Goal: Task Accomplishment & Management: Manage account settings

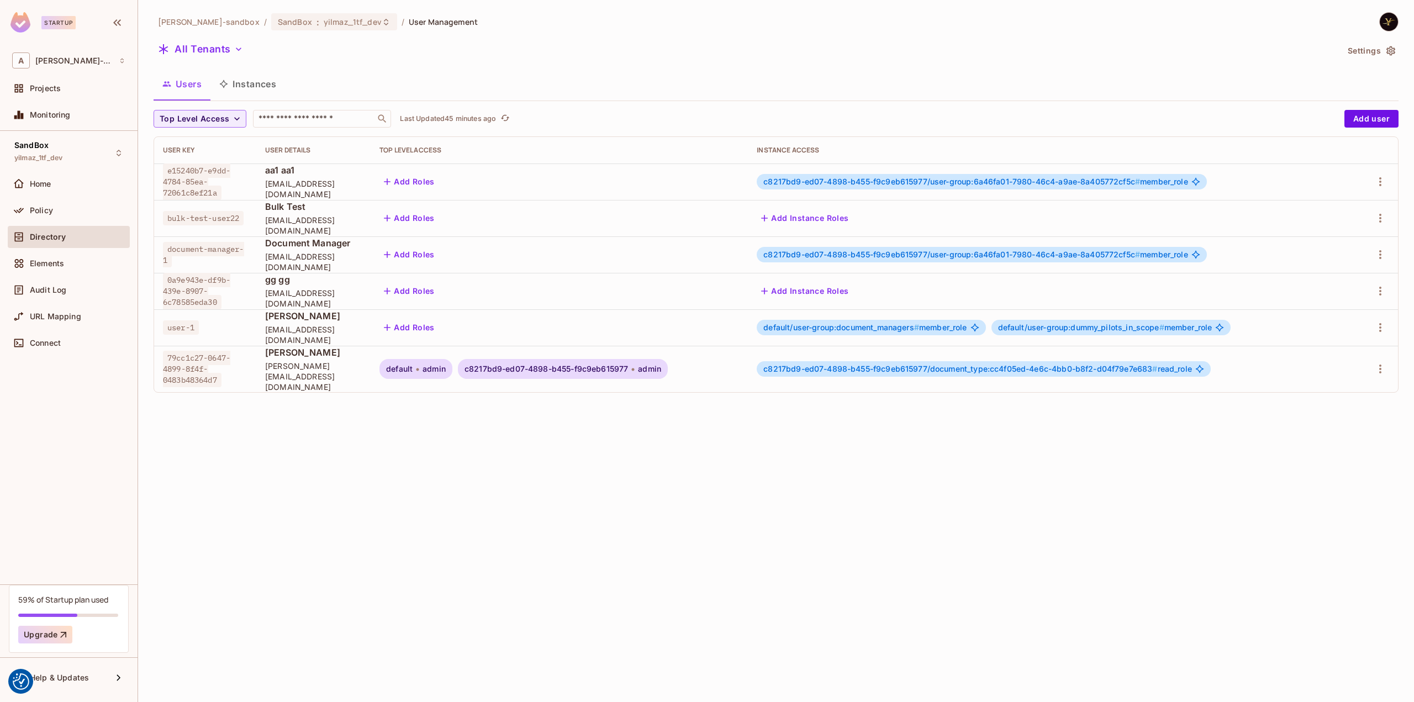
click at [277, 85] on button "Instances" at bounding box center [248, 84] width 75 height 28
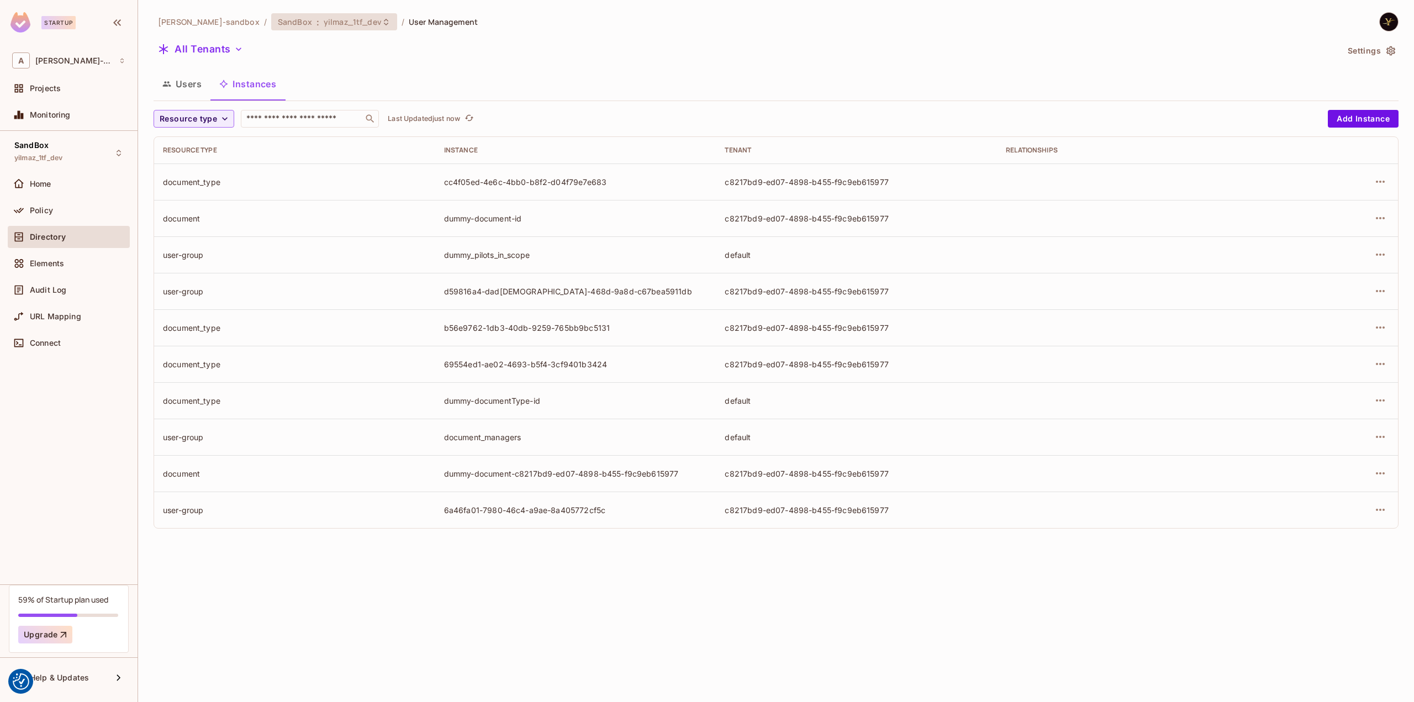
click at [325, 29] on div "SandBox : yilmaz_1tf_dev" at bounding box center [334, 21] width 126 height 17
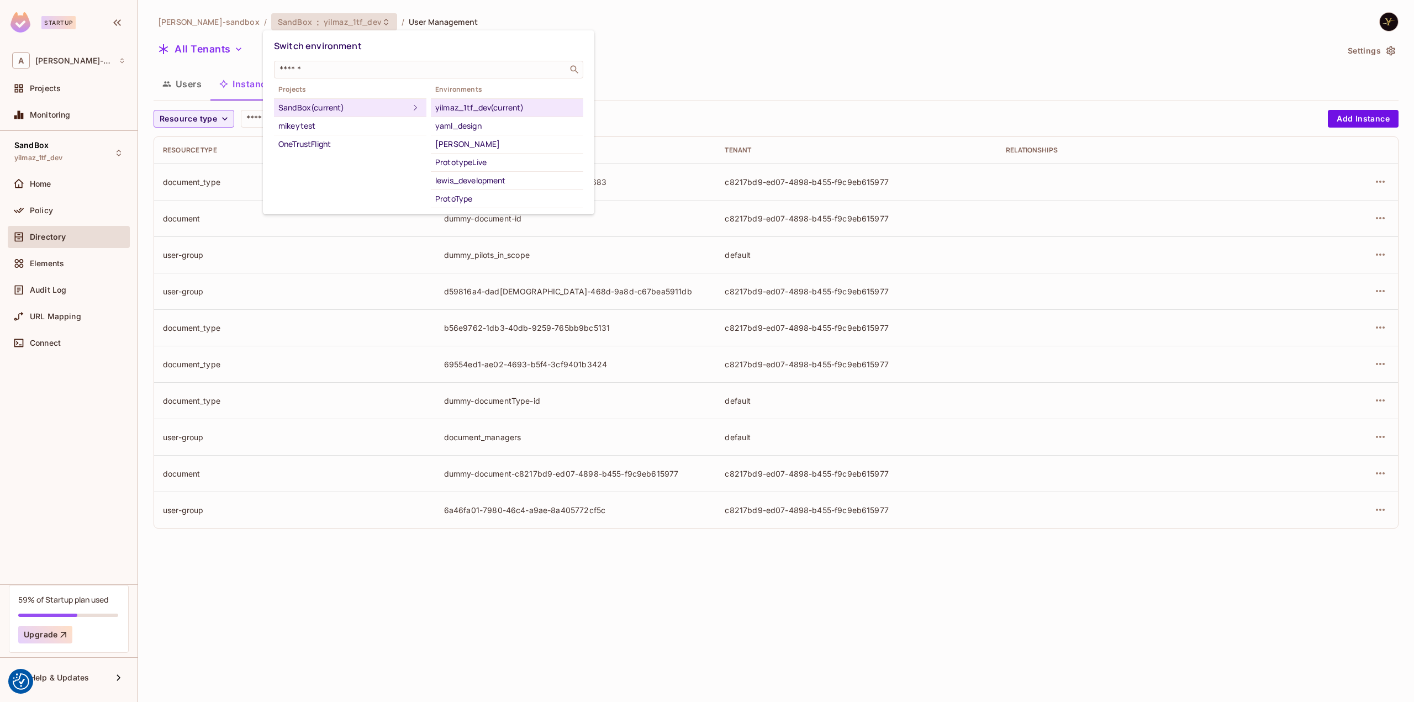
click at [328, 23] on div at bounding box center [707, 351] width 1414 height 702
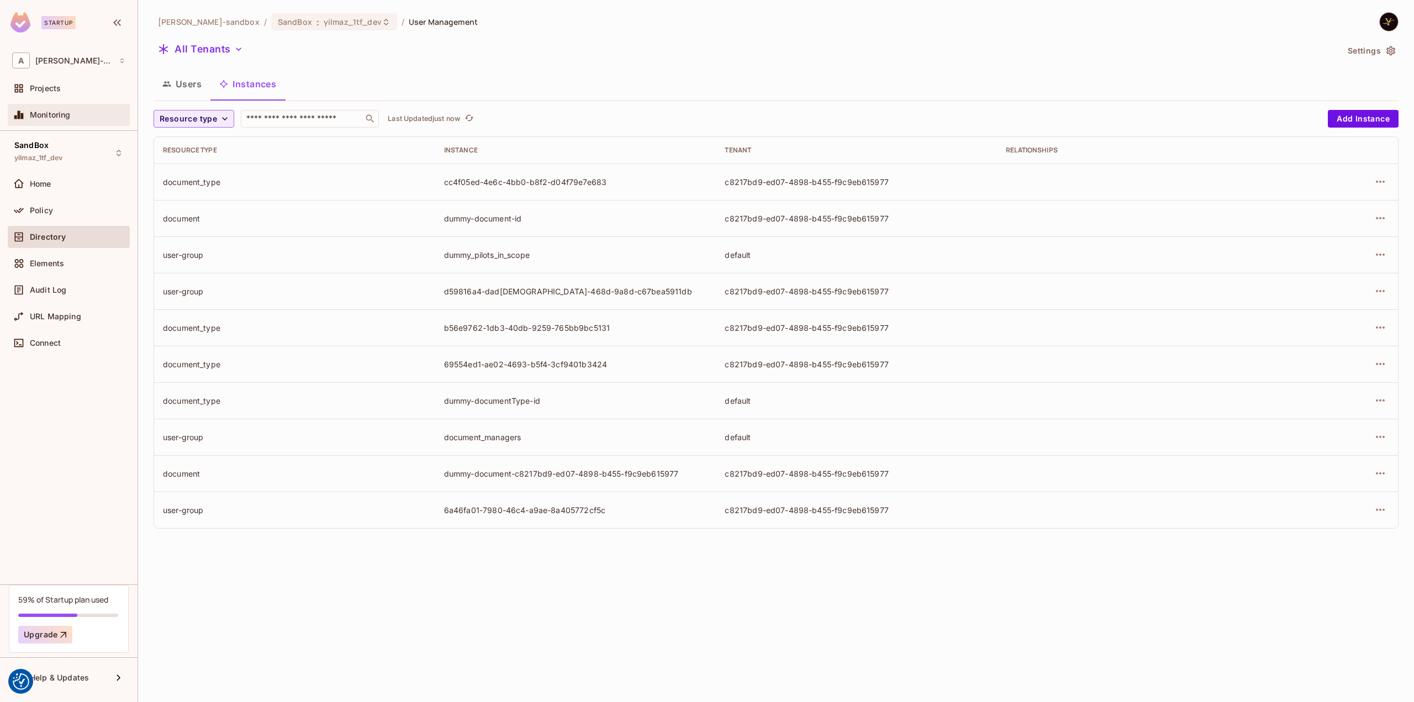
click at [40, 109] on div "Monitoring" at bounding box center [68, 114] width 113 height 13
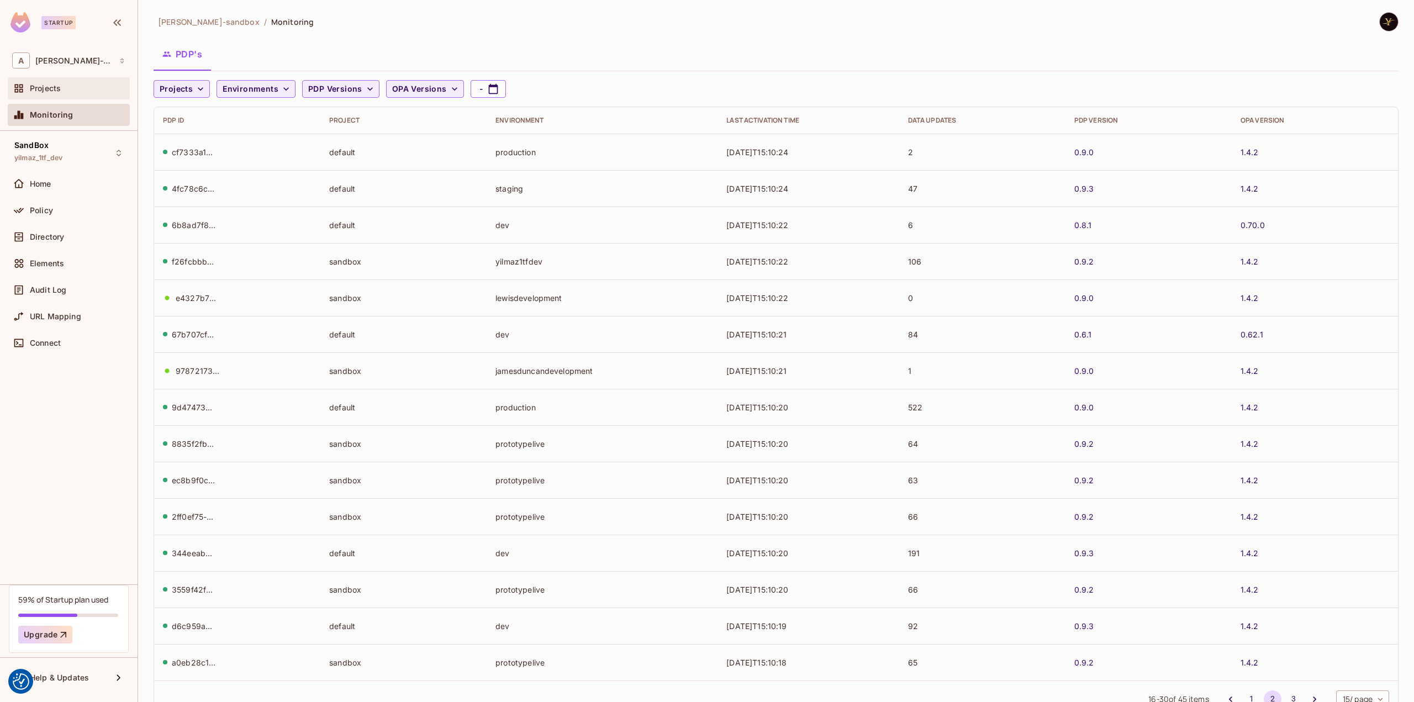
click at [44, 90] on span "Projects" at bounding box center [45, 88] width 31 height 9
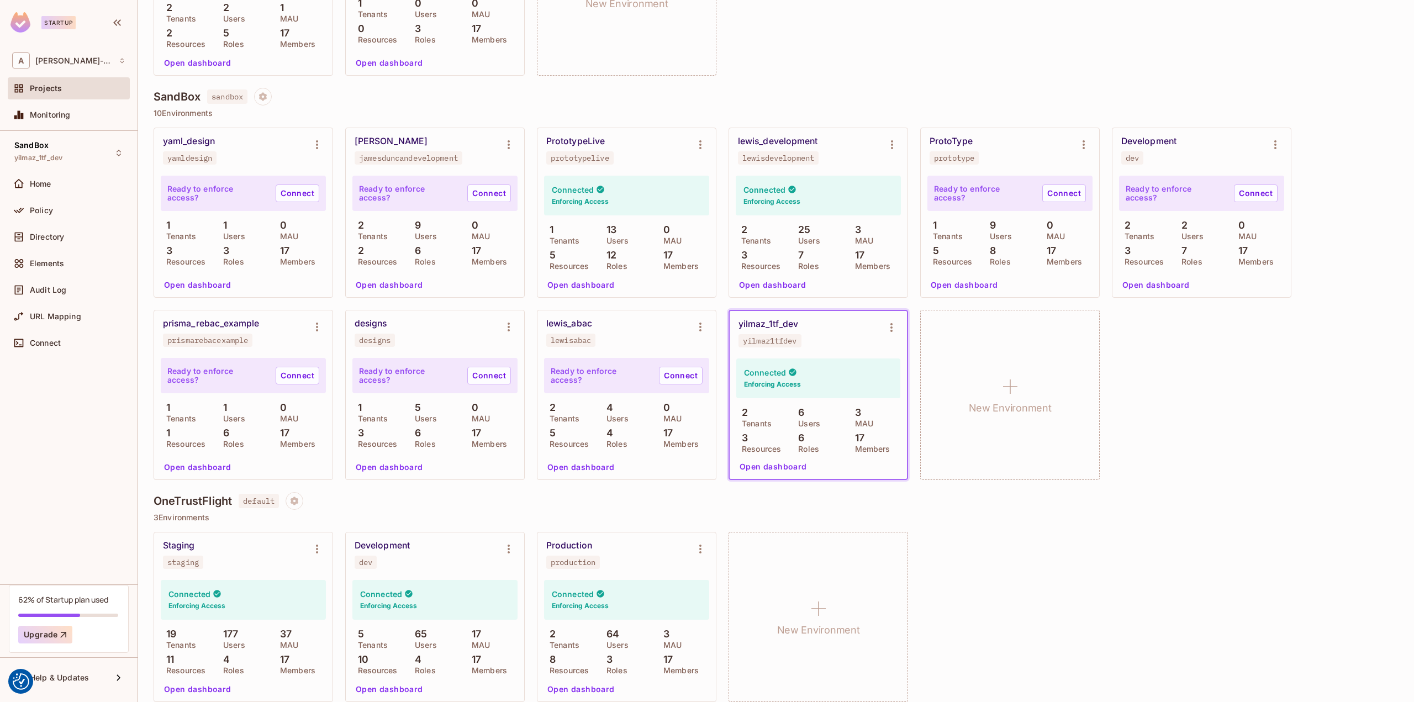
scroll to position [256, 0]
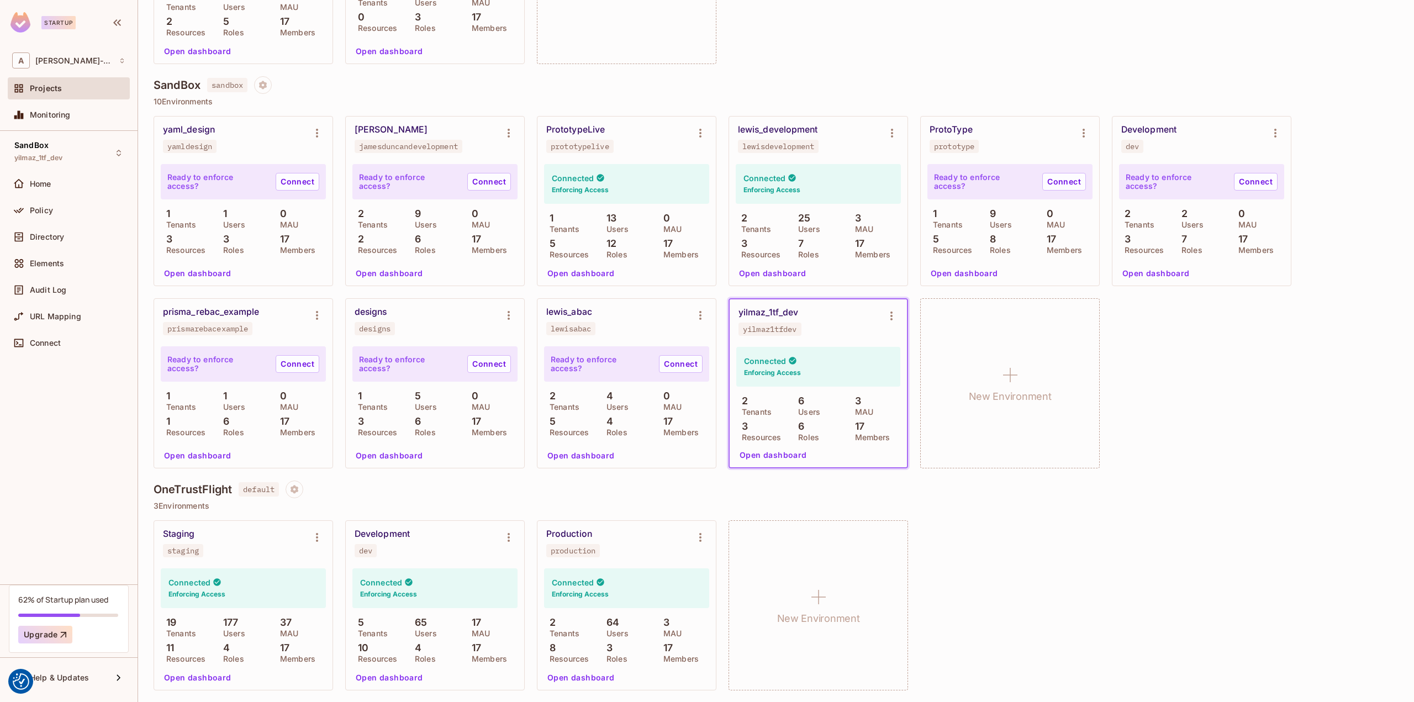
click at [576, 679] on button "Open dashboard" at bounding box center [581, 678] width 76 height 18
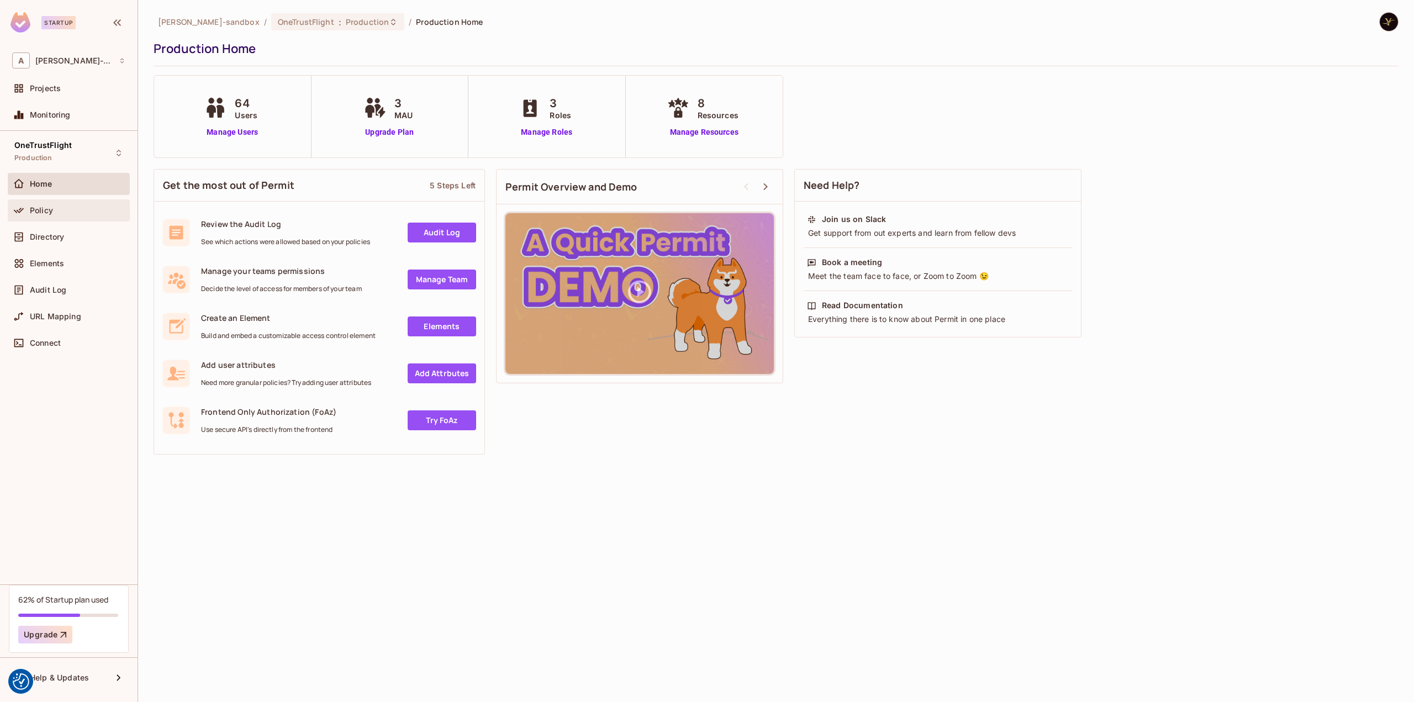
click at [60, 218] on div "Policy" at bounding box center [69, 210] width 122 height 22
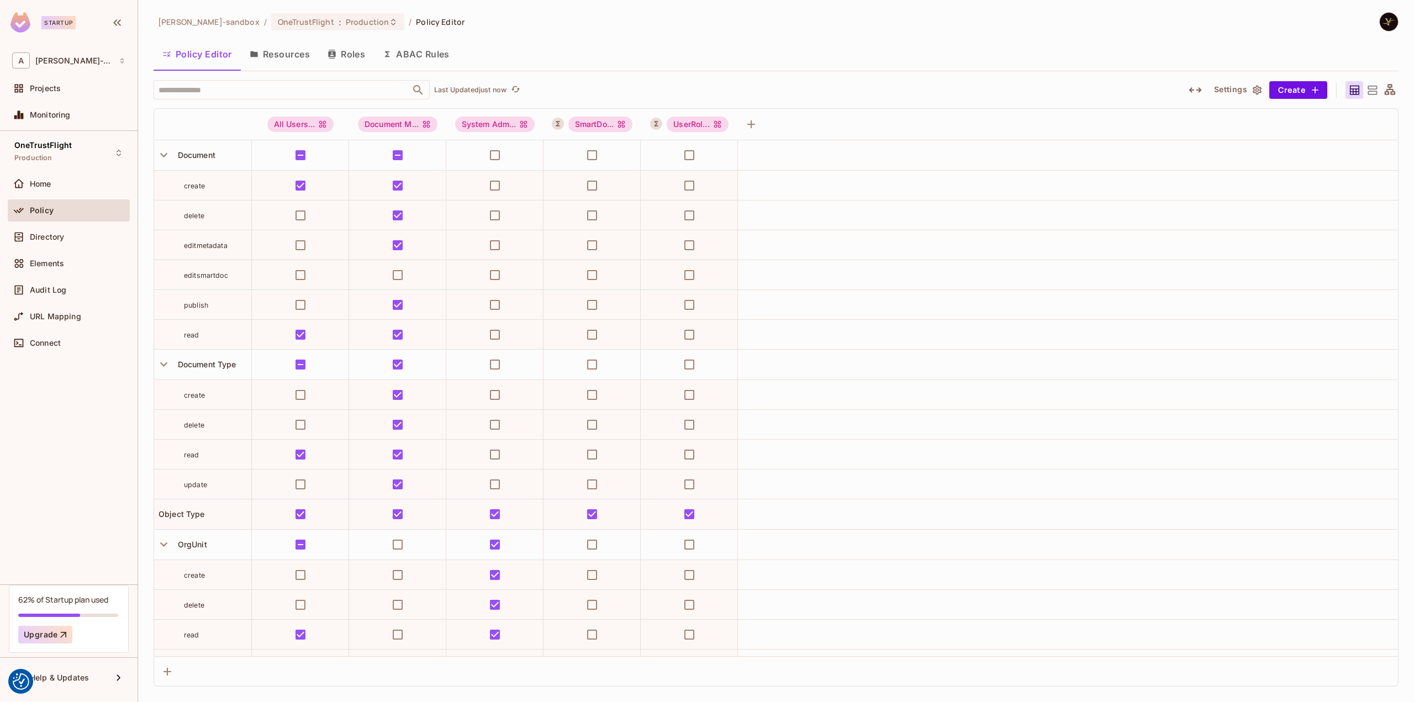
click at [436, 50] on button "ABAC Rules" at bounding box center [416, 54] width 85 height 28
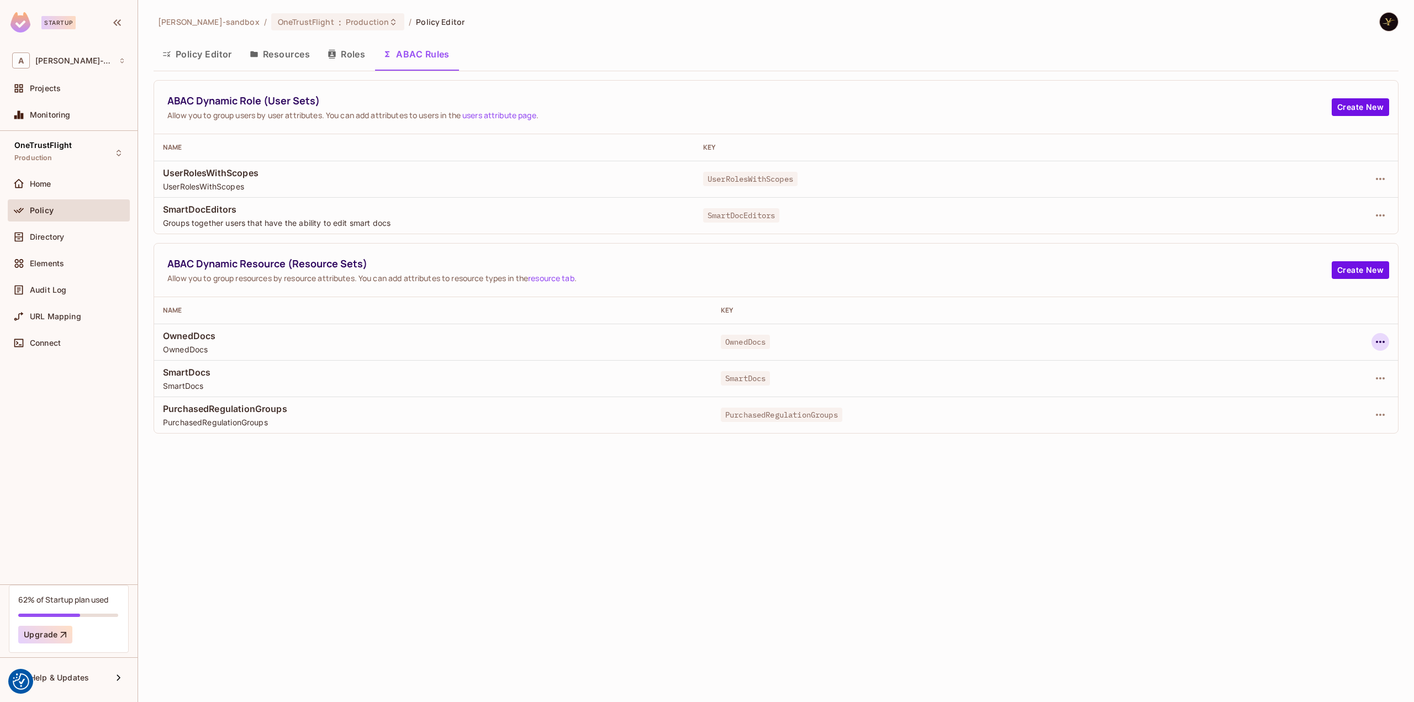
click at [1379, 348] on button "button" at bounding box center [1381, 342] width 18 height 18
click at [1257, 390] on div "Edit Dynamic Resource (Resource Set)" at bounding box center [1286, 384] width 144 height 11
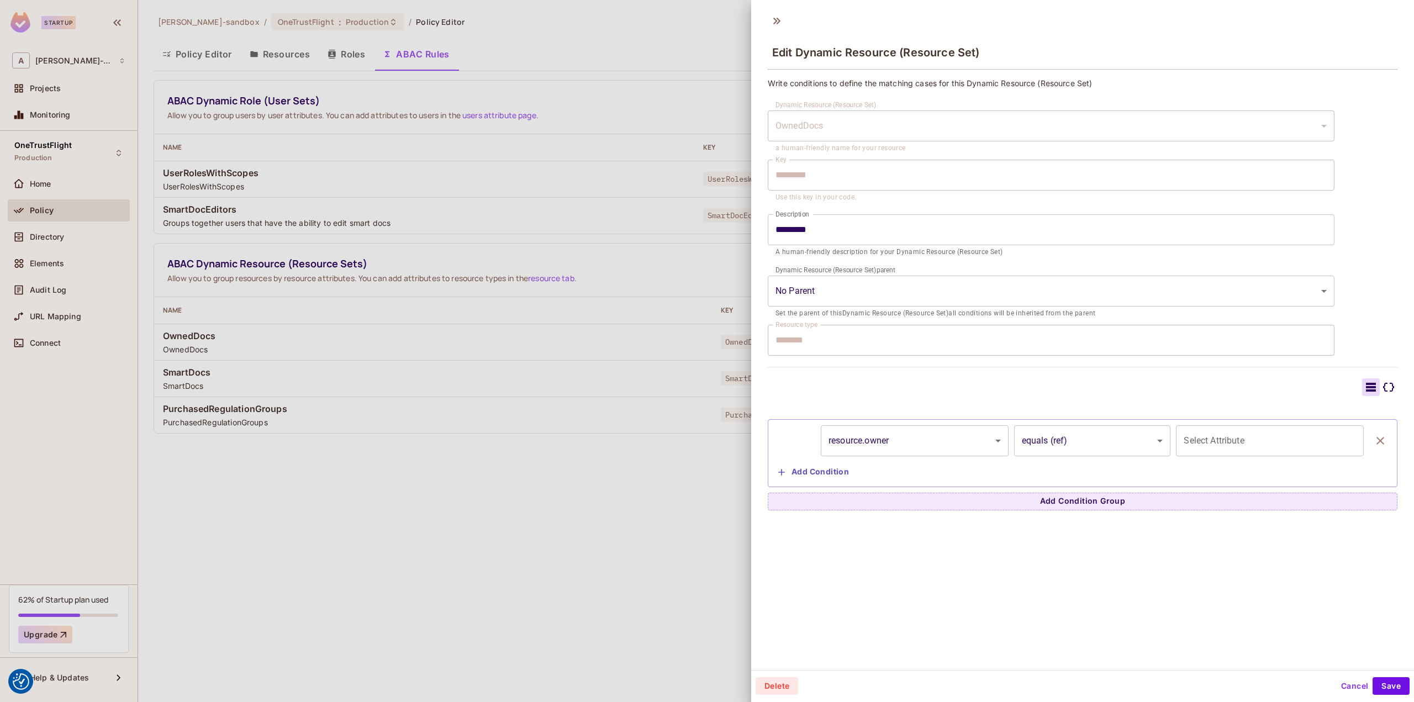
type input "********"
click at [1382, 384] on icon at bounding box center [1388, 387] width 13 height 13
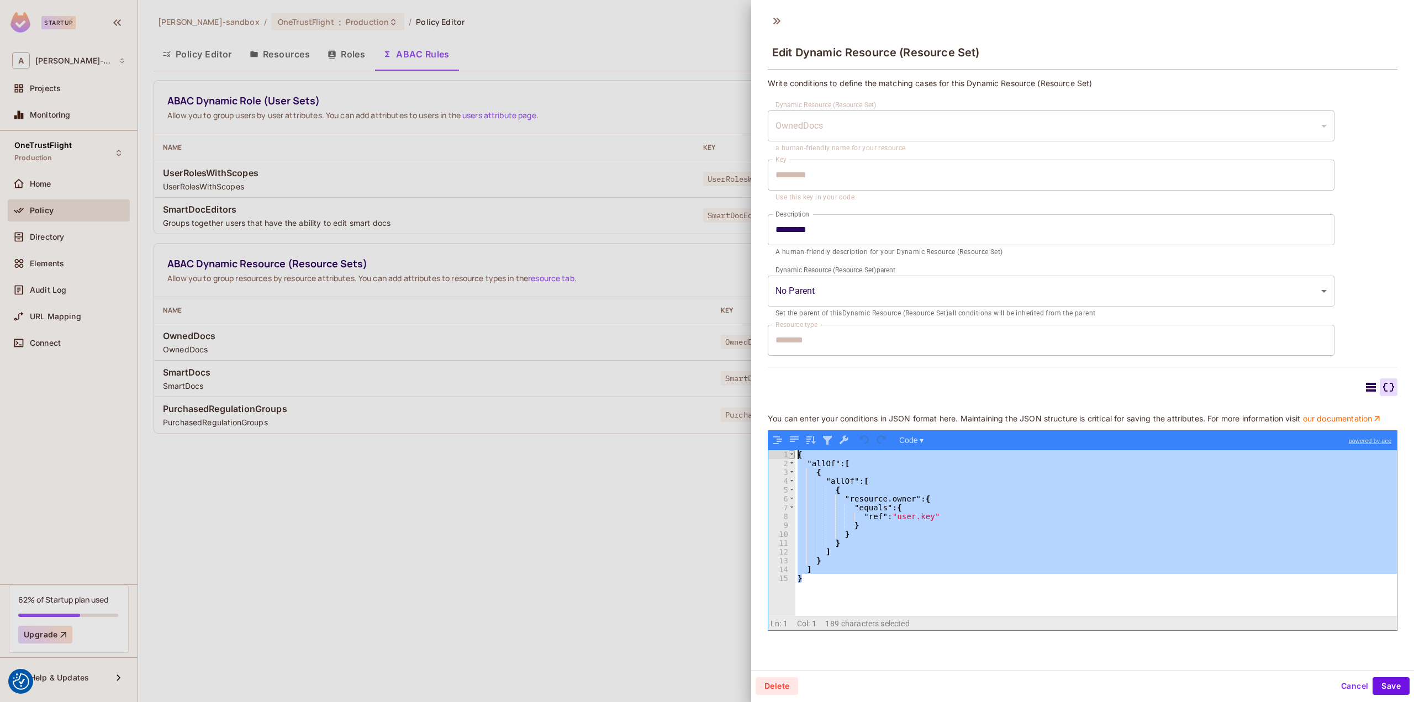
drag, startPoint x: 815, startPoint y: 590, endPoint x: 791, endPoint y: 459, distance: 132.6
click at [791, 459] on div "1 2 3 4 5 6 7 8 9 10 11 12 13 14 15 { "allOf" : [ { "allOf" : [ { "resource.own…" at bounding box center [1083, 533] width 629 height 166
click at [1337, 685] on button "Cancel" at bounding box center [1355, 686] width 36 height 18
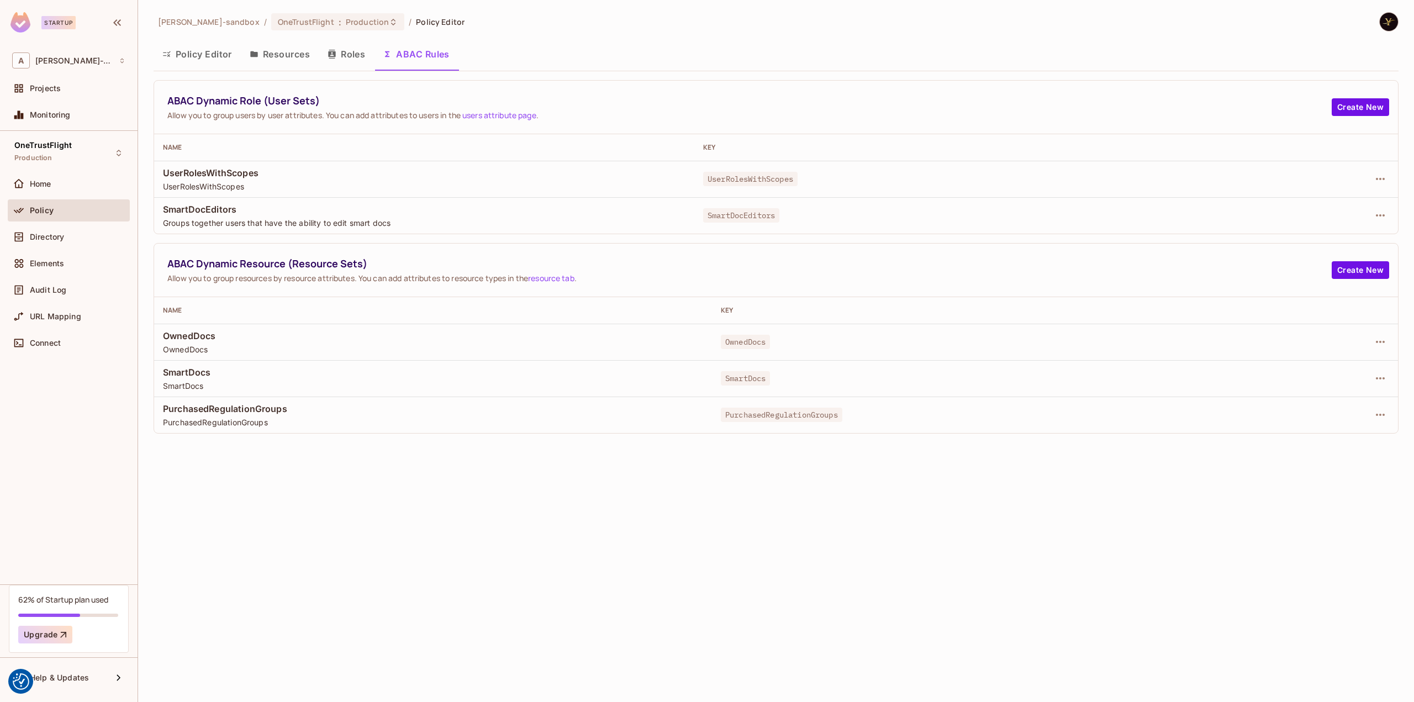
click at [188, 57] on button "Policy Editor" at bounding box center [197, 54] width 87 height 28
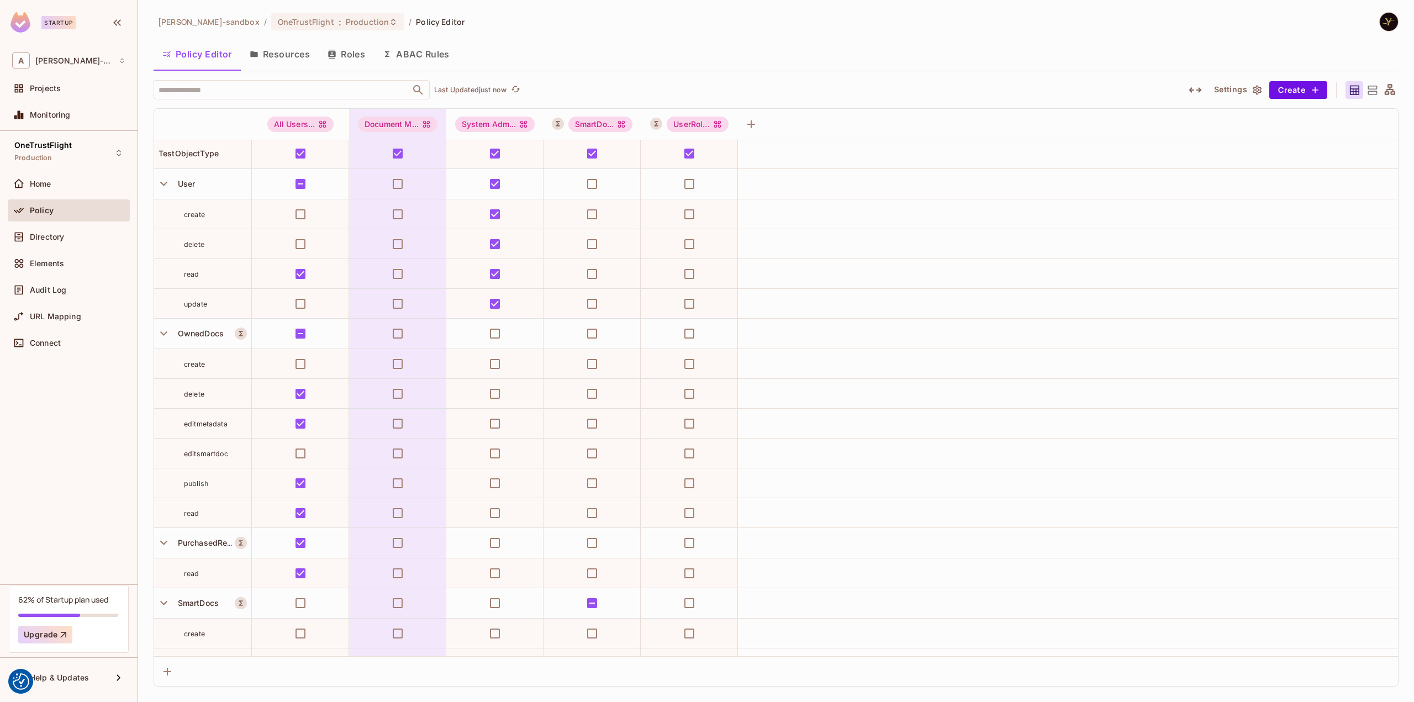
scroll to position [773, 0]
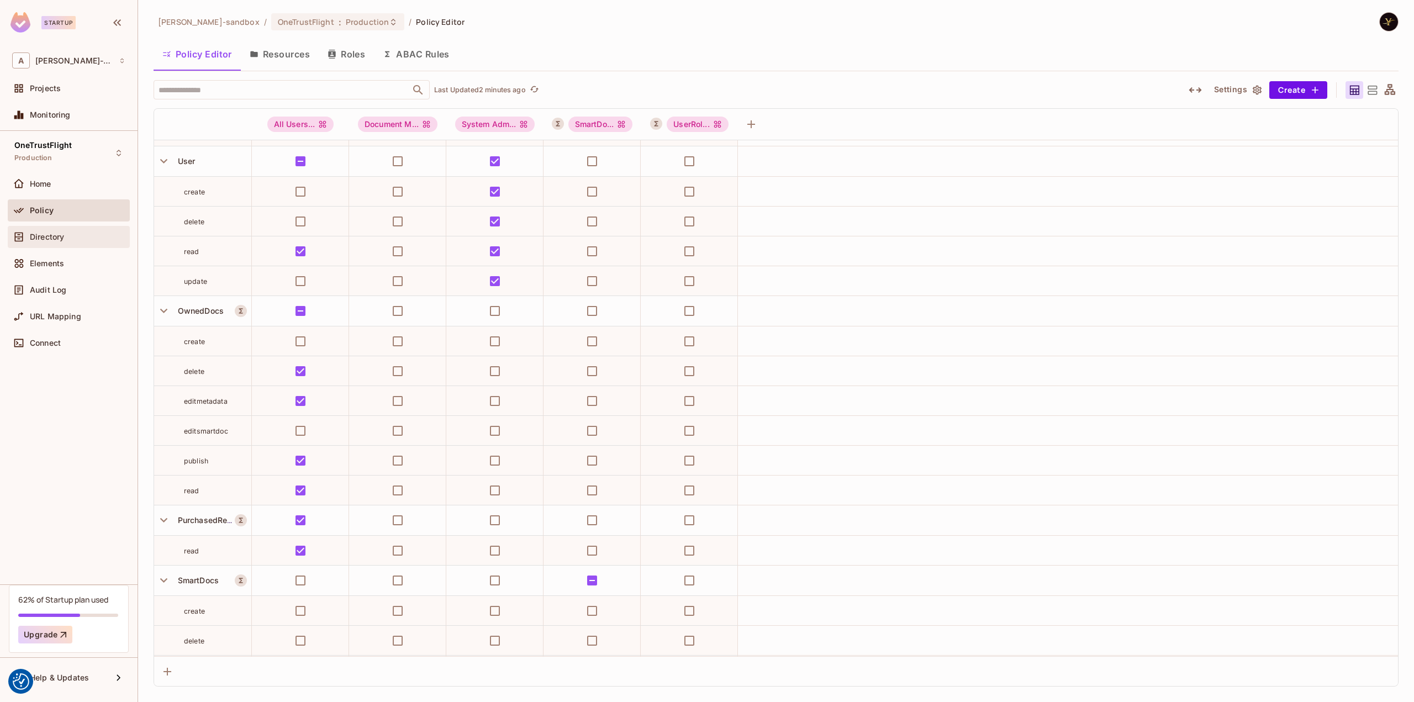
click at [59, 240] on span "Directory" at bounding box center [47, 237] width 34 height 9
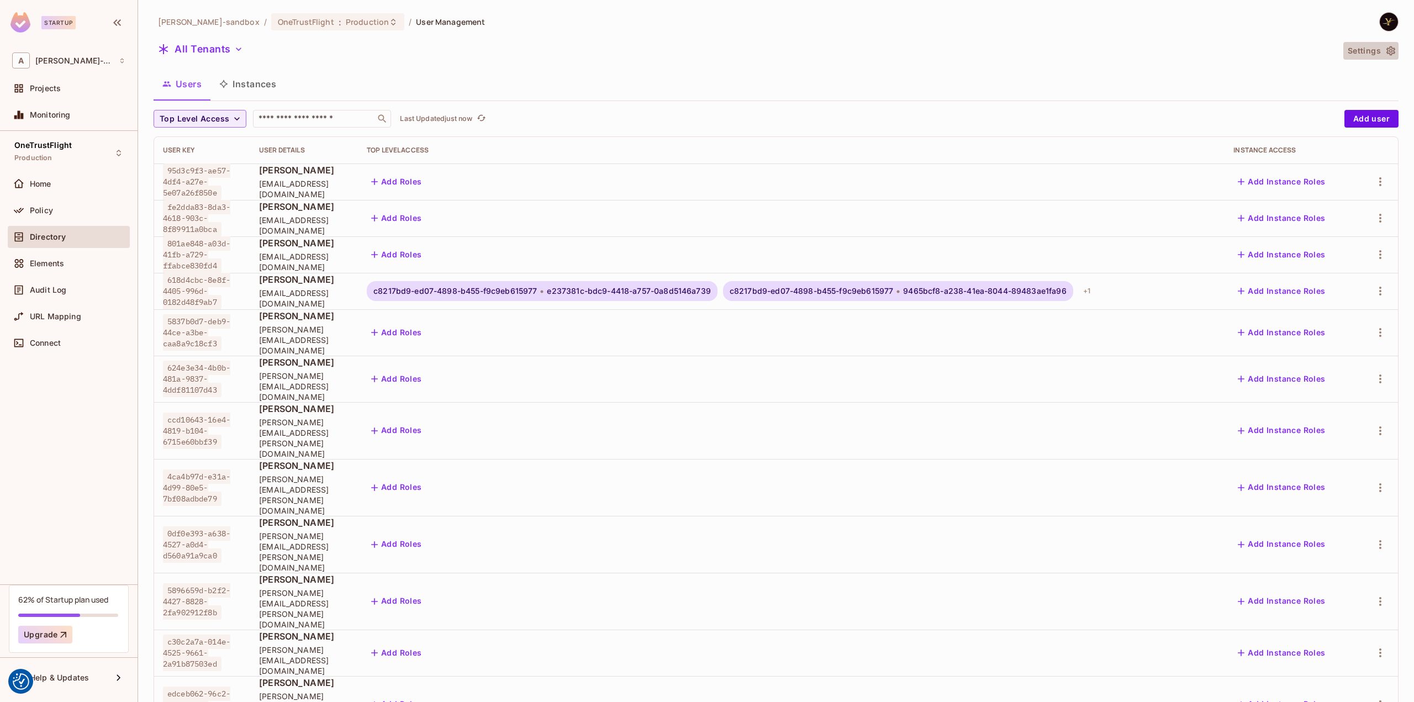
click at [1387, 53] on icon "button" at bounding box center [1391, 50] width 9 height 9
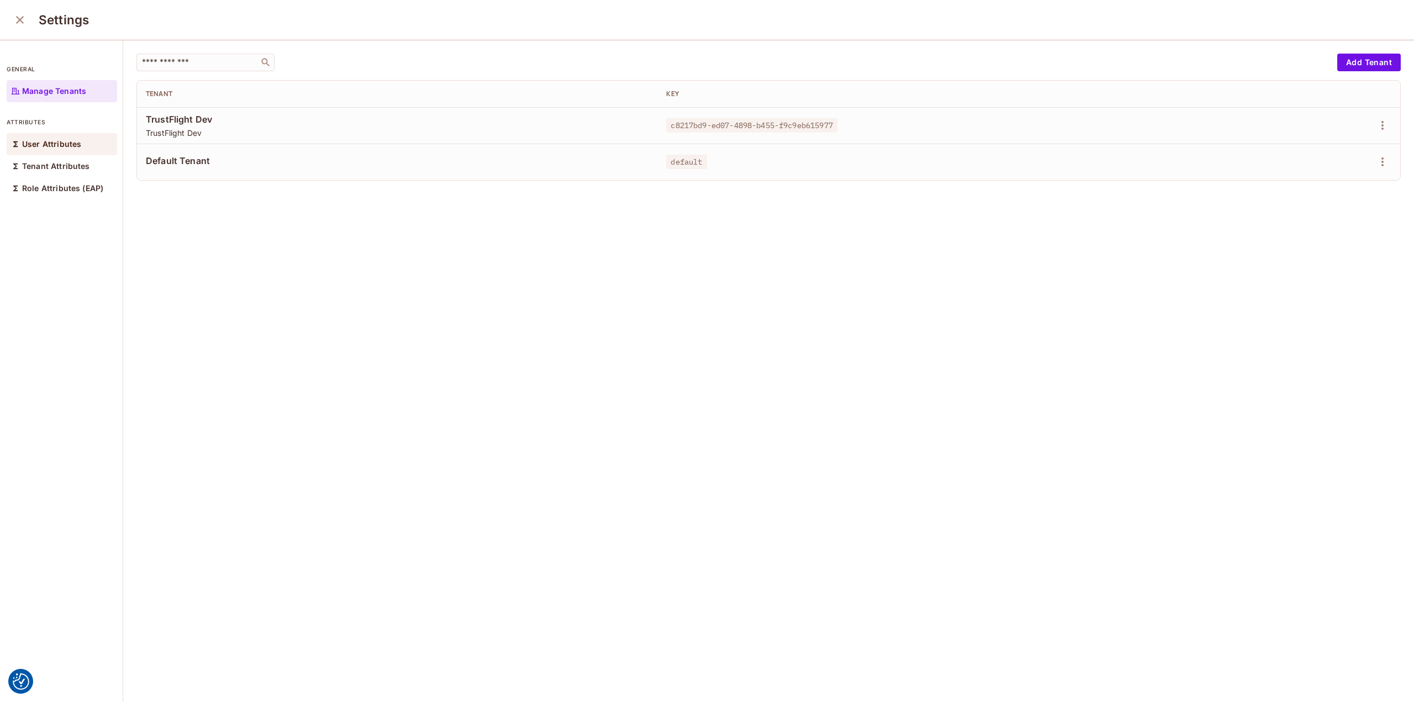
click at [75, 143] on p "User Attributes" at bounding box center [51, 144] width 59 height 9
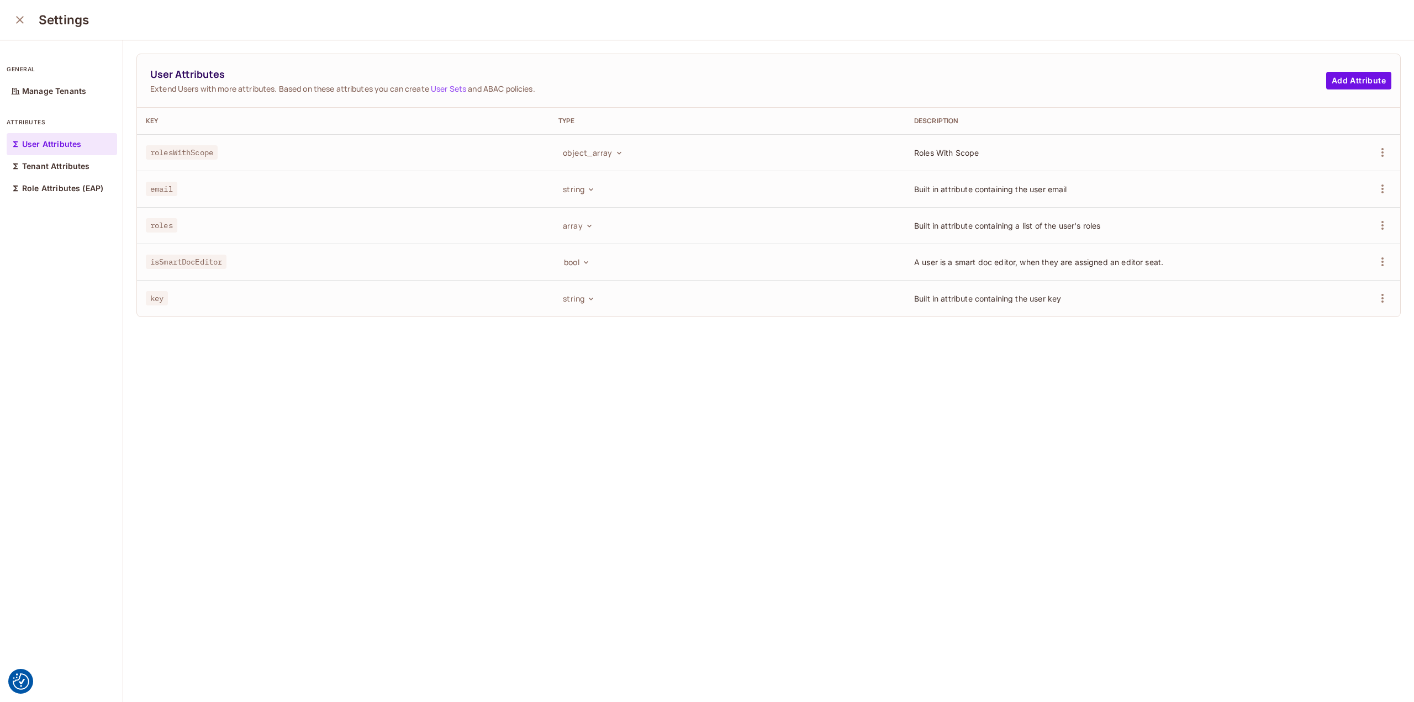
click at [21, 25] on icon "close" at bounding box center [19, 19] width 13 height 13
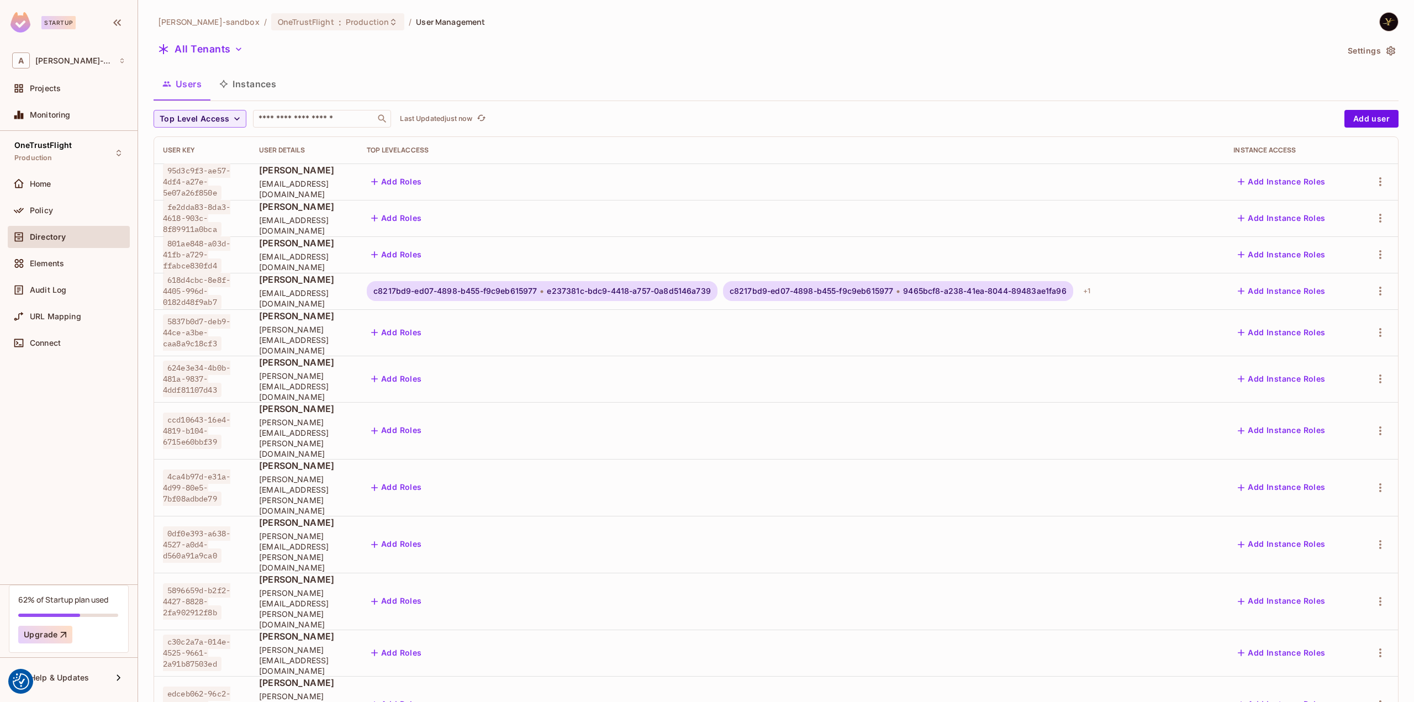
click at [245, 81] on button "Instances" at bounding box center [248, 84] width 75 height 28
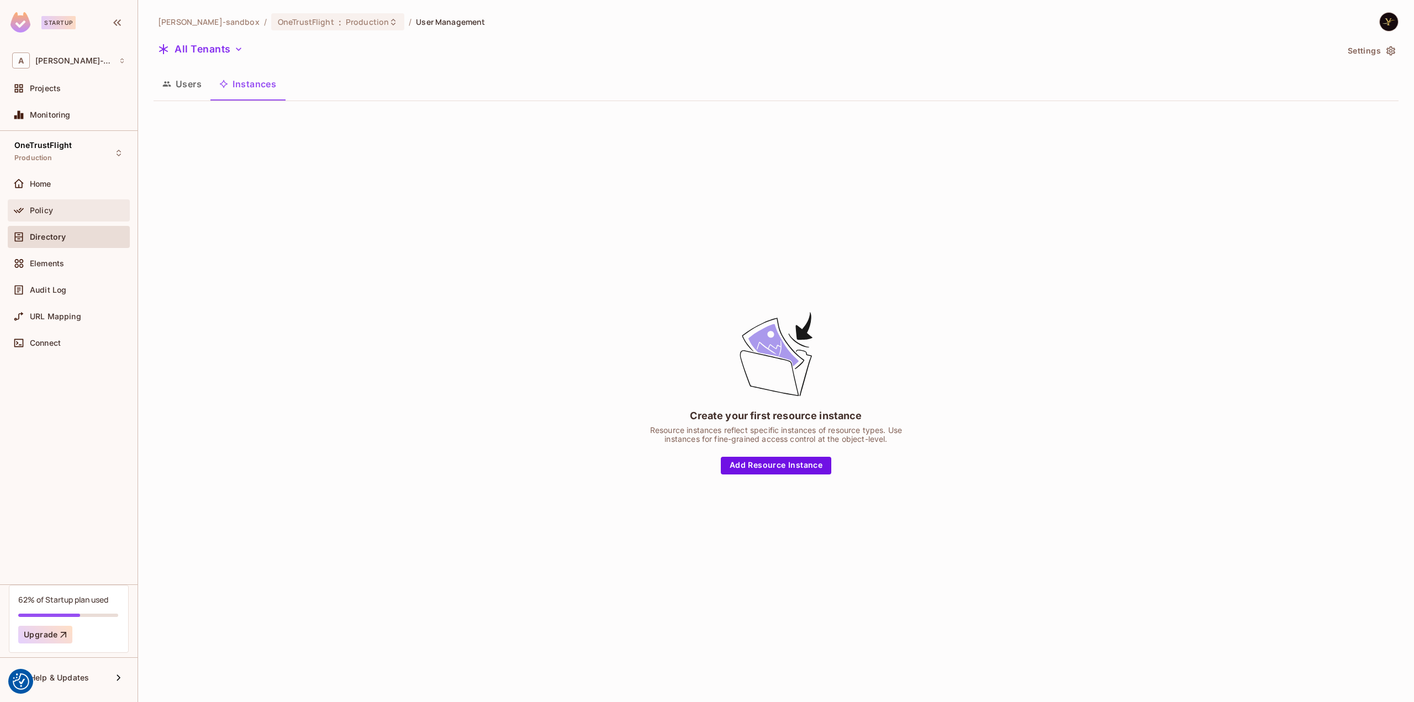
click at [67, 209] on div "Policy" at bounding box center [78, 210] width 96 height 9
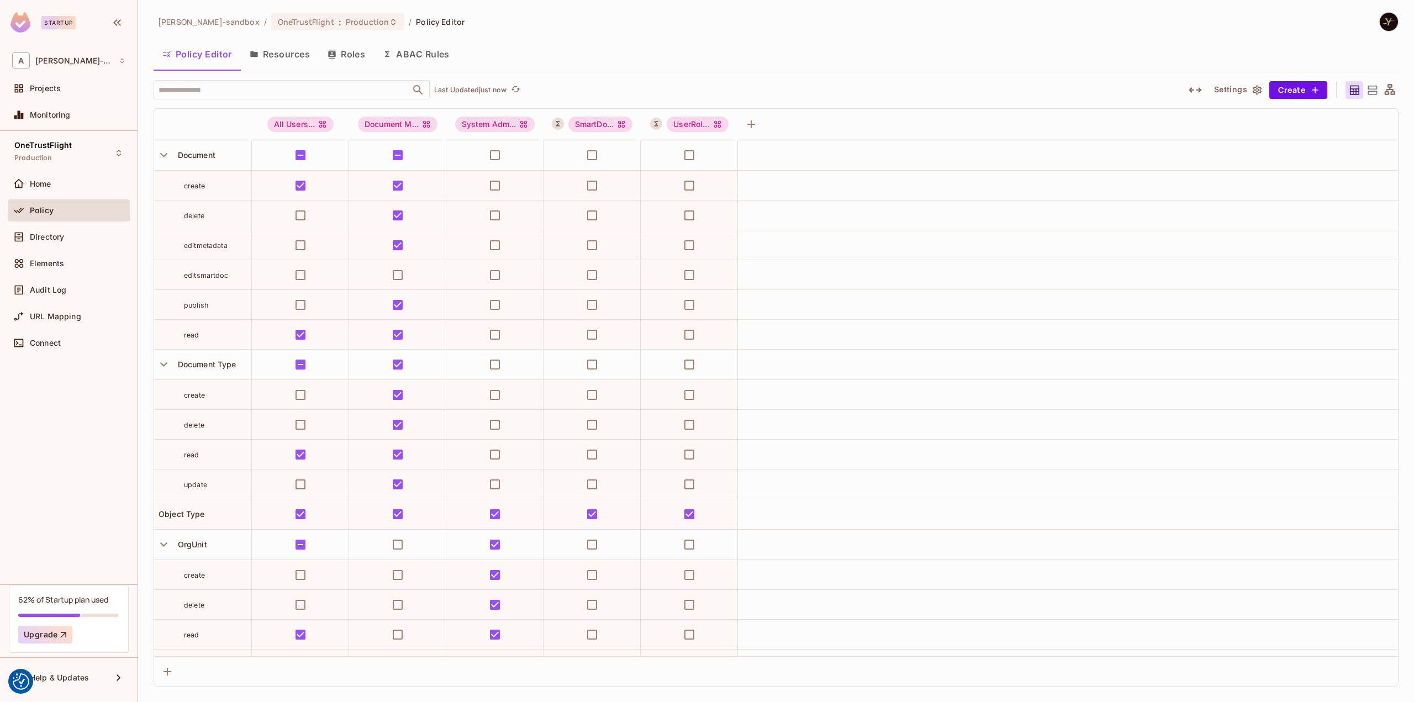
click at [430, 49] on button "ABAC Rules" at bounding box center [416, 54] width 85 height 28
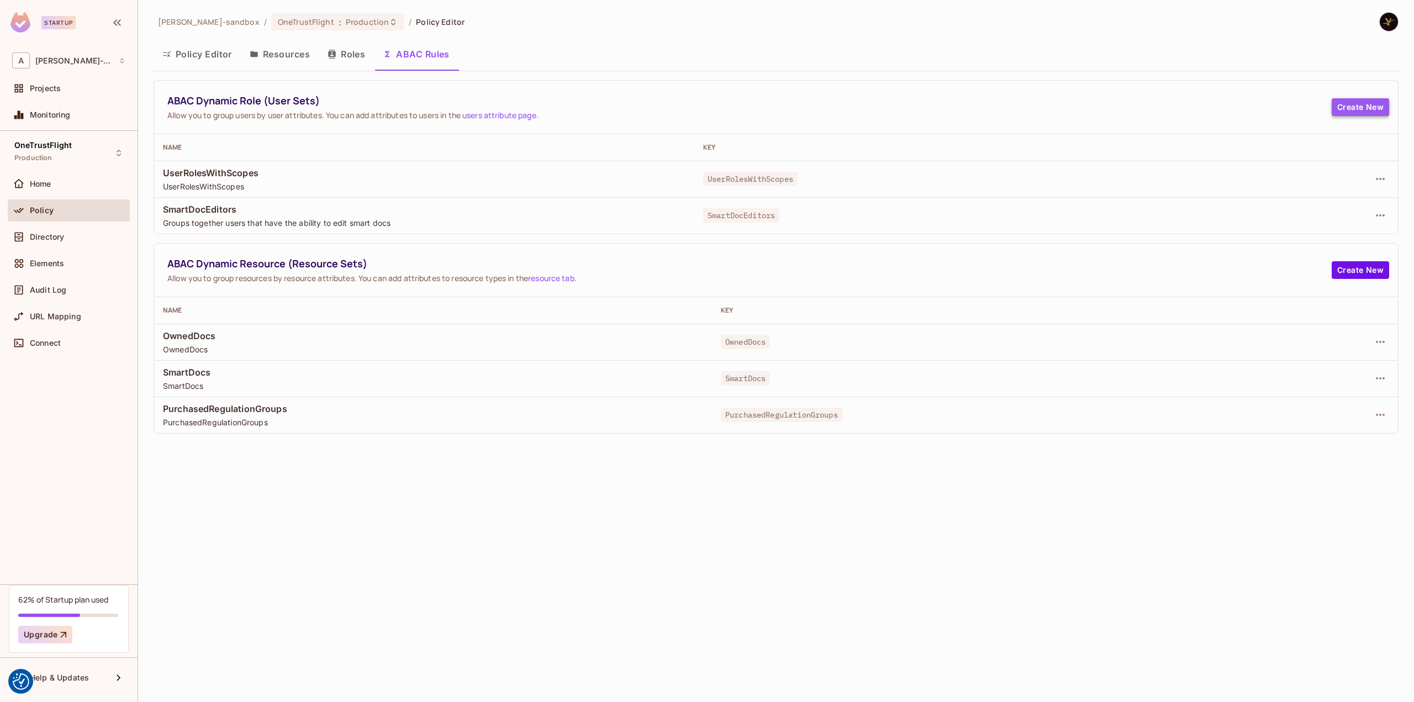
click at [1353, 106] on button "Create New" at bounding box center [1360, 107] width 57 height 18
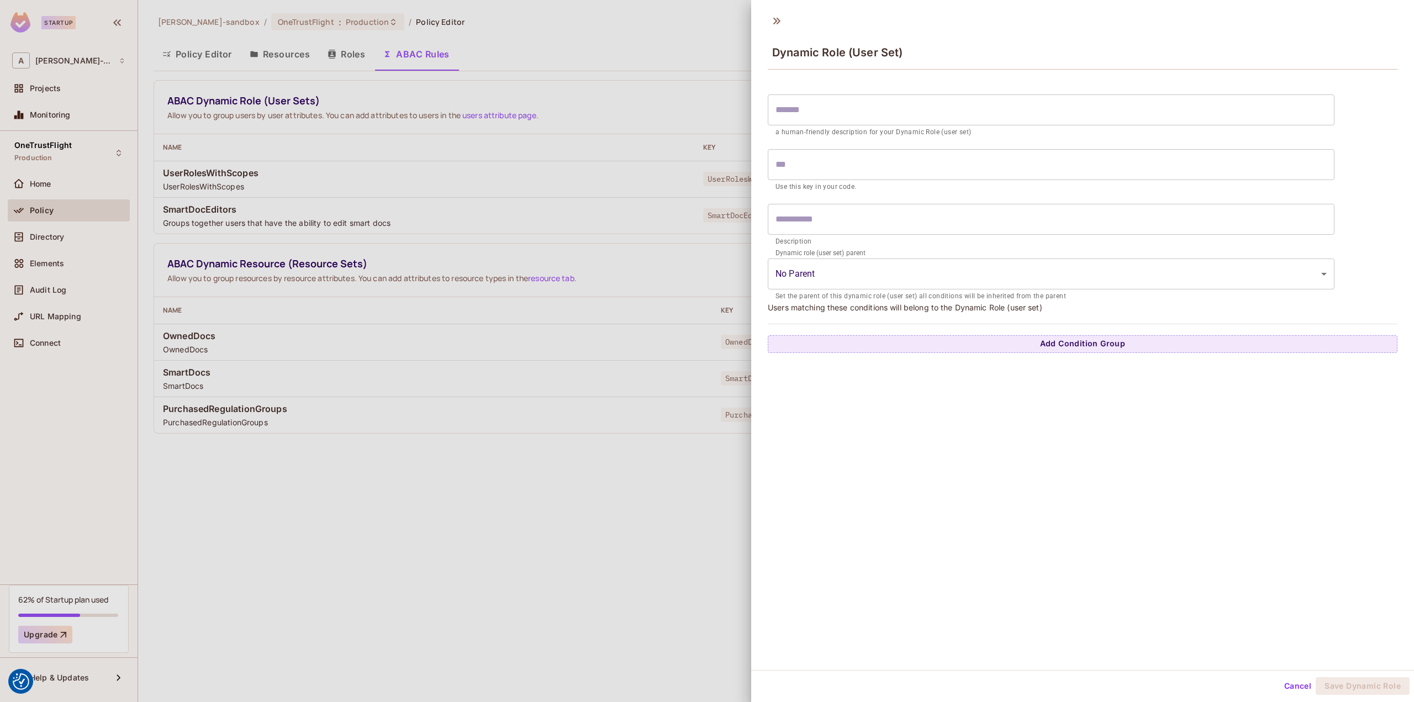
click at [861, 104] on input "text" at bounding box center [1051, 109] width 567 height 31
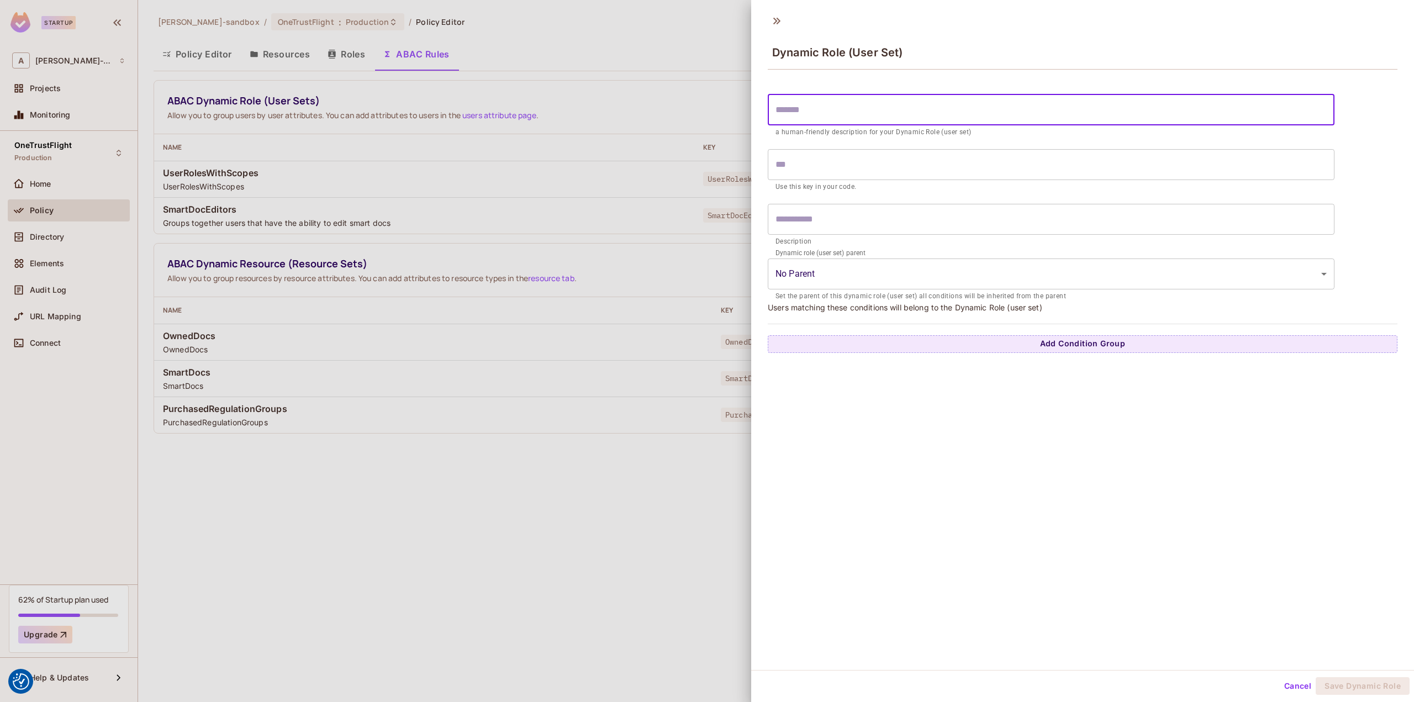
click at [857, 276] on body "We use cookies to enhance your browsing experience, serve personalized ads or c…" at bounding box center [707, 351] width 1414 height 702
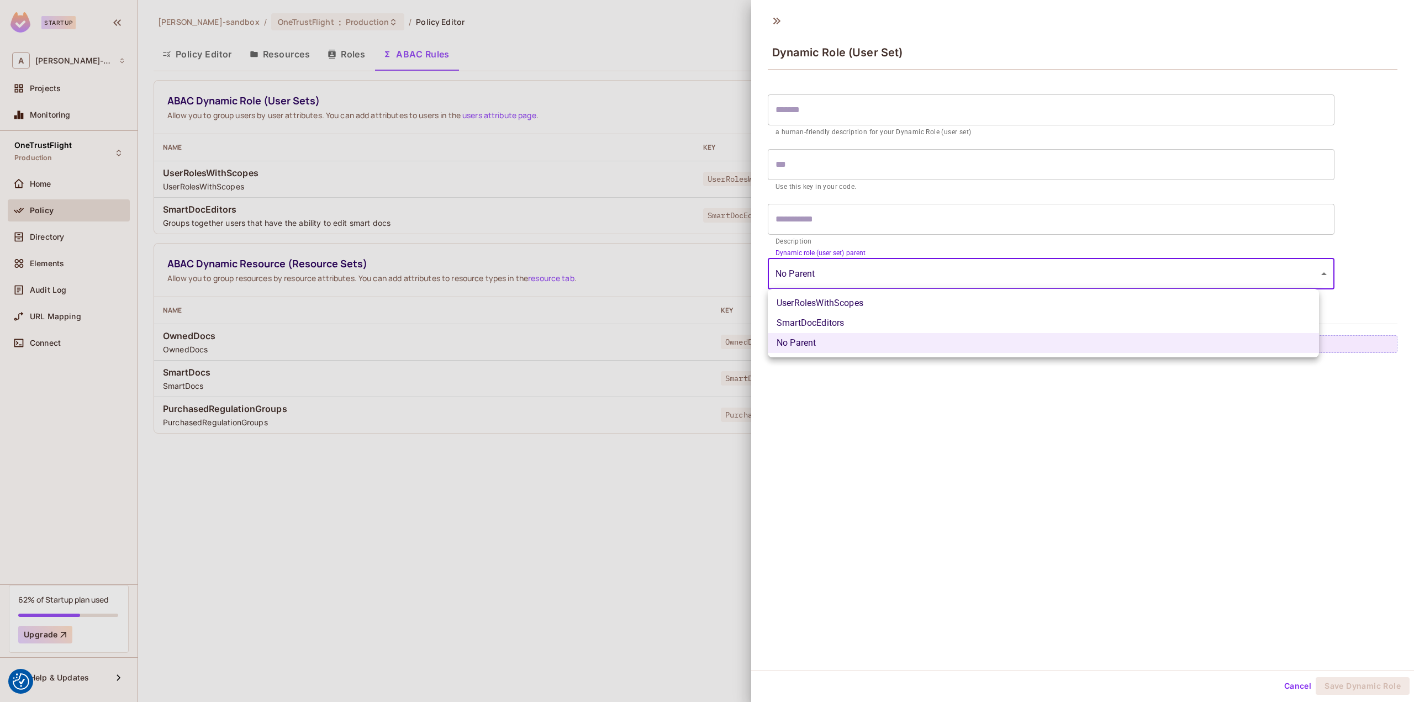
click at [1212, 387] on div at bounding box center [707, 351] width 1414 height 702
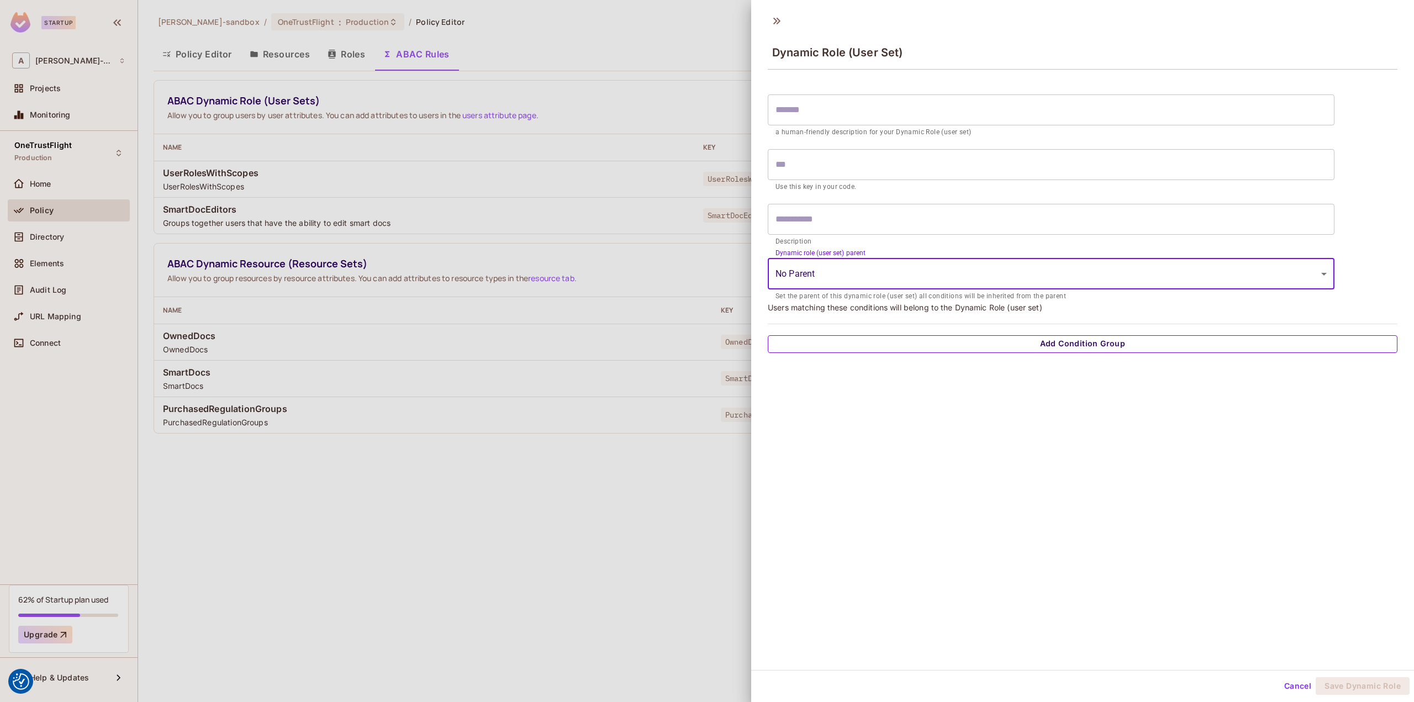
click at [1287, 339] on button "Add Condition Group" at bounding box center [1083, 344] width 630 height 18
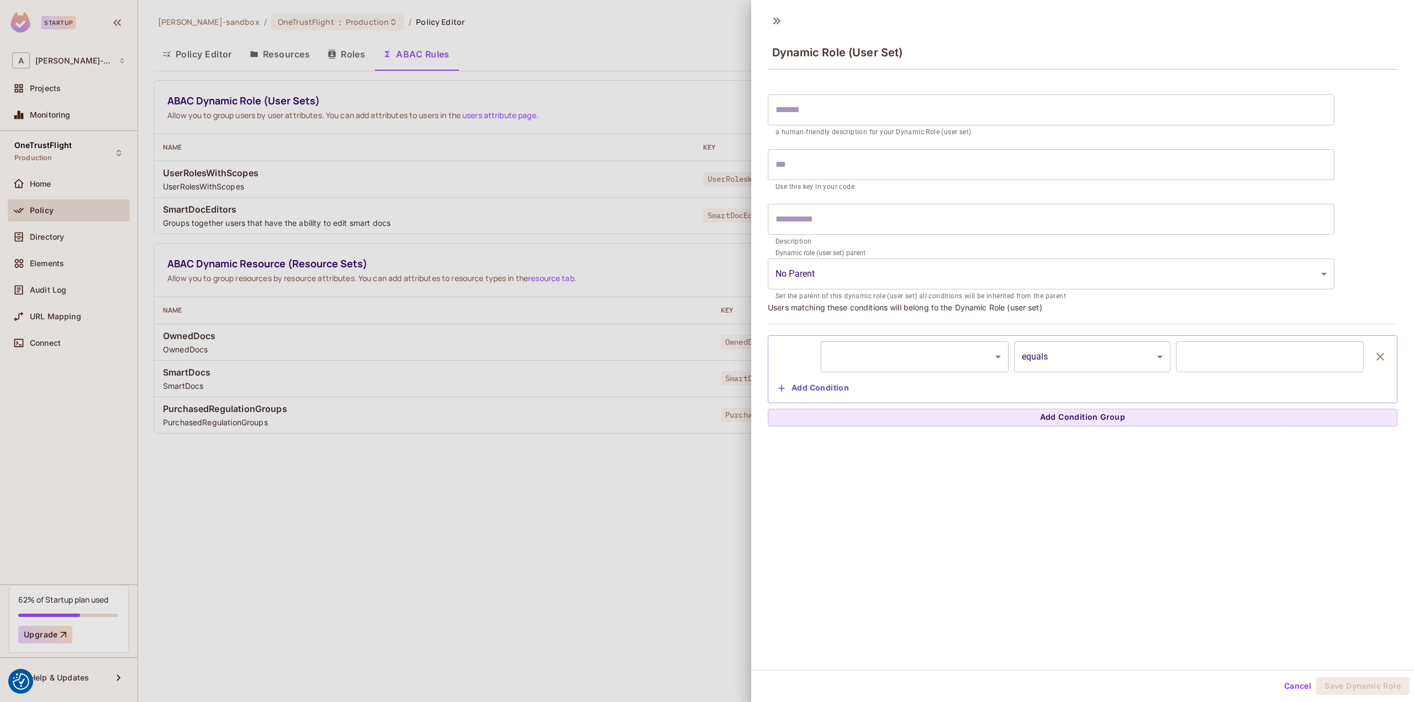
click at [906, 361] on body "We use cookies to enhance your browsing experience, serve personalized ads or c…" at bounding box center [707, 351] width 1414 height 702
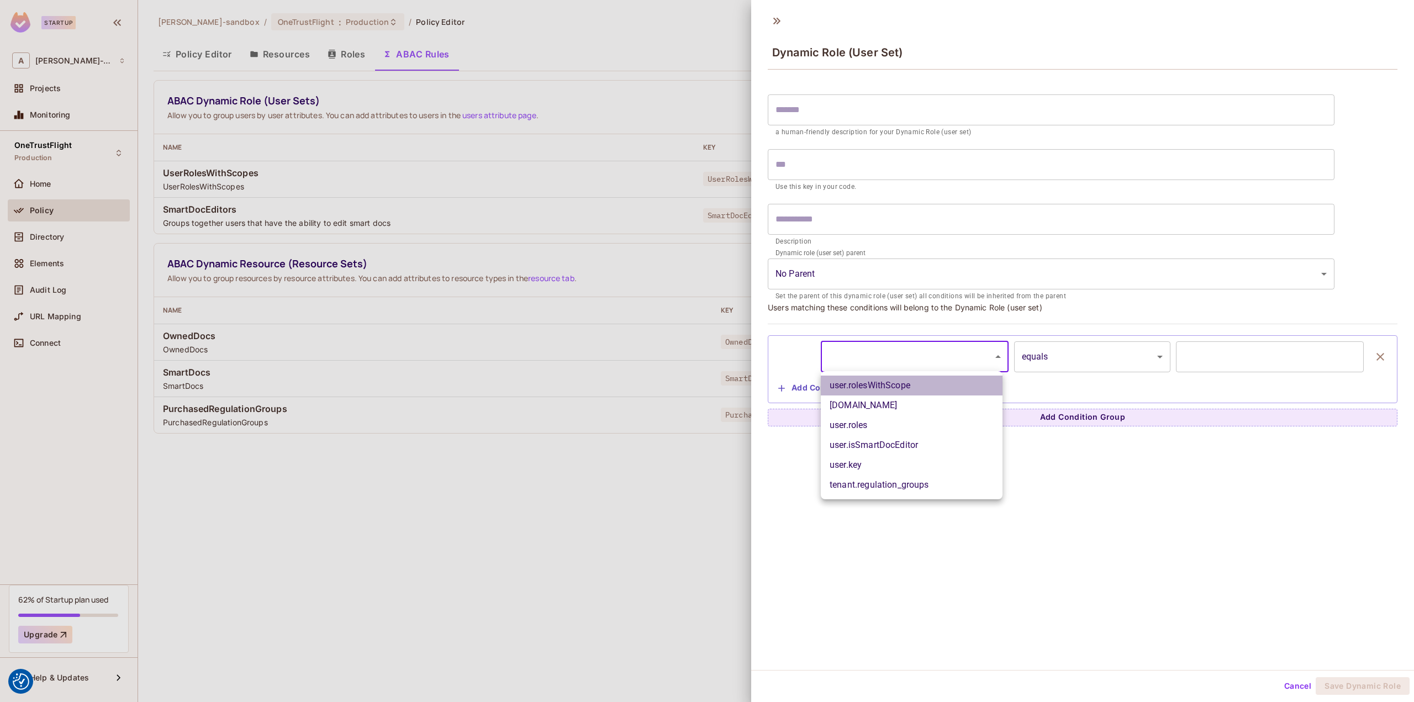
click at [917, 390] on li "user.rolesWithScope" at bounding box center [912, 386] width 182 height 20
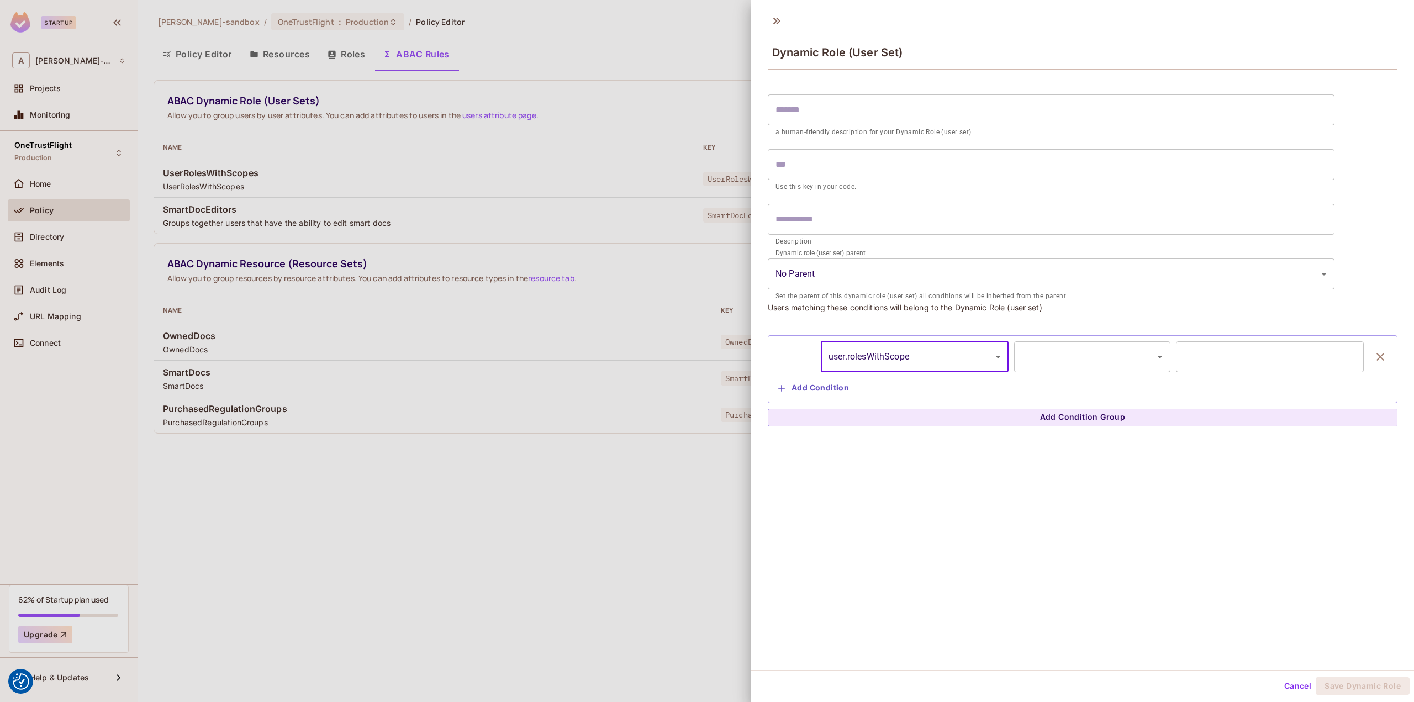
click at [1035, 341] on body "We use cookies to enhance your browsing experience, serve personalized ads or c…" at bounding box center [707, 351] width 1414 height 702
click at [965, 353] on div at bounding box center [707, 351] width 1414 height 702
click at [920, 356] on body "We use cookies to enhance your browsing experience, serve personalized ads or c…" at bounding box center [707, 351] width 1414 height 702
drag, startPoint x: 927, startPoint y: 466, endPoint x: 936, endPoint y: 483, distance: 19.3
click at [936, 483] on ul "user.rolesWithScope [DOMAIN_NAME] [DOMAIN_NAME] user.isSmartDocEditor user.key …" at bounding box center [912, 435] width 182 height 128
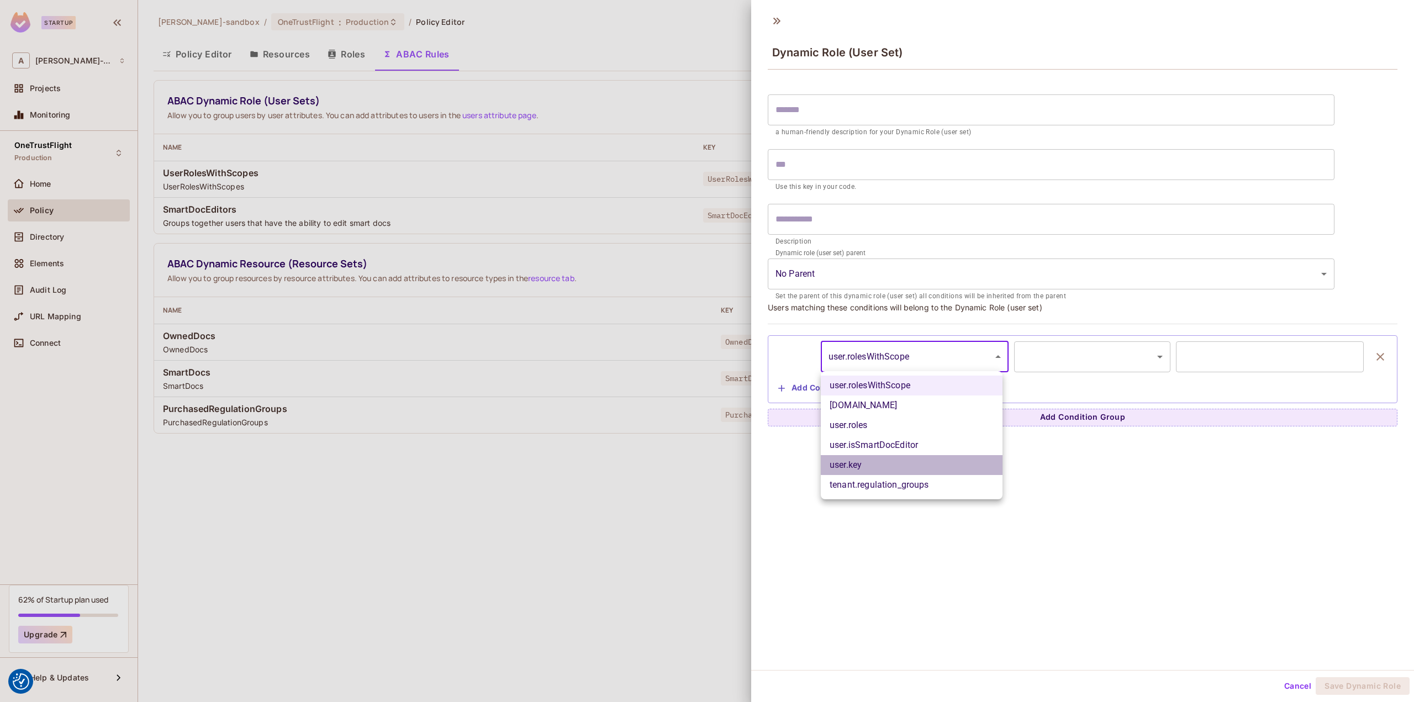
click at [927, 464] on li "user.key" at bounding box center [912, 465] width 182 height 20
type input "********"
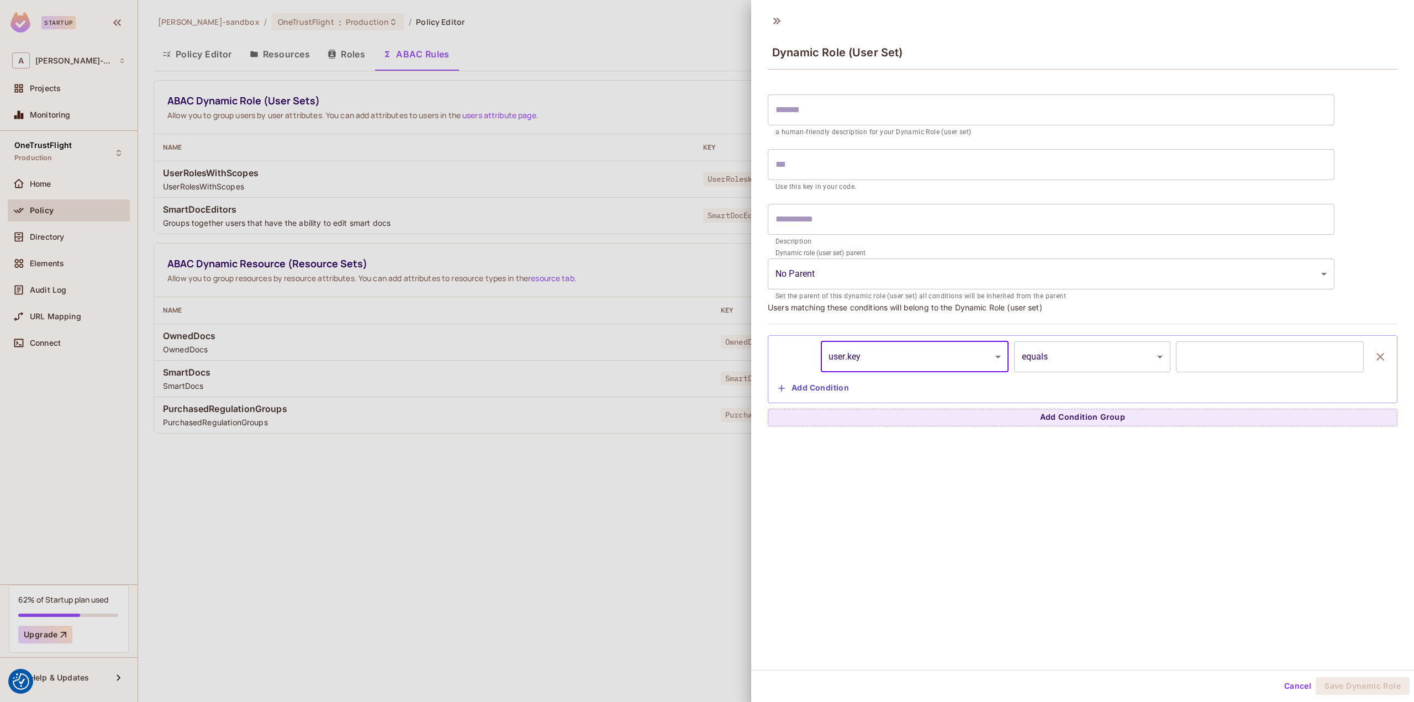
click at [1091, 330] on div "​ a human-friendly description for your Dynamic Role (user set) ​ Use this key …" at bounding box center [1083, 258] width 630 height 338
click at [1091, 340] on div "user.key ******** ​ equals ****** ​ ​ Add Condition" at bounding box center [1083, 369] width 630 height 68
click at [1090, 349] on body "We use cookies to enhance your browsing experience, serve personalized ads or c…" at bounding box center [707, 351] width 1414 height 702
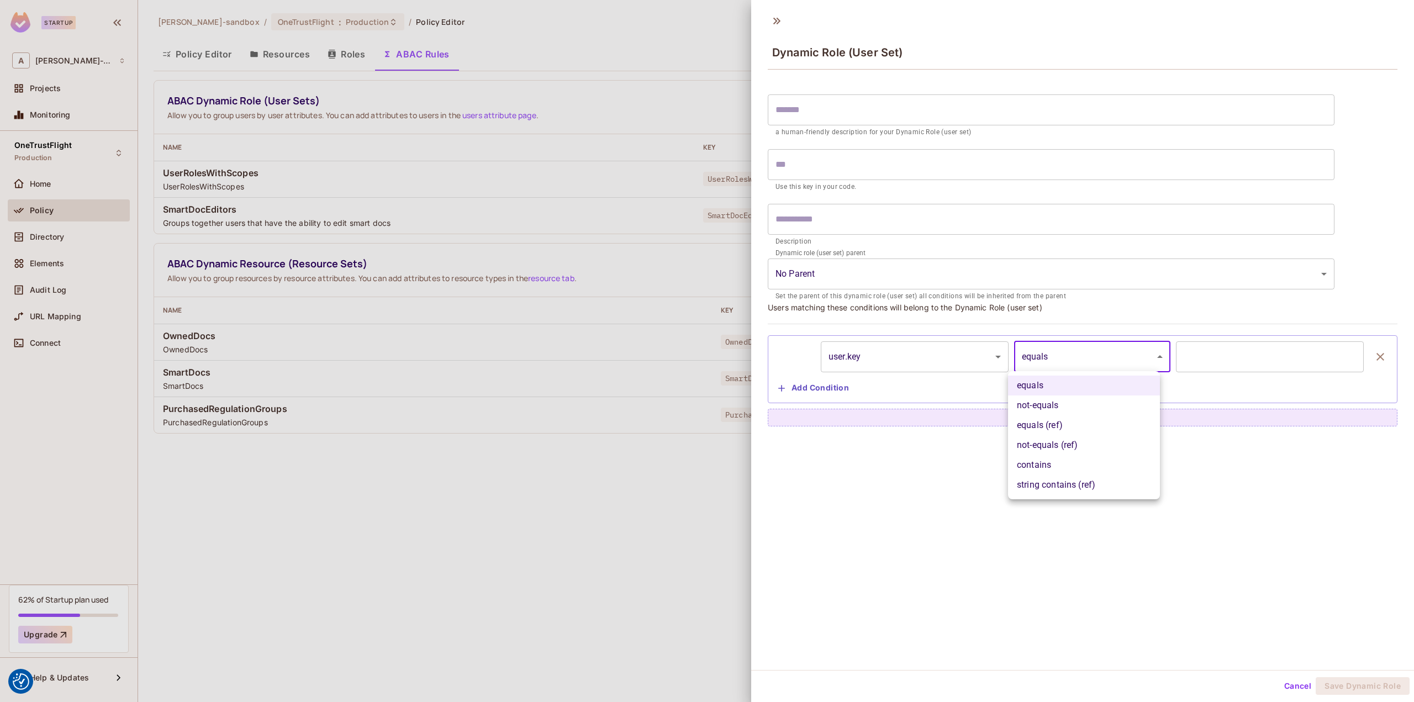
click at [1077, 406] on li "not-equals" at bounding box center [1084, 406] width 152 height 20
type input "**********"
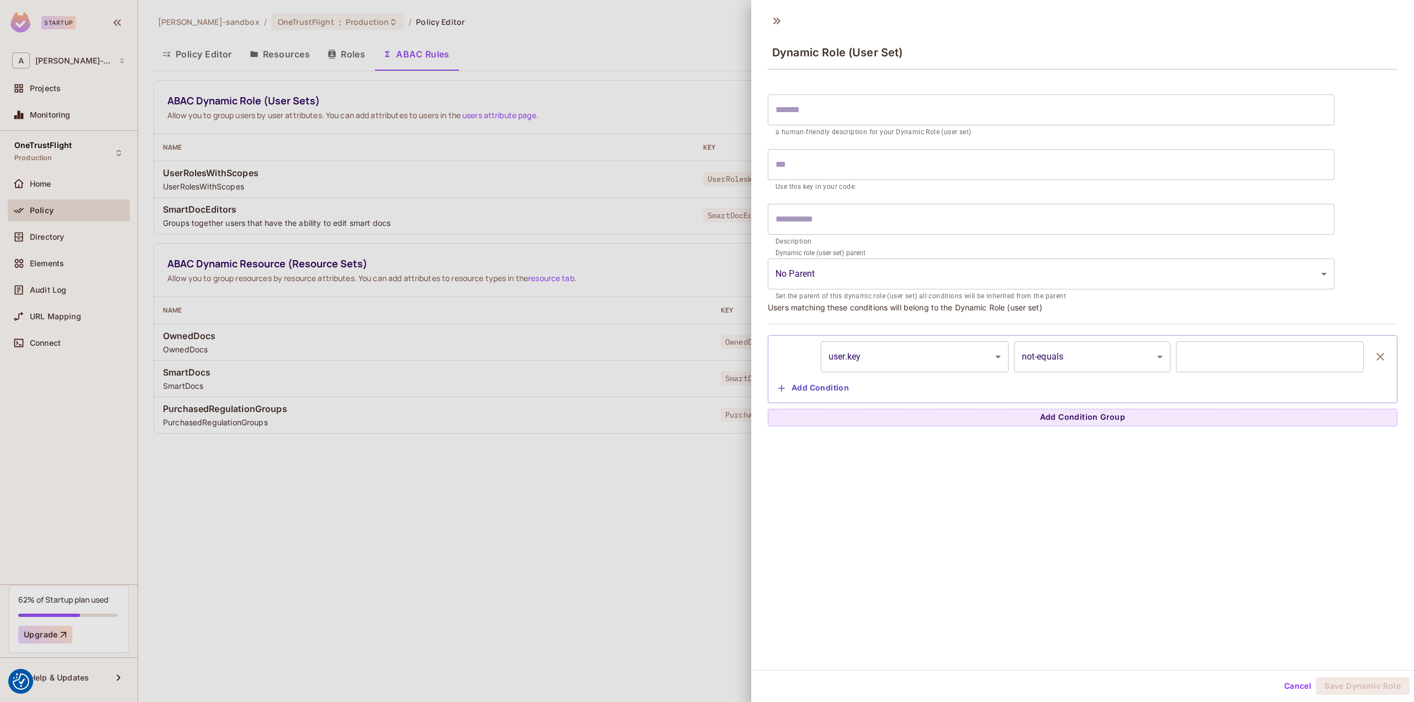
drag, startPoint x: 1228, startPoint y: 339, endPoint x: 1220, endPoint y: 346, distance: 10.6
click at [1225, 342] on div "**********" at bounding box center [1083, 369] width 630 height 68
click at [1205, 349] on input "text" at bounding box center [1270, 356] width 188 height 31
type input "*"
type input "********"
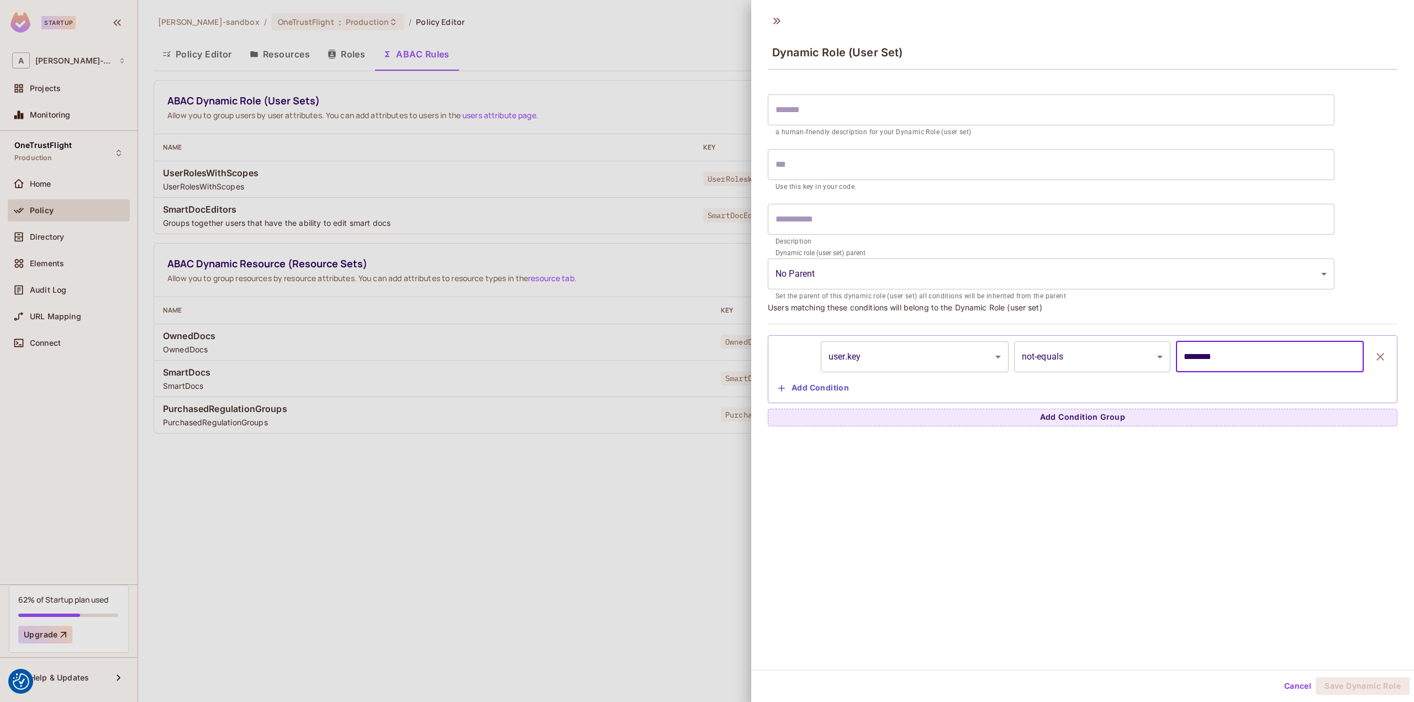
click at [988, 107] on input "text" at bounding box center [1051, 109] width 567 height 31
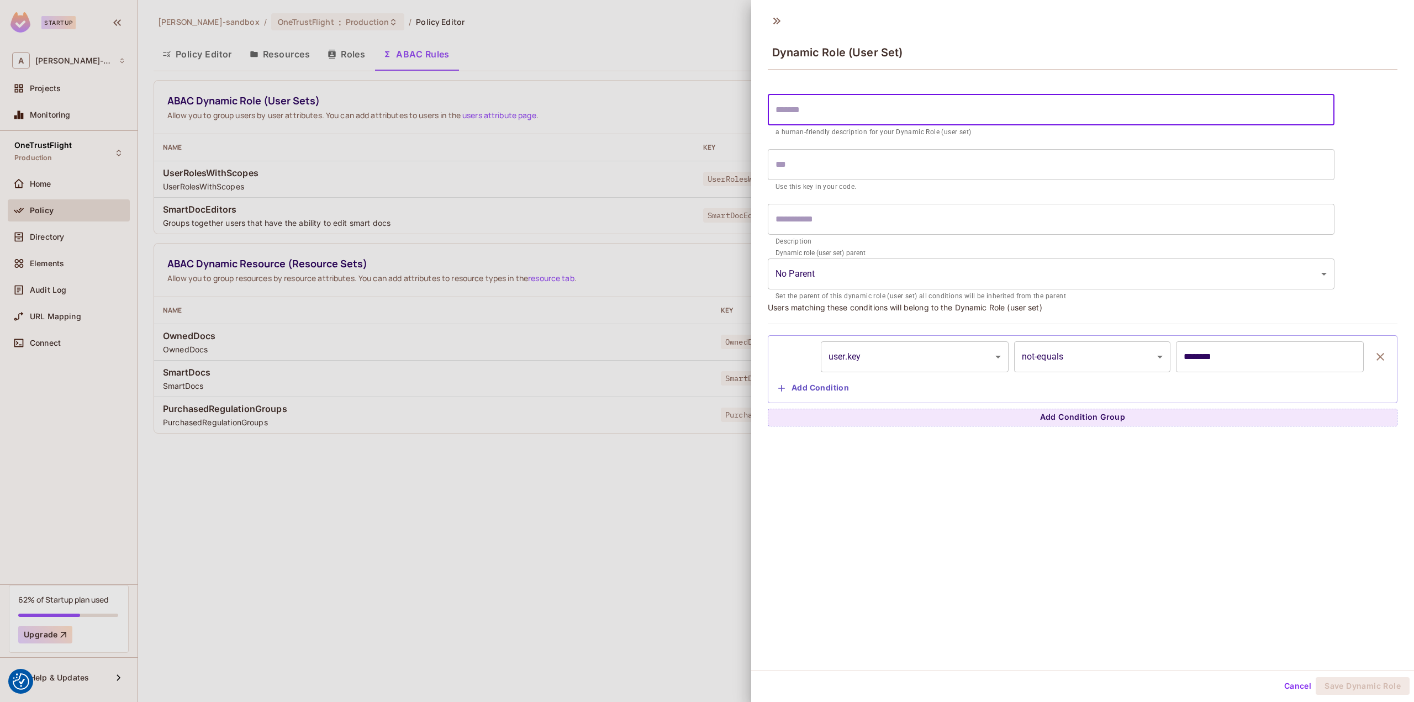
type input "*"
type input "**"
type input "*"
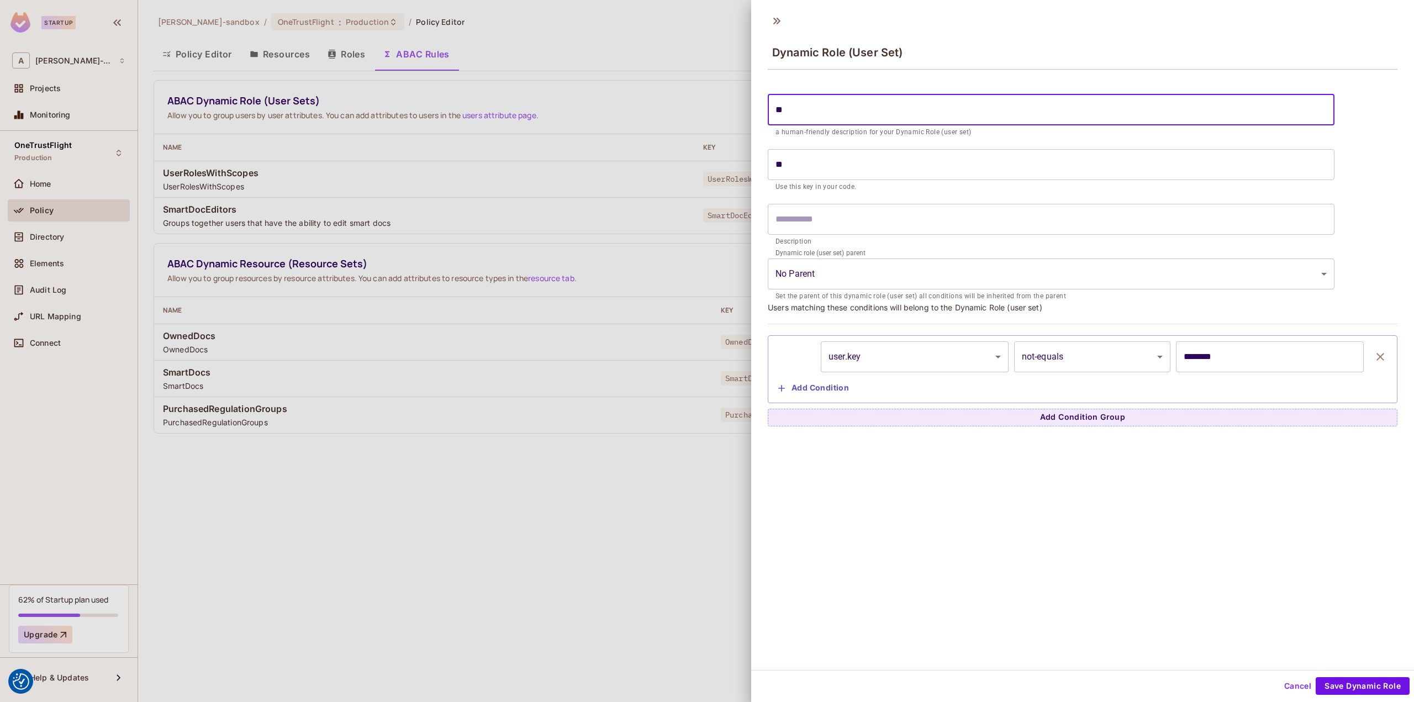
type input "*"
type input "**"
type input "***"
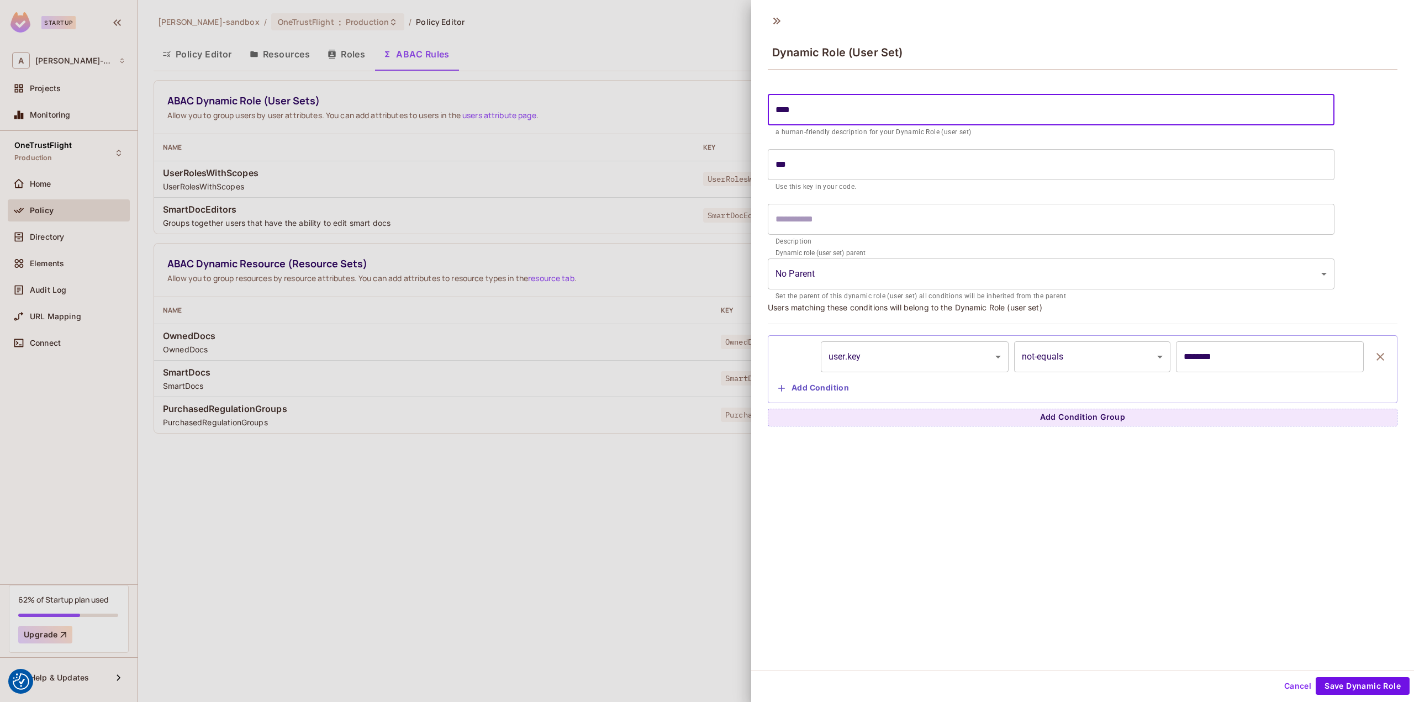
type input "*****"
type input "******"
type input "*******"
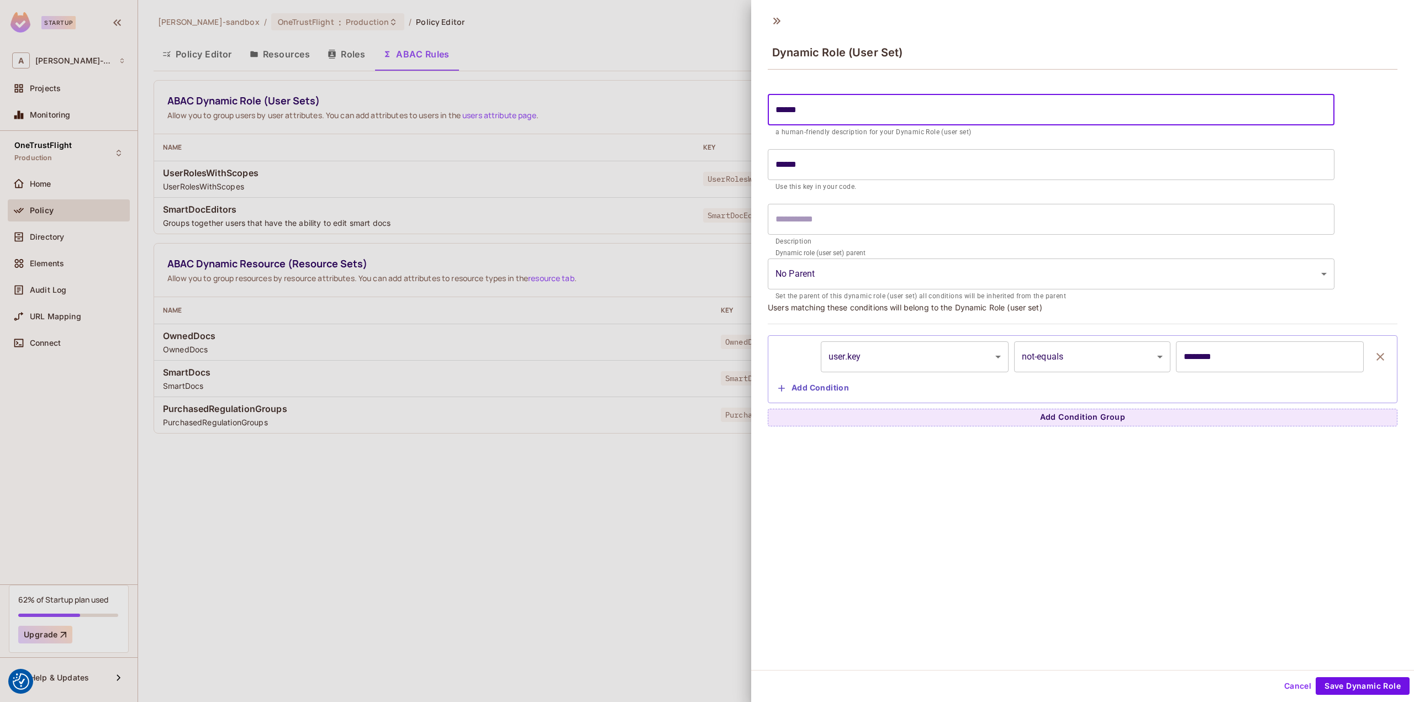
type input "*******"
type input "********"
type input "*********"
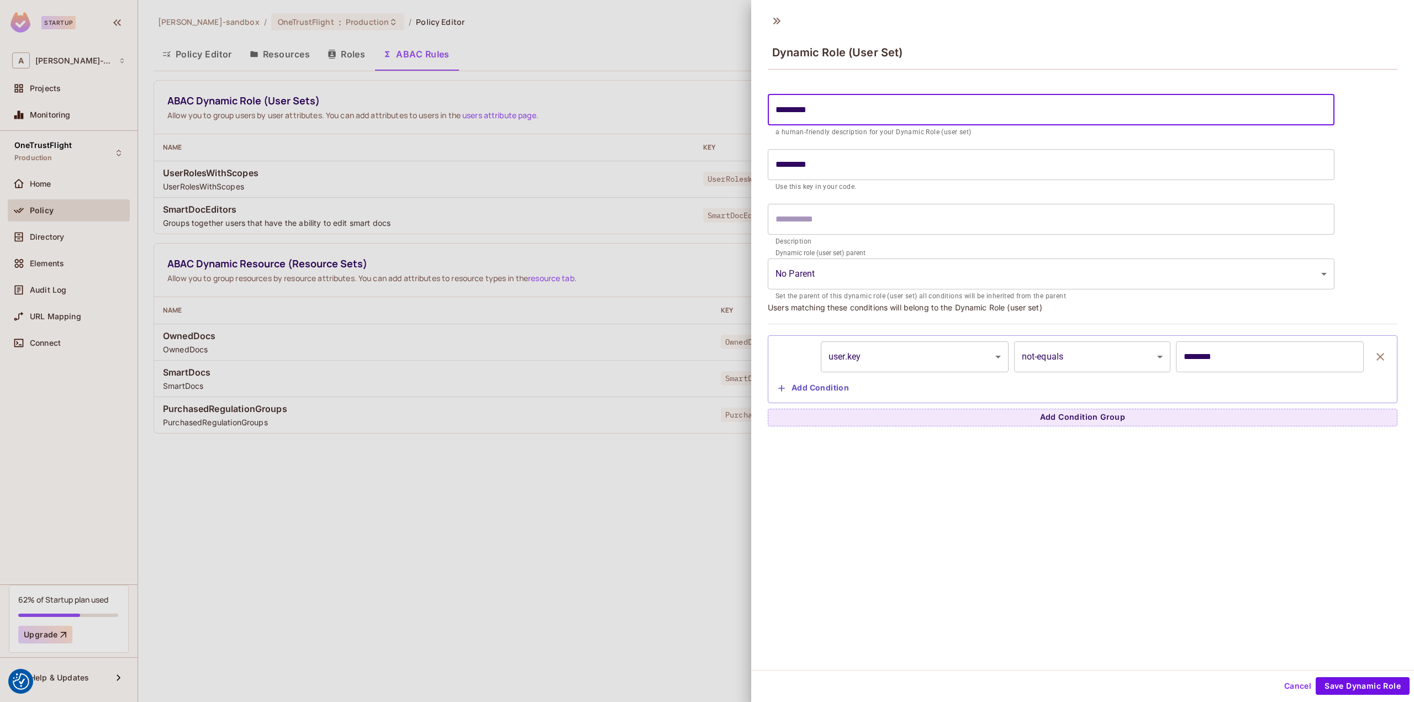
type input "*********"
click at [1297, 689] on button "Cancel" at bounding box center [1298, 686] width 36 height 18
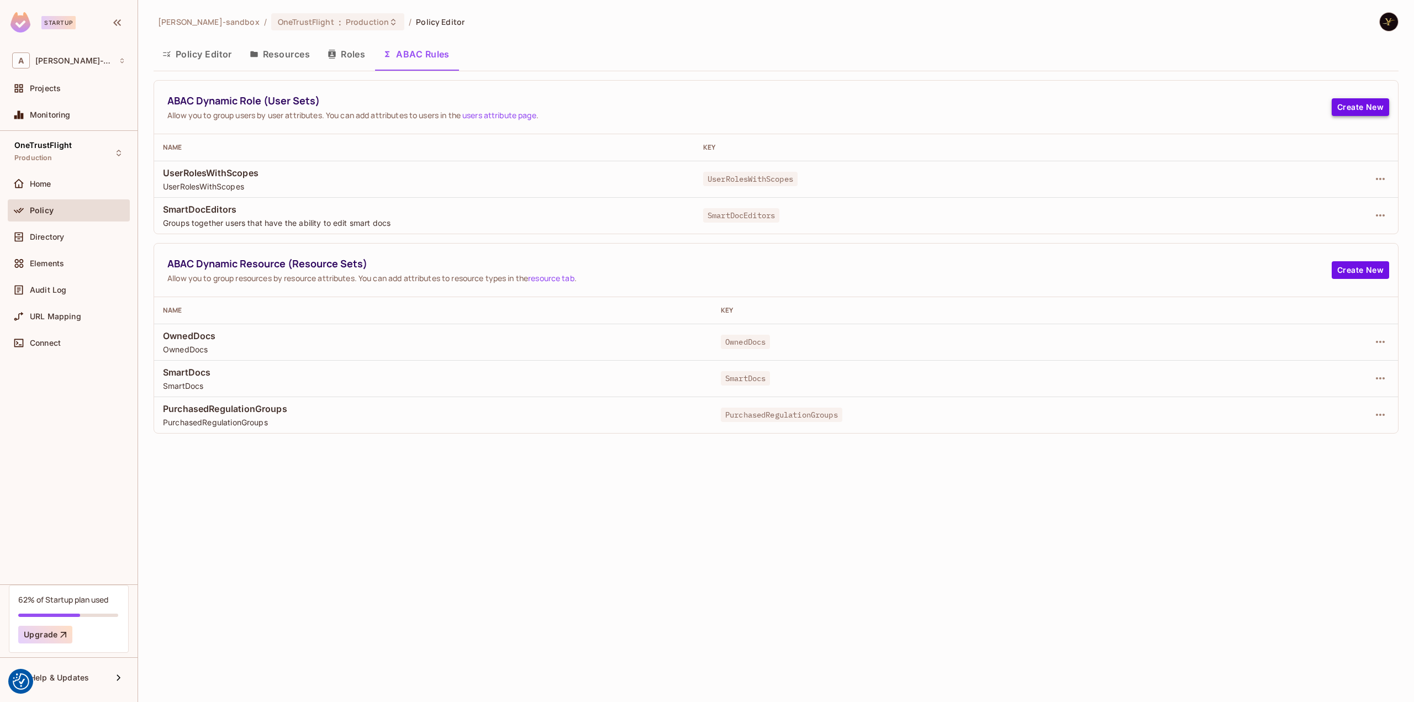
click at [1361, 101] on button "Create New" at bounding box center [1360, 107] width 57 height 18
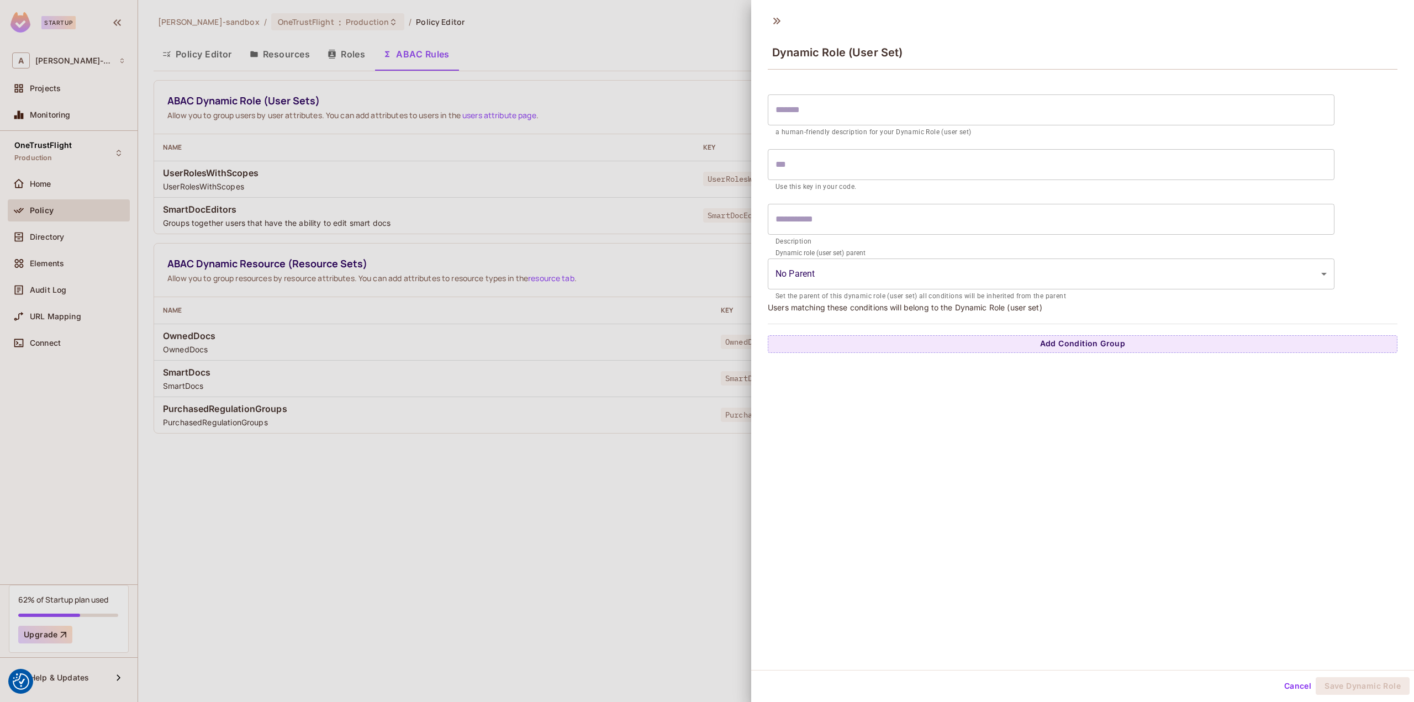
click at [913, 114] on input "text" at bounding box center [1051, 109] width 567 height 31
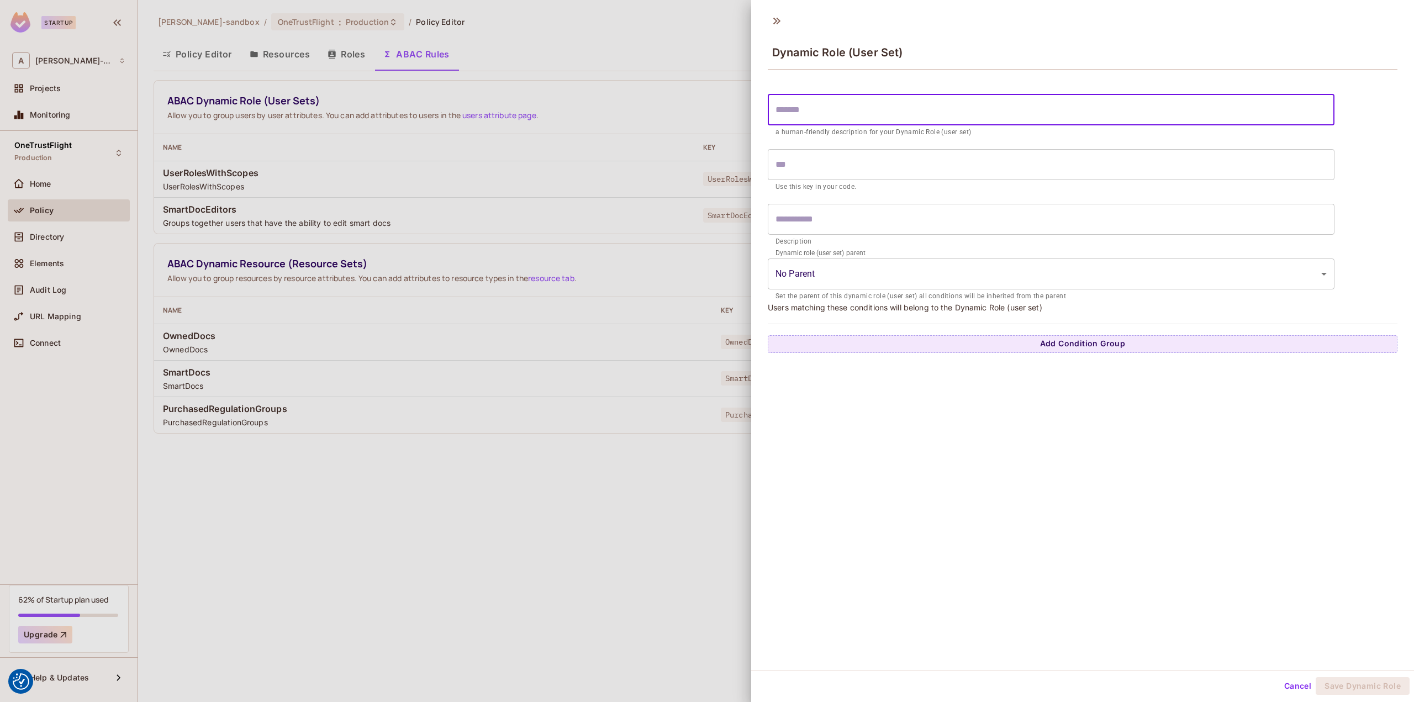
drag, startPoint x: 246, startPoint y: 664, endPoint x: 244, endPoint y: 640, distance: 23.3
click at [246, 663] on div at bounding box center [707, 351] width 1414 height 702
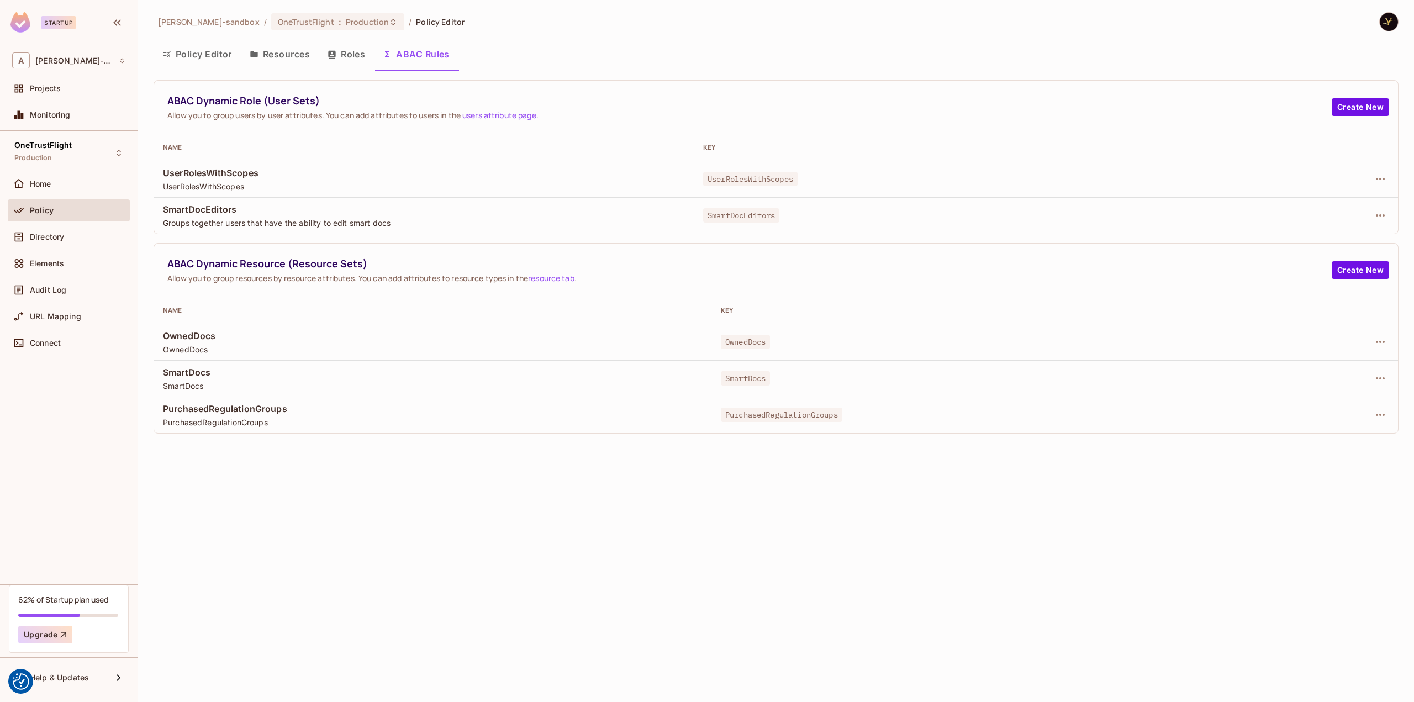
drag, startPoint x: 312, startPoint y: 12, endPoint x: 316, endPoint y: 24, distance: 12.8
click at [312, 12] on div "[PERSON_NAME]-sandbox / OneTrustFlight : Production / Policy Editor" at bounding box center [309, 21] width 311 height 19
click at [317, 24] on span "OneTrustFlight" at bounding box center [306, 22] width 56 height 10
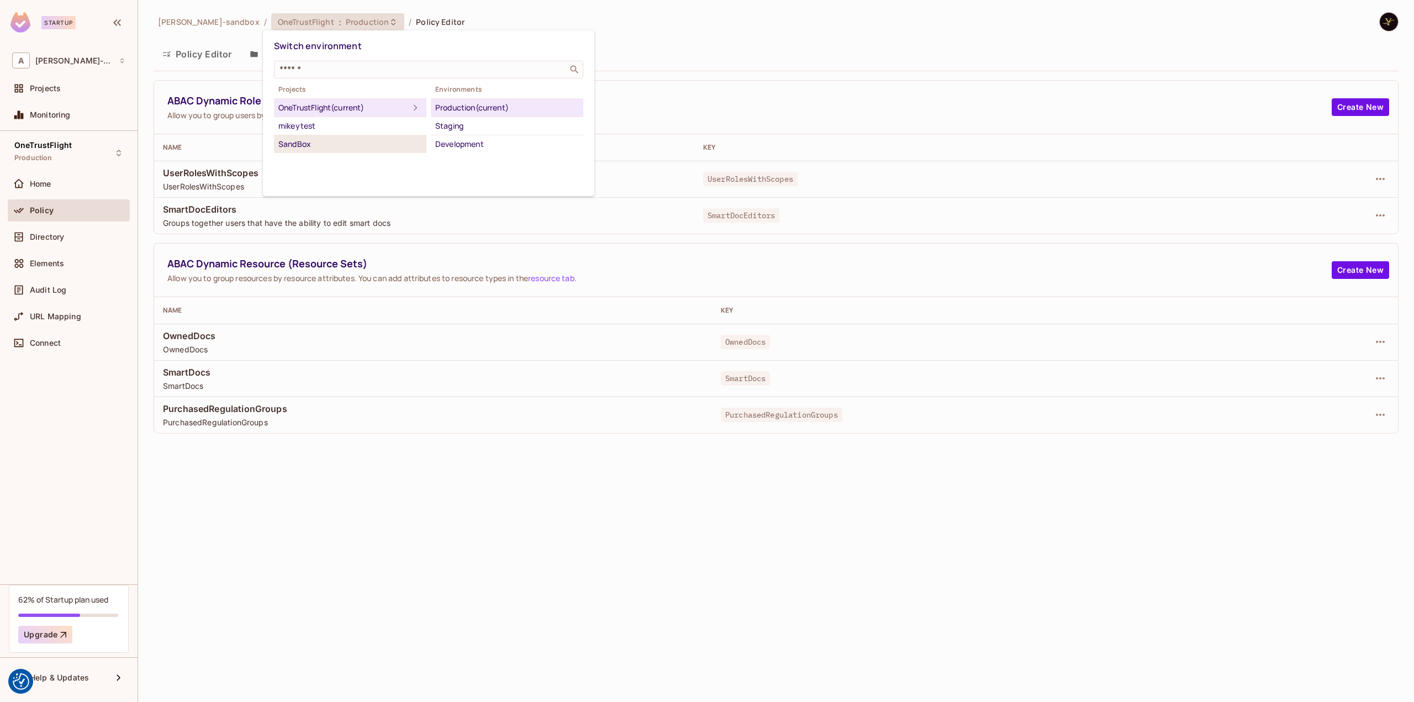
click at [331, 144] on div "SandBox" at bounding box center [350, 144] width 144 height 13
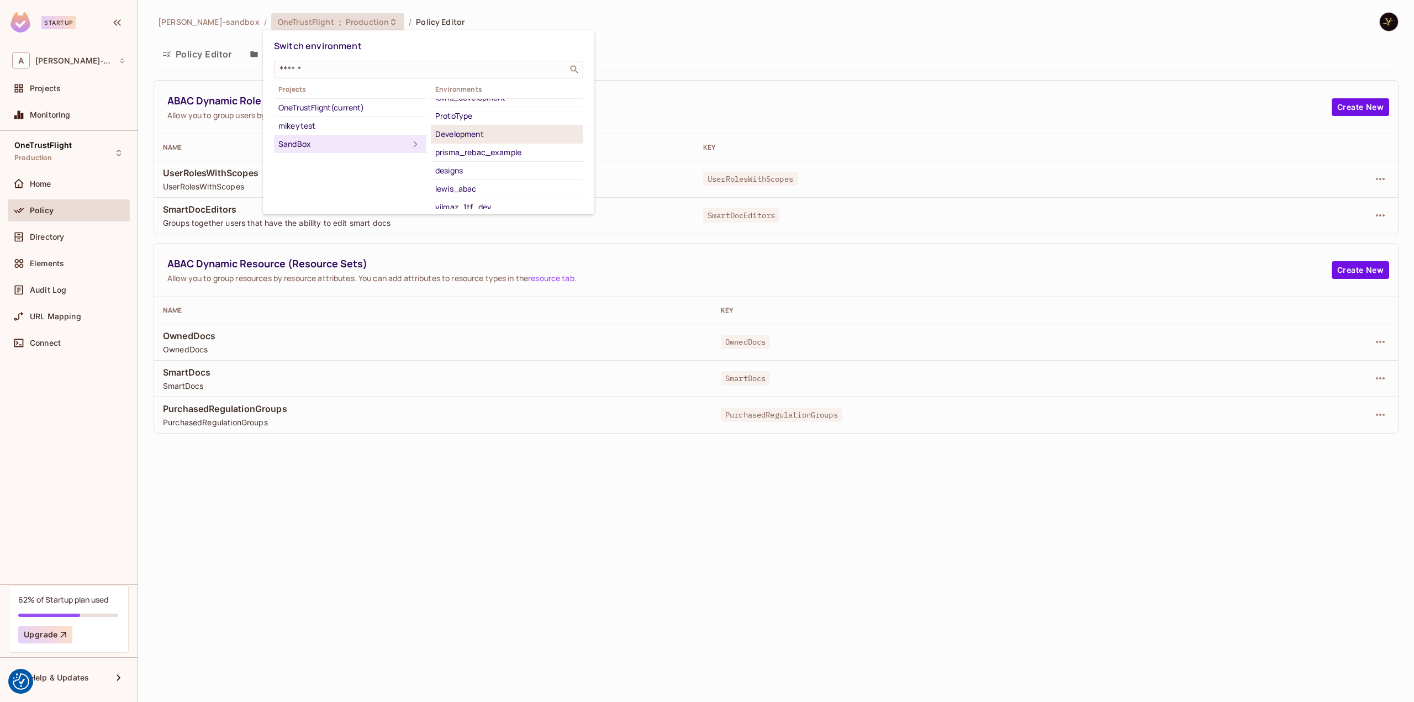
scroll to position [70, 0]
click at [495, 196] on div "yilmaz_1tf_dev" at bounding box center [507, 202] width 144 height 13
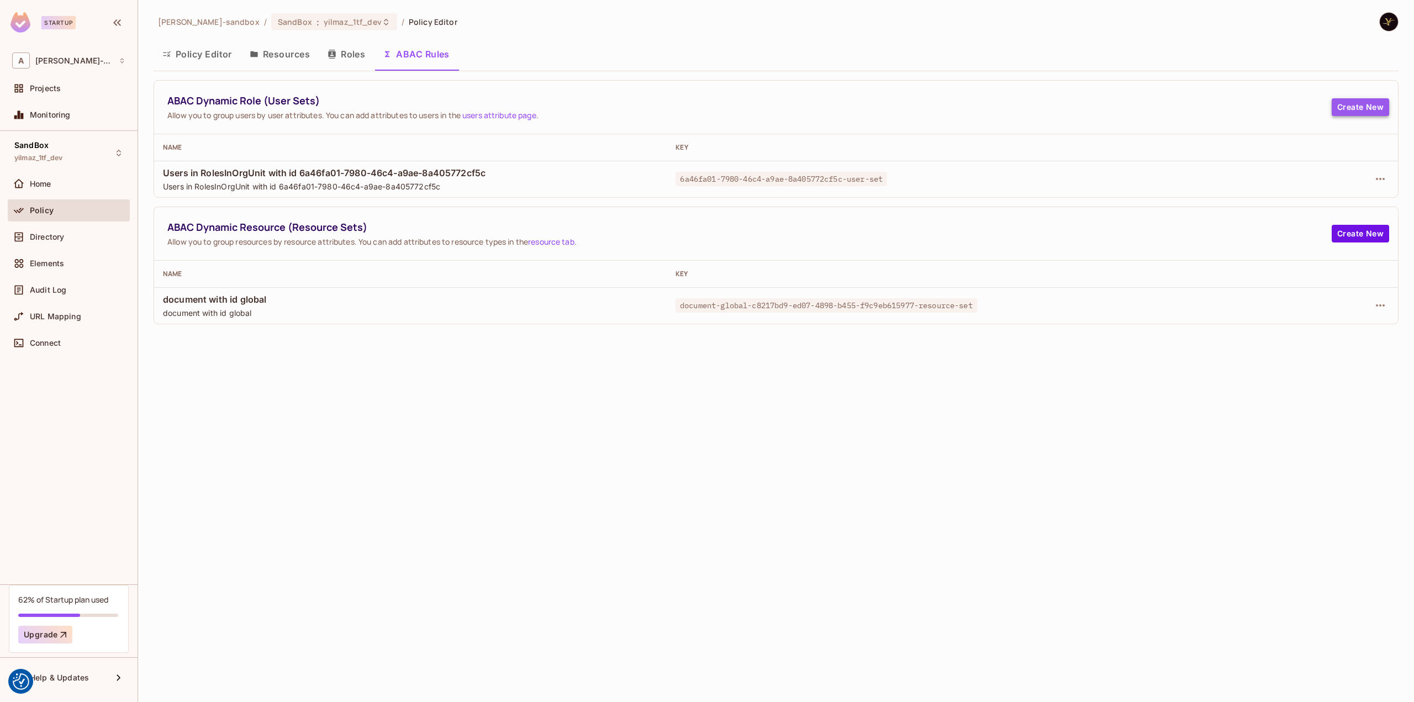
click at [1353, 115] on button "Create New" at bounding box center [1360, 107] width 57 height 18
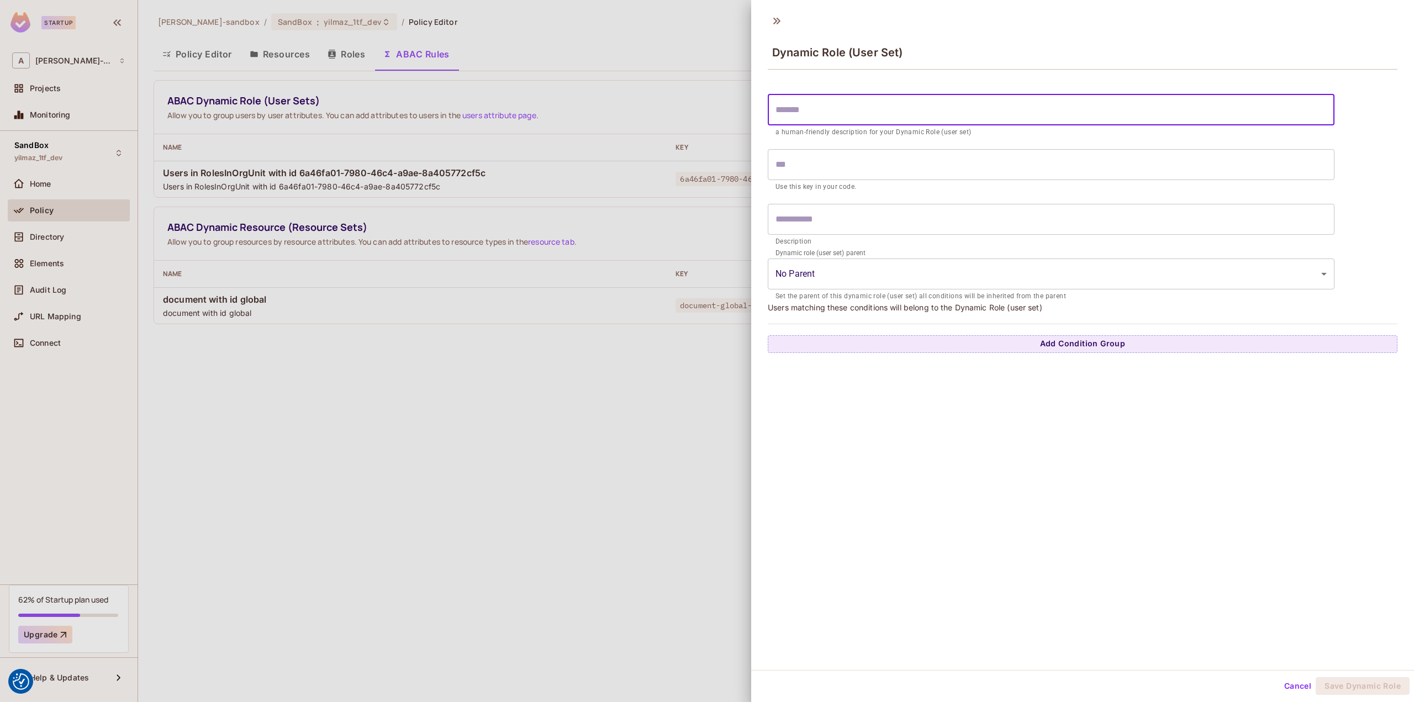
click at [908, 121] on input "text" at bounding box center [1051, 109] width 567 height 31
type input "*"
type input "**"
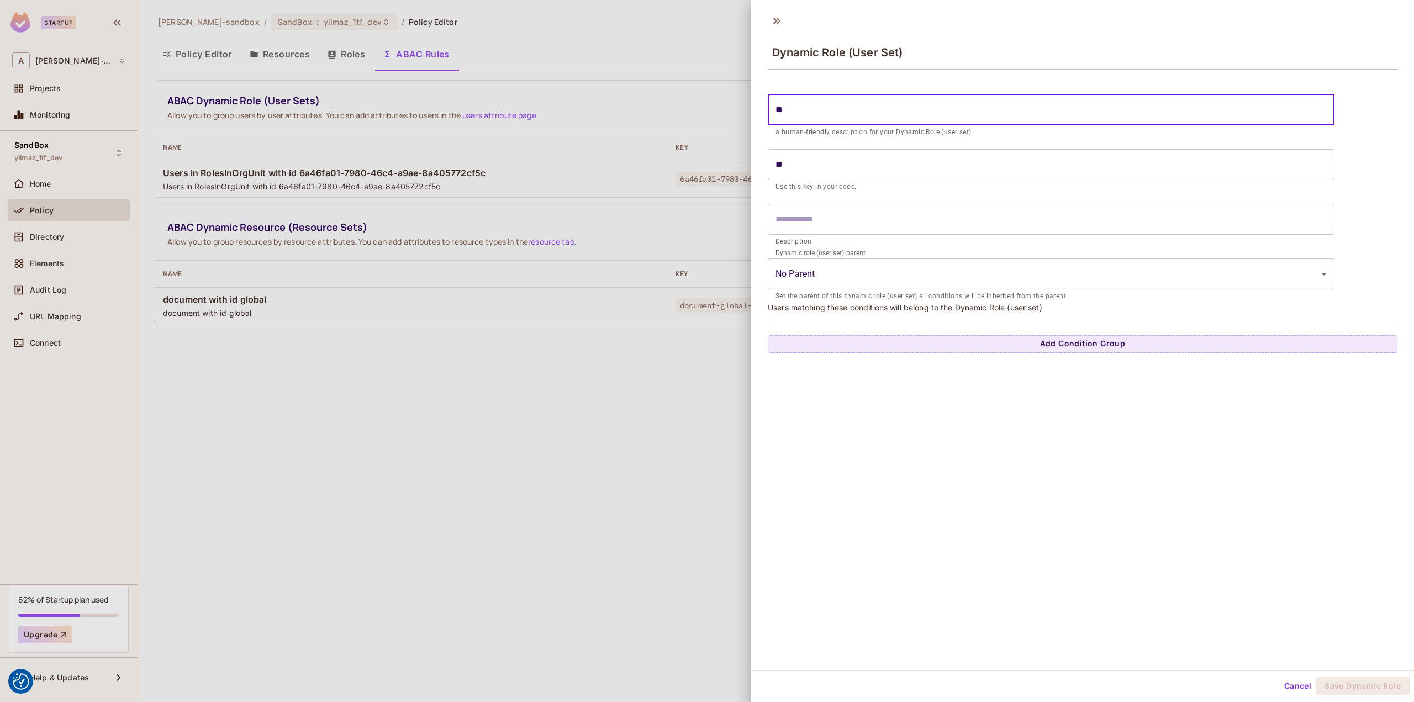
type input "***"
click at [896, 207] on input "text" at bounding box center [1051, 219] width 567 height 31
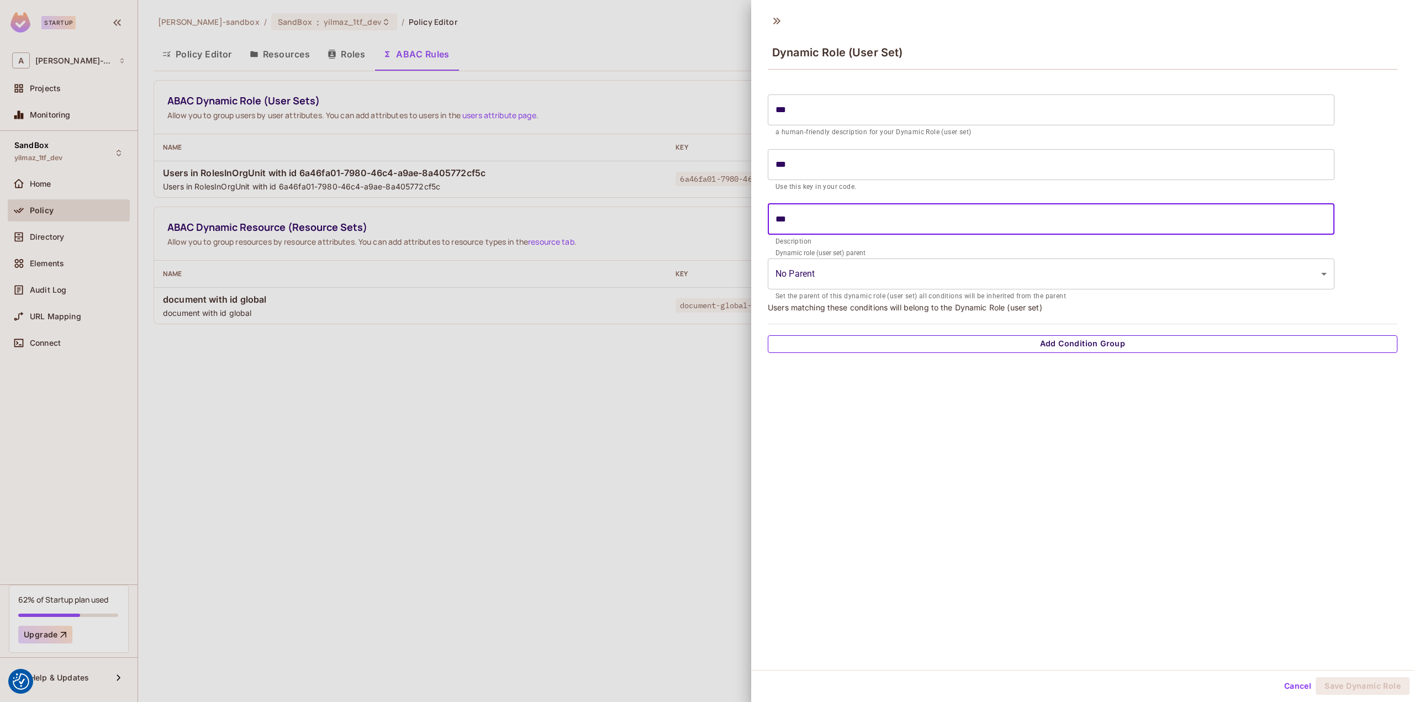
type input "***"
click at [1192, 336] on button "Add Condition Group" at bounding box center [1083, 344] width 630 height 18
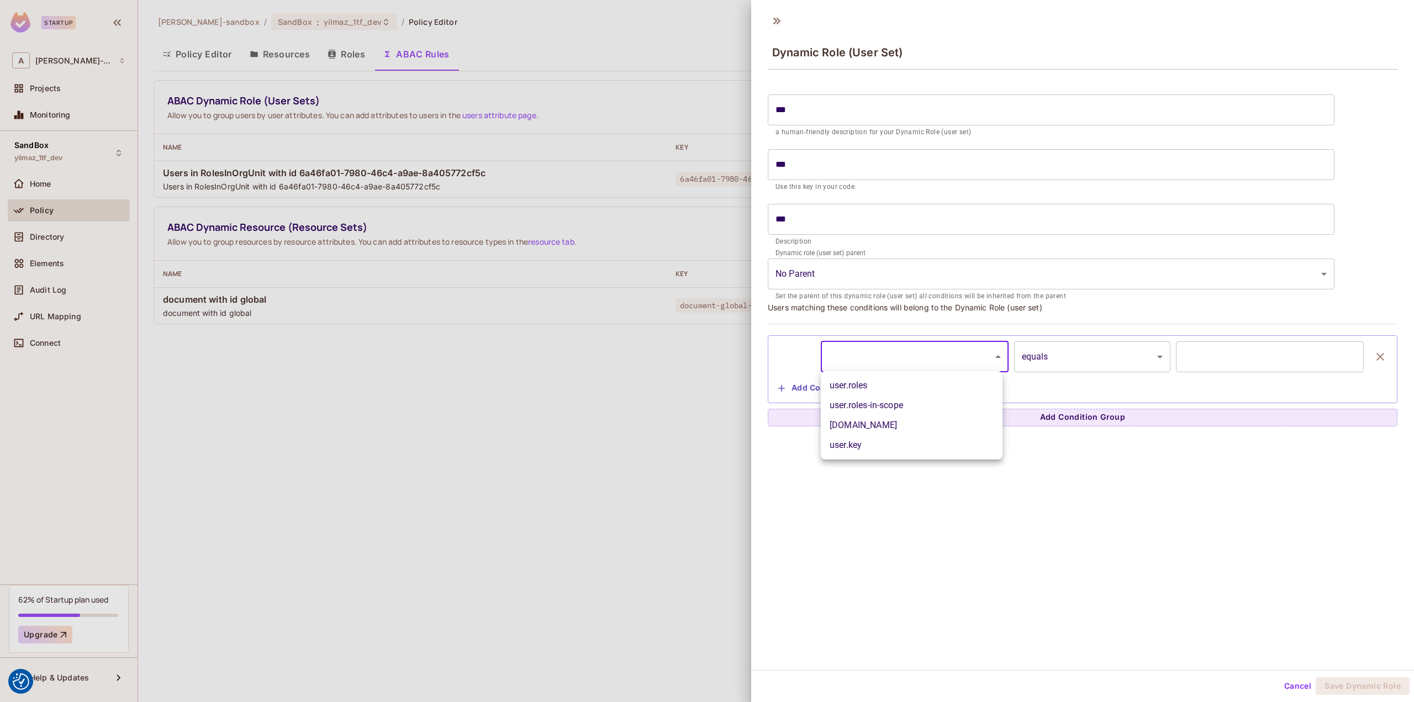
click at [998, 359] on body "We use cookies to enhance your browsing experience, serve personalized ads or c…" at bounding box center [707, 351] width 1414 height 702
click at [881, 440] on li "user.key" at bounding box center [912, 445] width 182 height 20
type input "********"
click at [1144, 359] on body "We use cookies to enhance your browsing experience, serve personalized ads or c…" at bounding box center [707, 351] width 1414 height 702
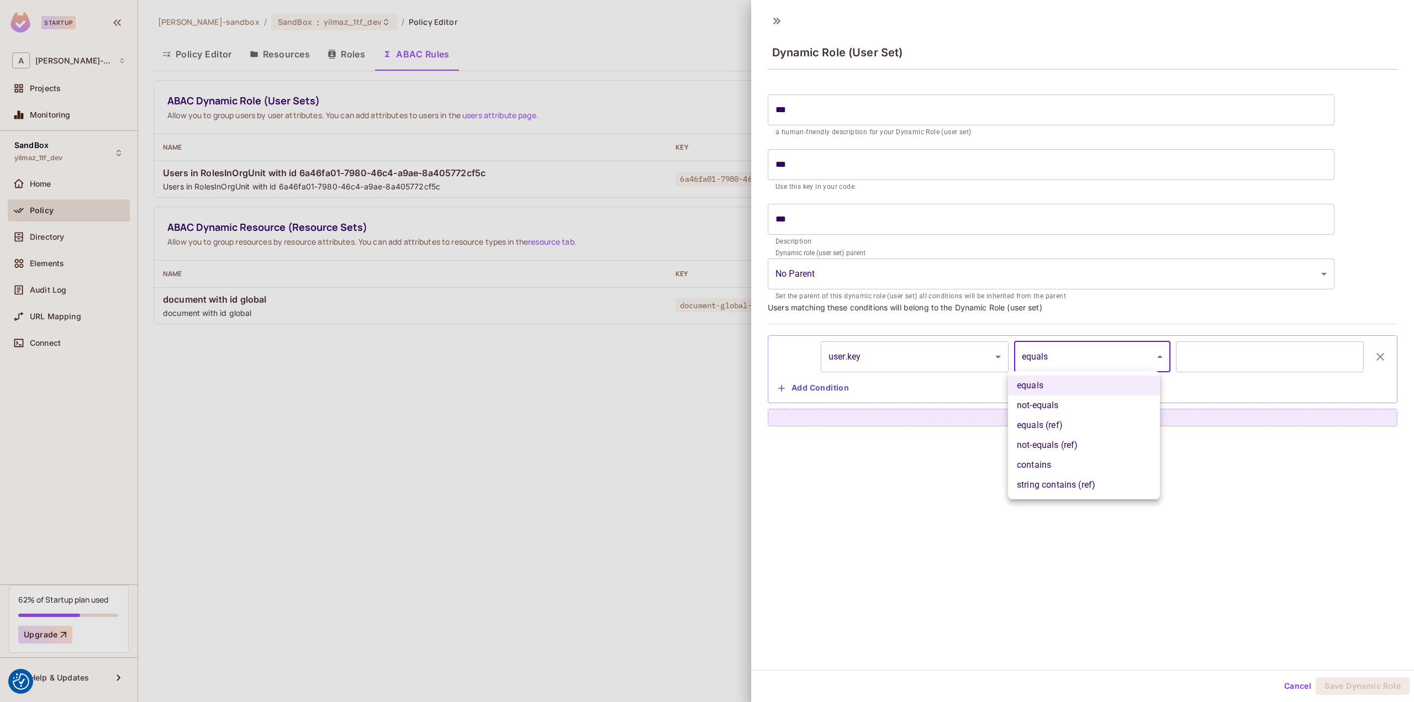
click at [1082, 407] on li "not-equals" at bounding box center [1084, 406] width 152 height 20
type input "**********"
click at [1214, 356] on input "text" at bounding box center [1270, 356] width 188 height 31
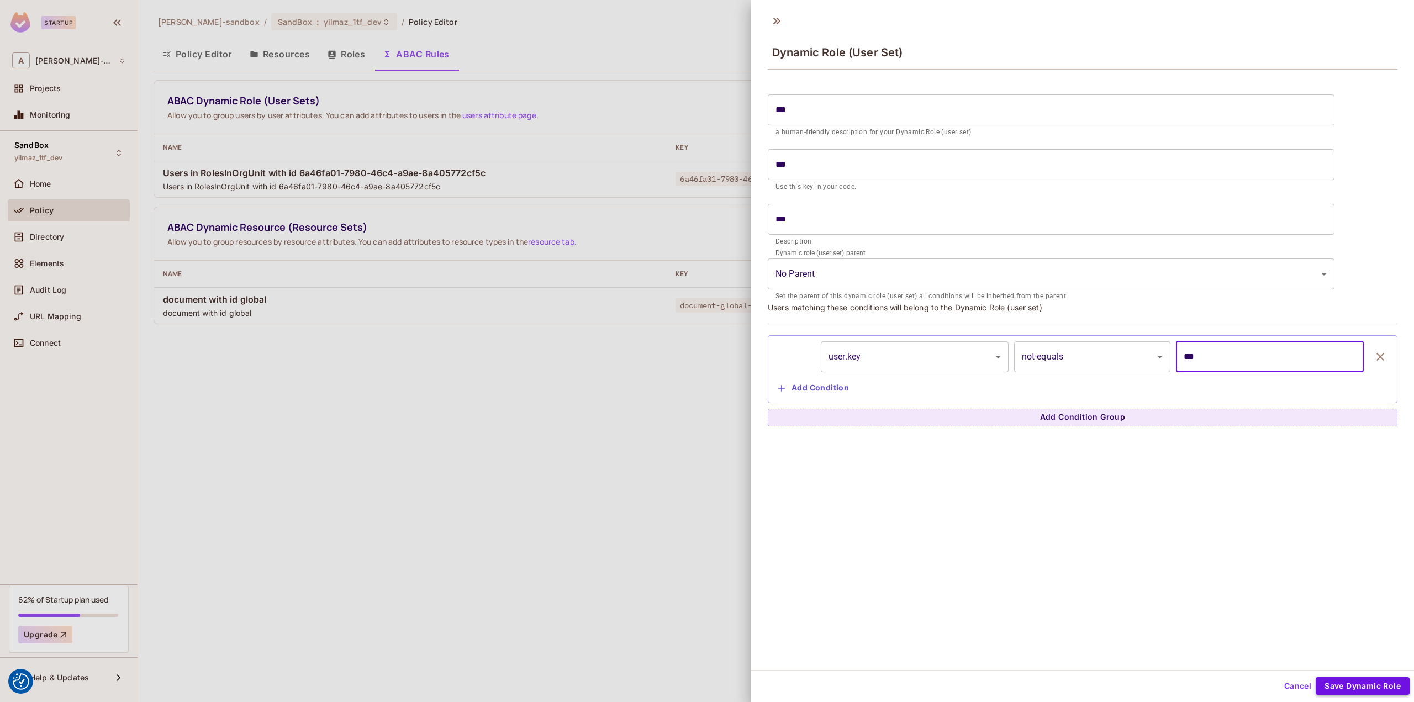
type input "***"
click at [1361, 690] on button "Save Dynamic Role" at bounding box center [1363, 686] width 94 height 18
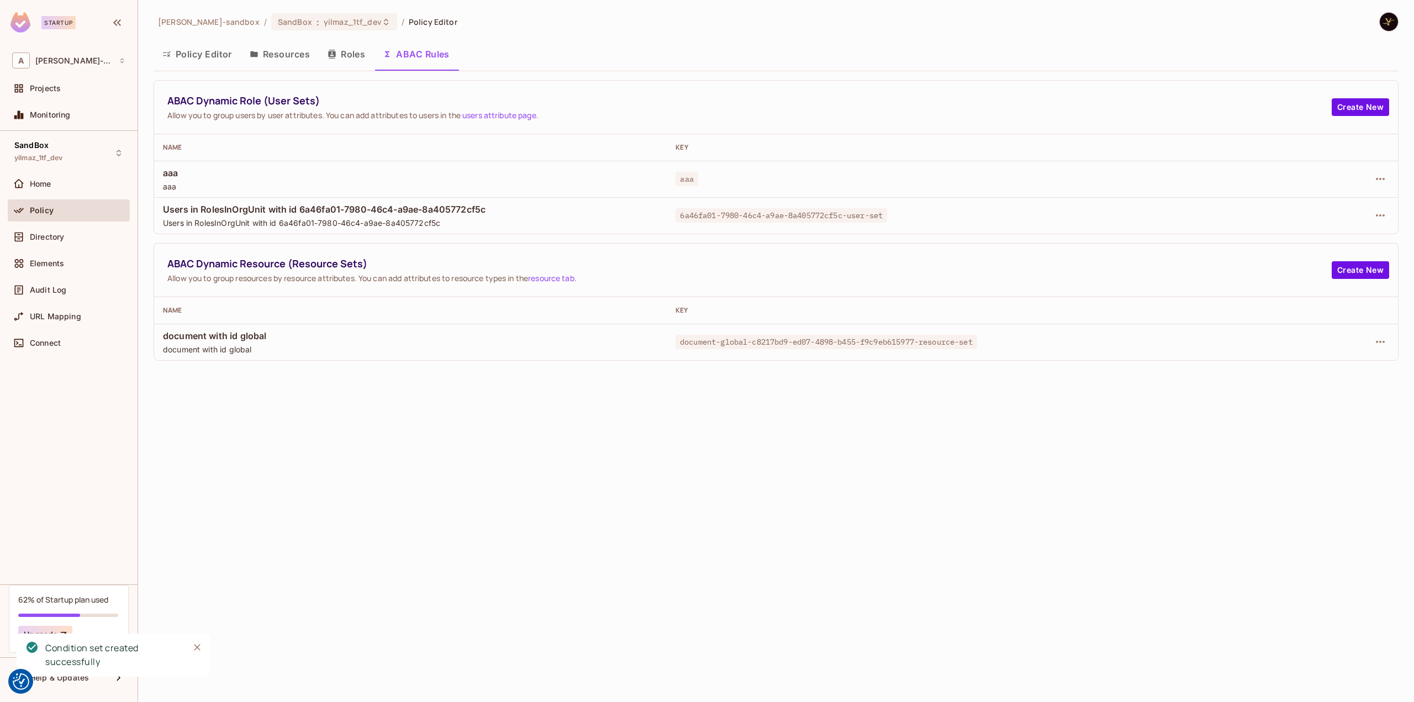
click at [1370, 177] on div at bounding box center [1288, 179] width 201 height 18
click at [1374, 177] on button "button" at bounding box center [1381, 179] width 18 height 18
click at [1351, 209] on div "Edit Dynamic Role (User Set)" at bounding box center [1305, 203] width 108 height 11
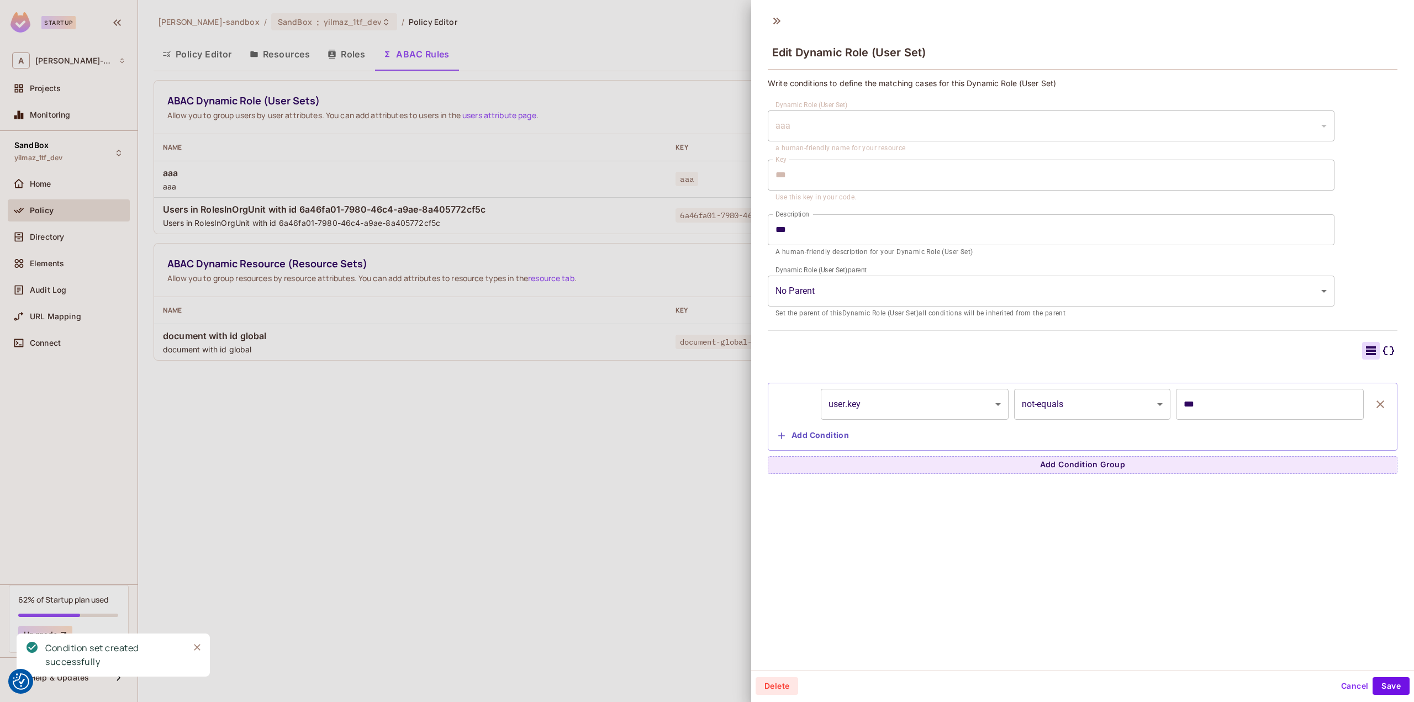
click at [1374, 407] on icon "button" at bounding box center [1380, 404] width 13 height 13
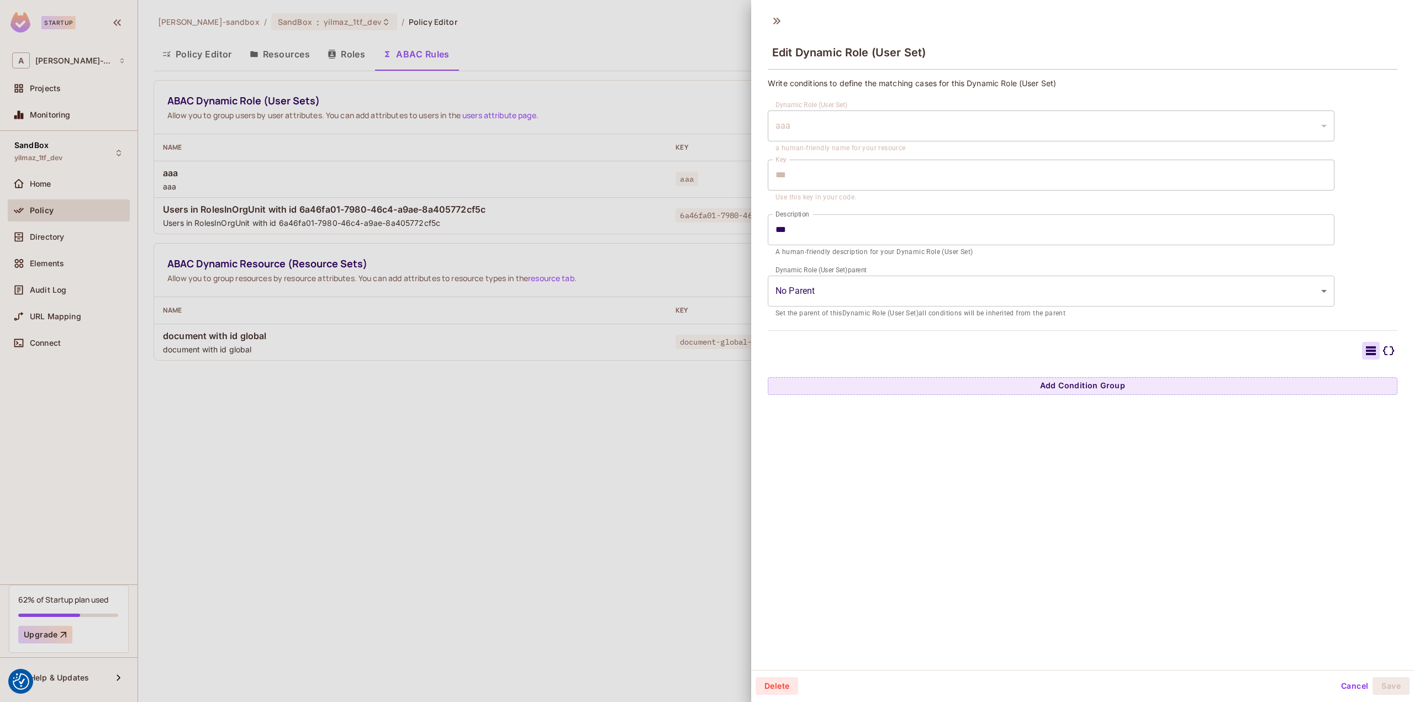
click at [1382, 344] on icon at bounding box center [1388, 350] width 13 height 13
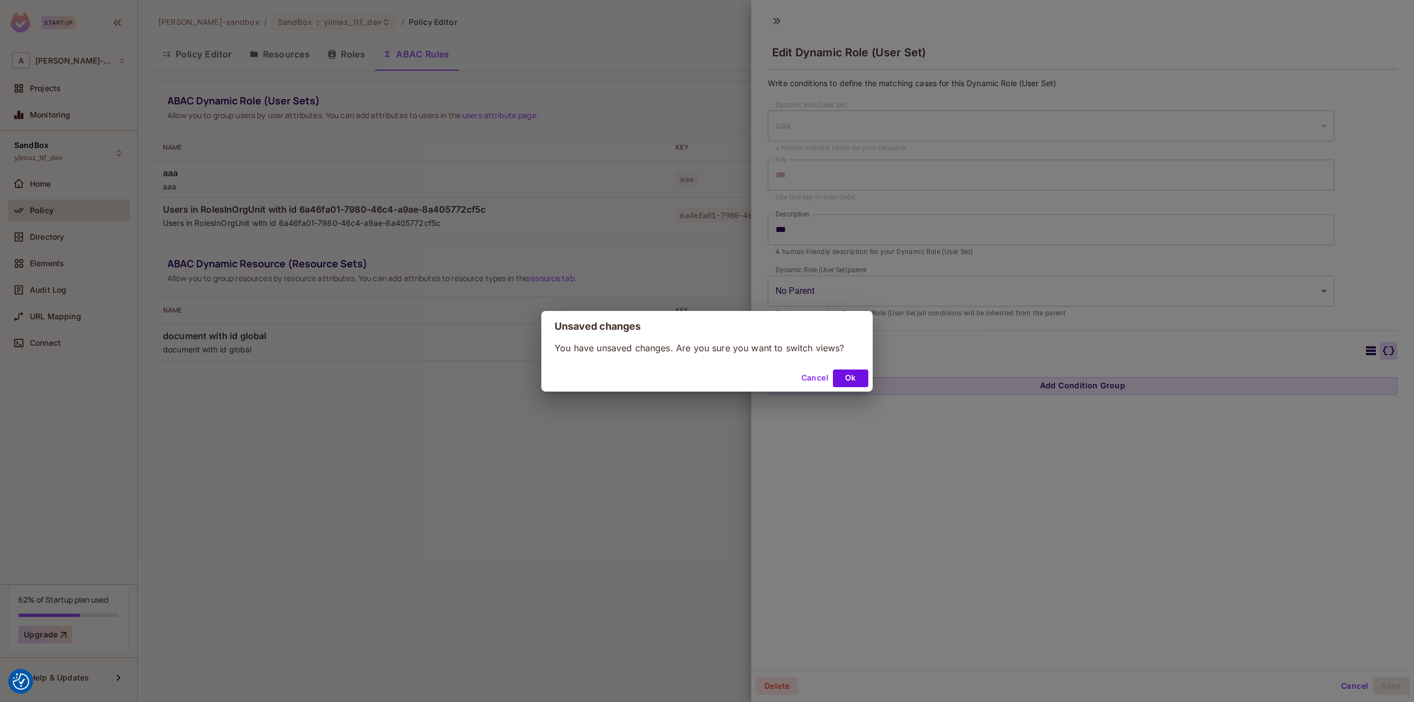
click at [818, 375] on button "Cancel" at bounding box center [815, 379] width 36 height 18
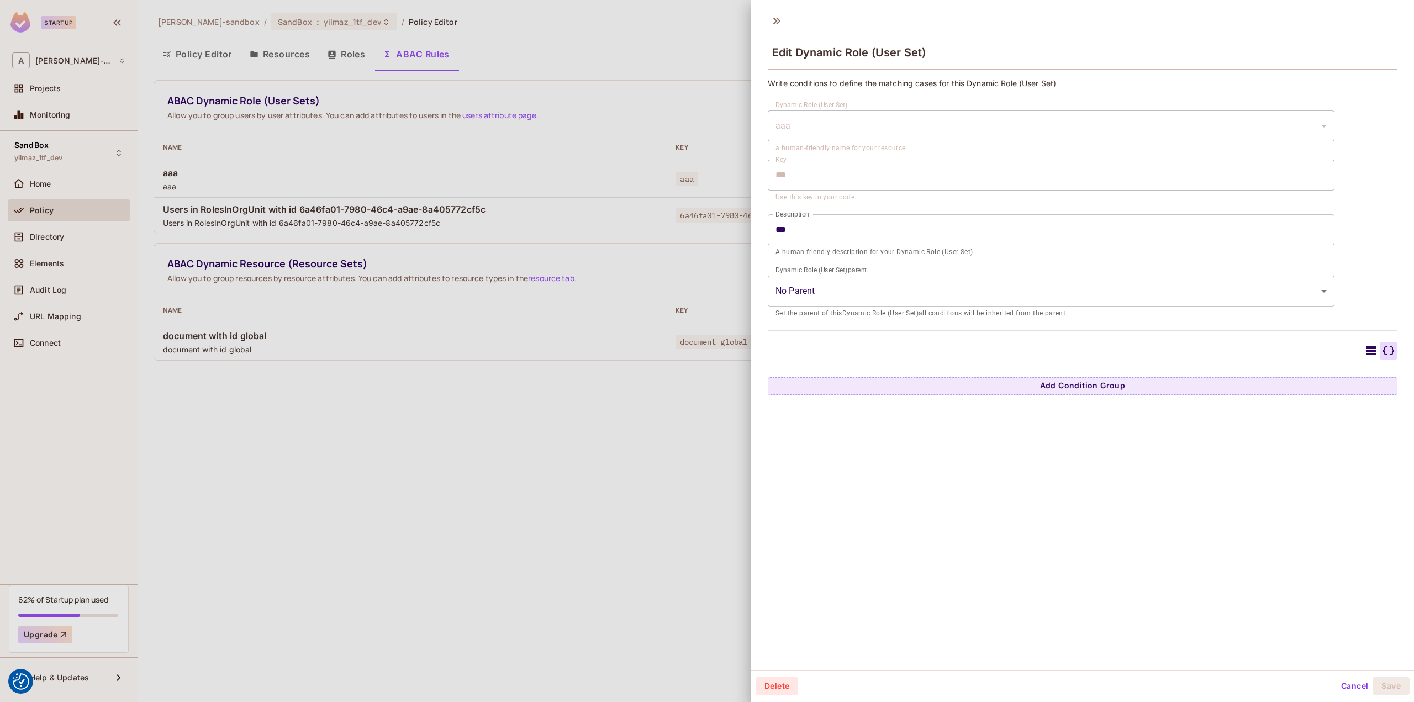
click at [1348, 689] on button "Cancel" at bounding box center [1355, 686] width 36 height 18
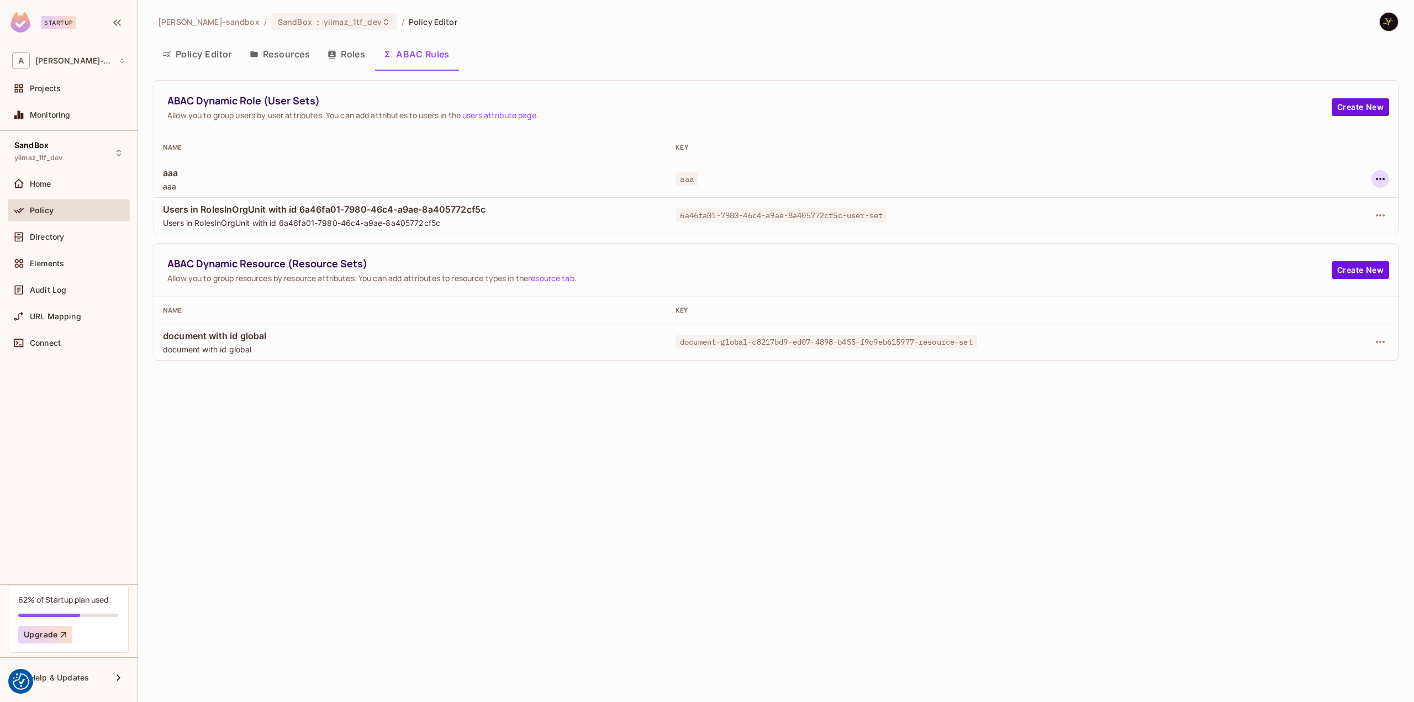
click at [1377, 179] on icon "button" at bounding box center [1380, 179] width 9 height 2
click at [1305, 208] on div "Edit Dynamic Role (User Set)" at bounding box center [1305, 203] width 108 height 11
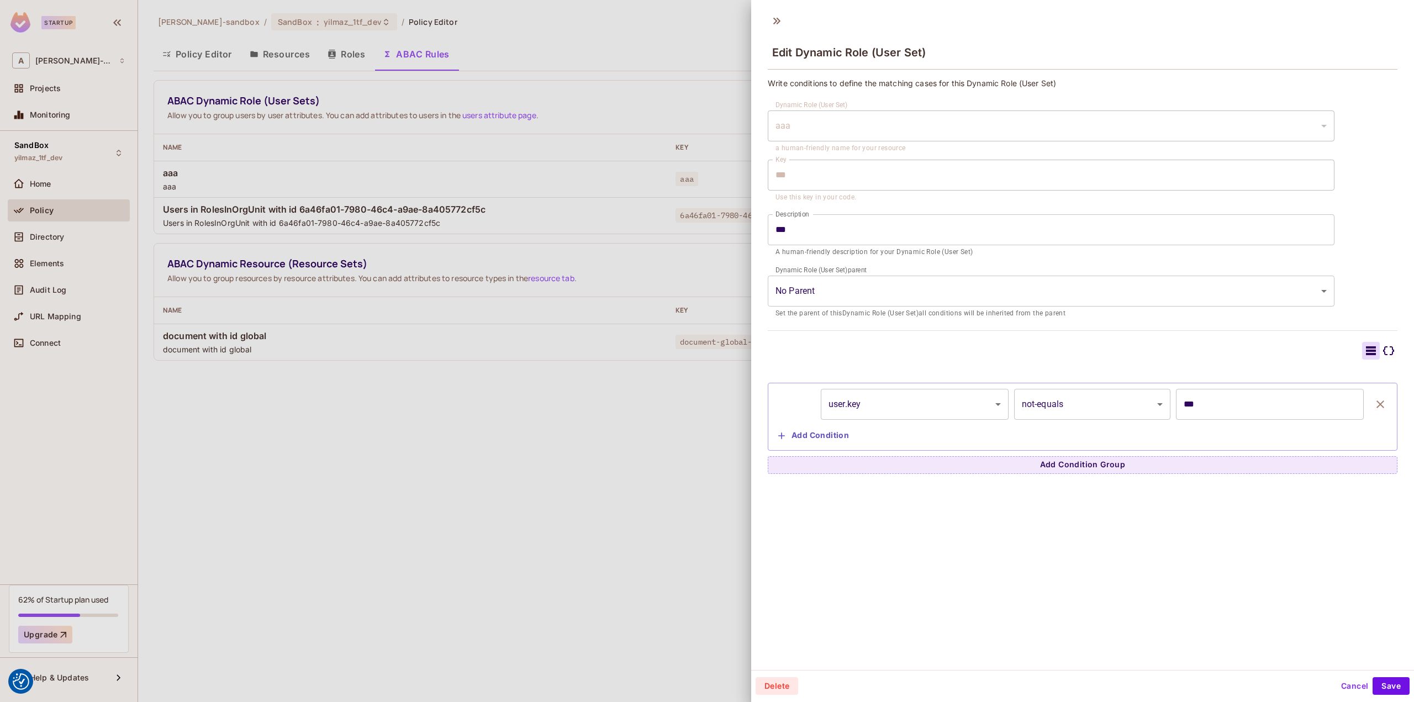
click at [1382, 346] on icon at bounding box center [1388, 350] width 13 height 13
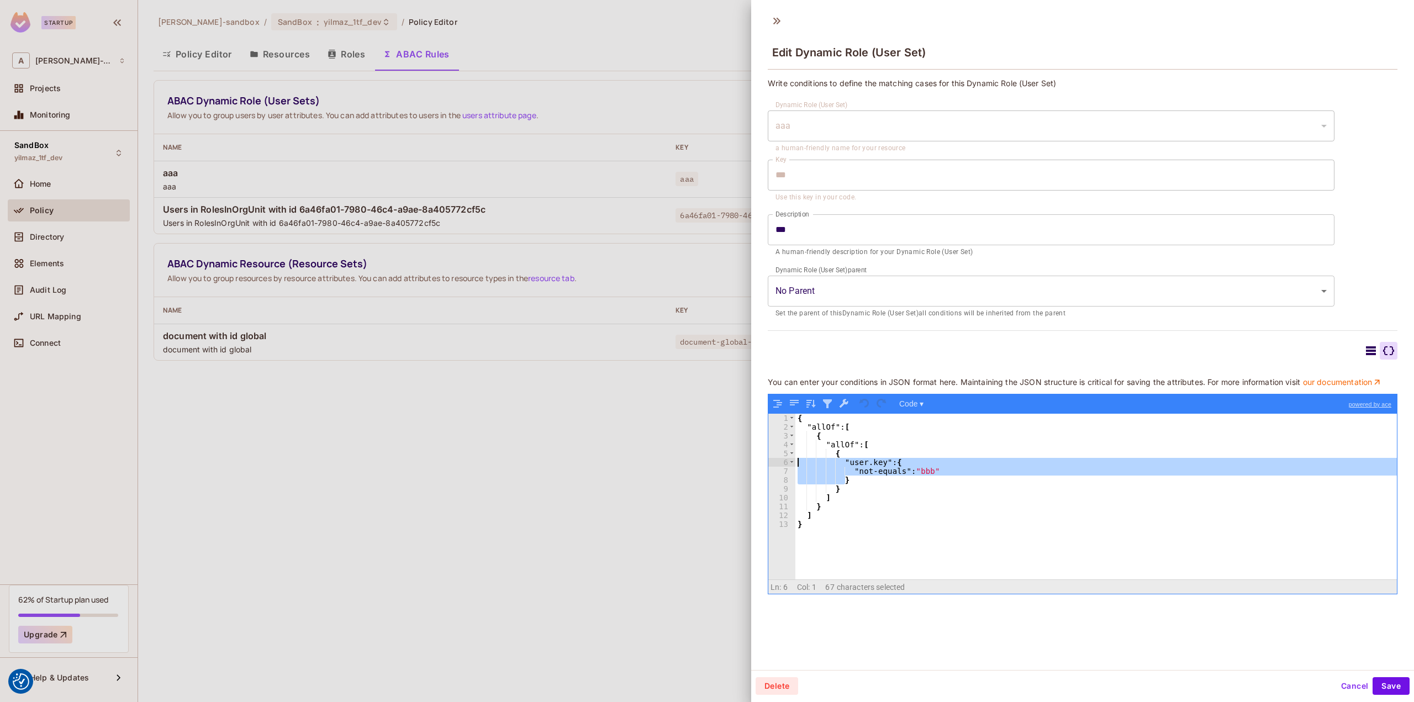
drag, startPoint x: 860, startPoint y: 488, endPoint x: 715, endPoint y: 472, distance: 145.6
click at [715, 472] on div "Edit Dynamic Role (User Set) Write conditions to define the matching cases for …" at bounding box center [707, 351] width 1414 height 702
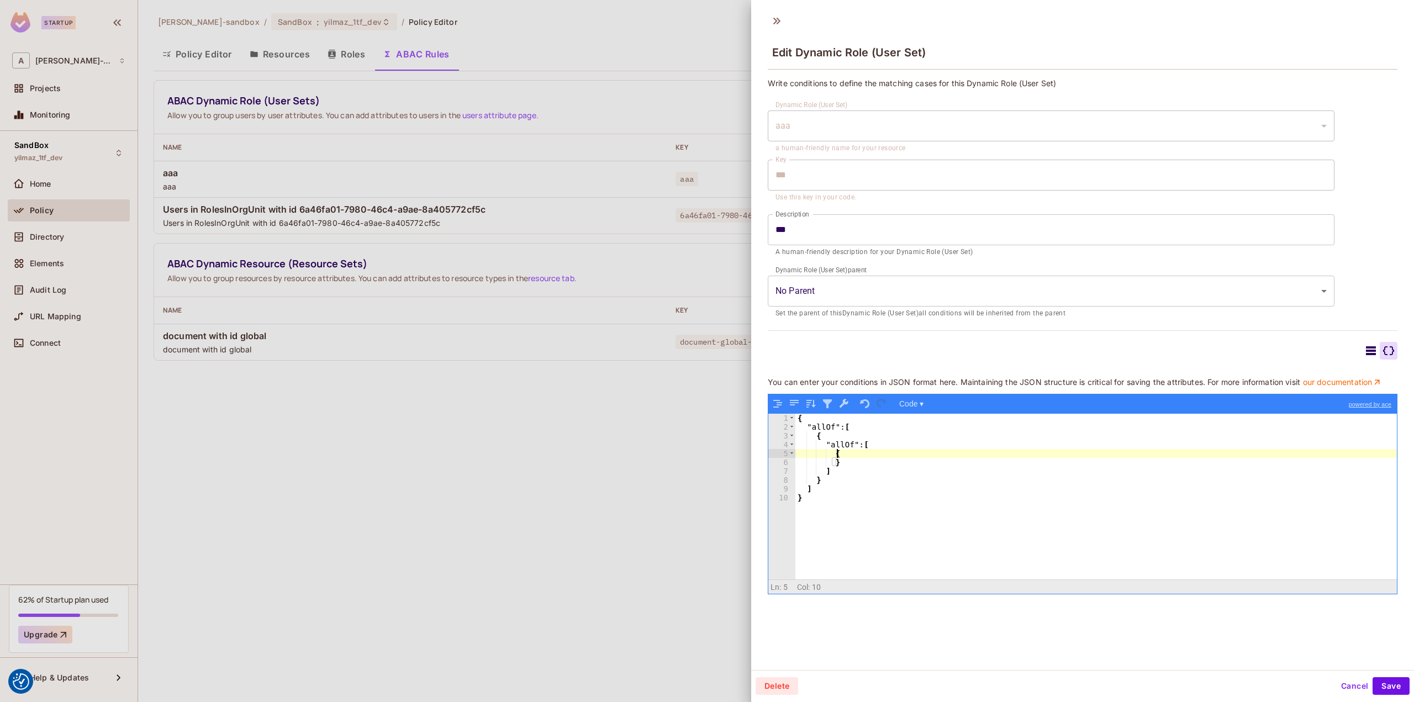
click at [1392, 690] on button "Save" at bounding box center [1391, 686] width 37 height 18
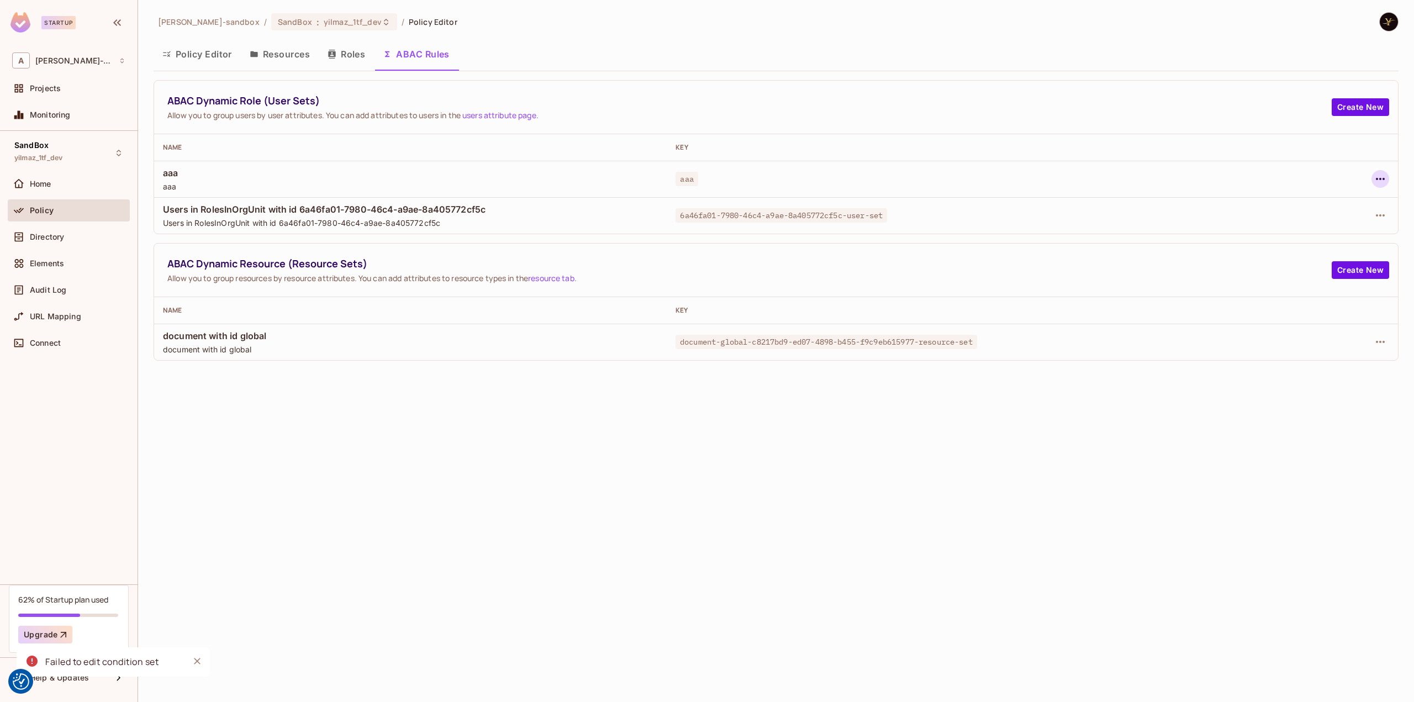
click at [1383, 178] on icon "button" at bounding box center [1380, 178] width 13 height 13
click at [1315, 205] on div "Edit Dynamic Role (User Set)" at bounding box center [1305, 203] width 108 height 11
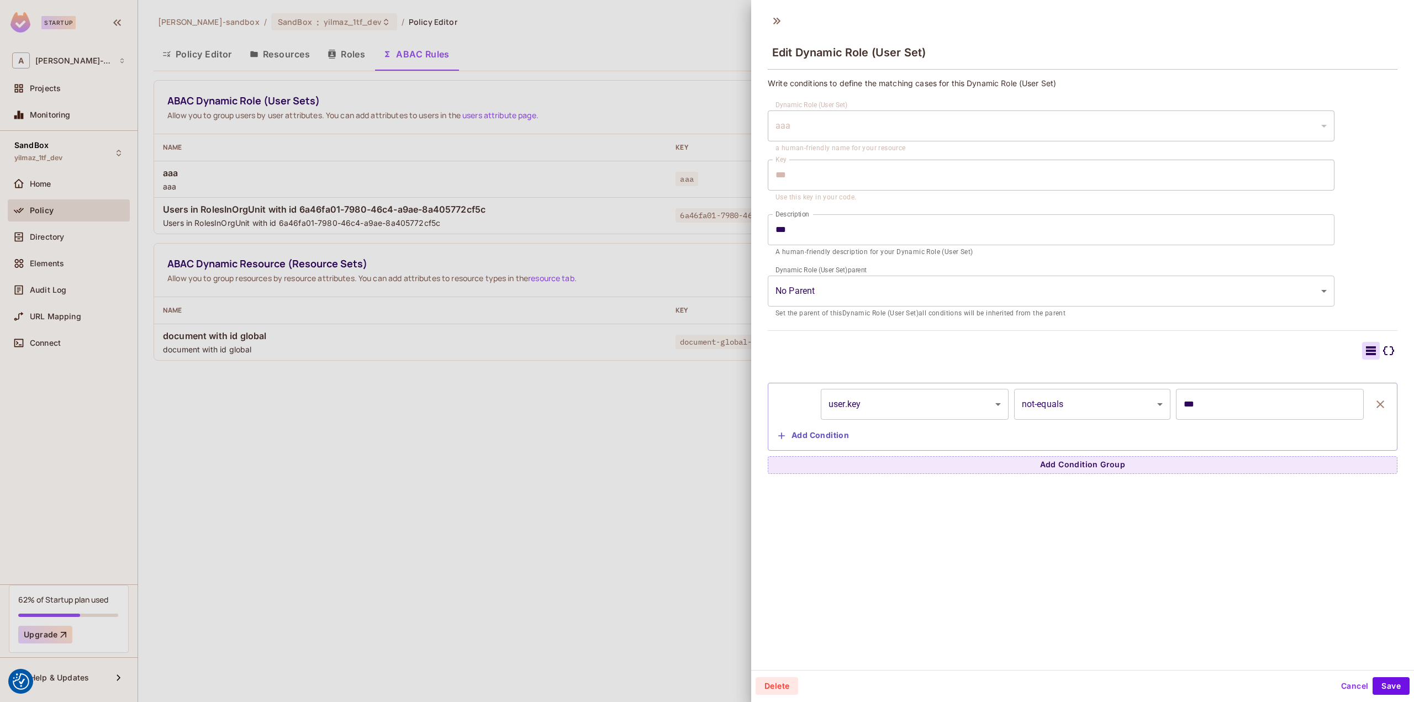
click at [1382, 351] on icon at bounding box center [1388, 350] width 13 height 13
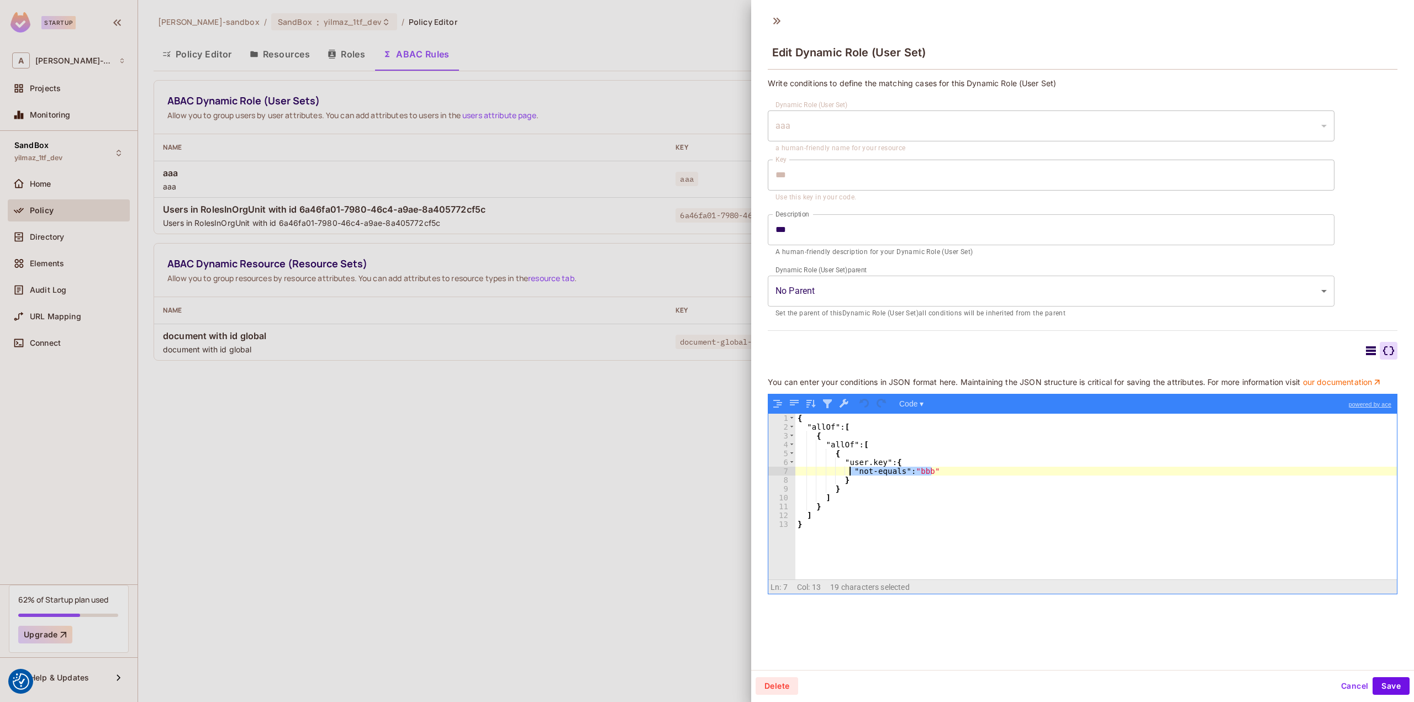
drag, startPoint x: 937, startPoint y: 477, endPoint x: 848, endPoint y: 479, distance: 89.5
click at [848, 479] on div "{ "allOf" : [ { "allOf" : [ { "user.key" : { "not-equals" : "bbb" } } ] } ] }" at bounding box center [1097, 505] width 602 height 183
click at [951, 487] on div "{ "allOf" : [ { "allOf" : [ { "user.key" : { "not-equals" : "bbb" } } ] } ] }" at bounding box center [1097, 505] width 602 height 183
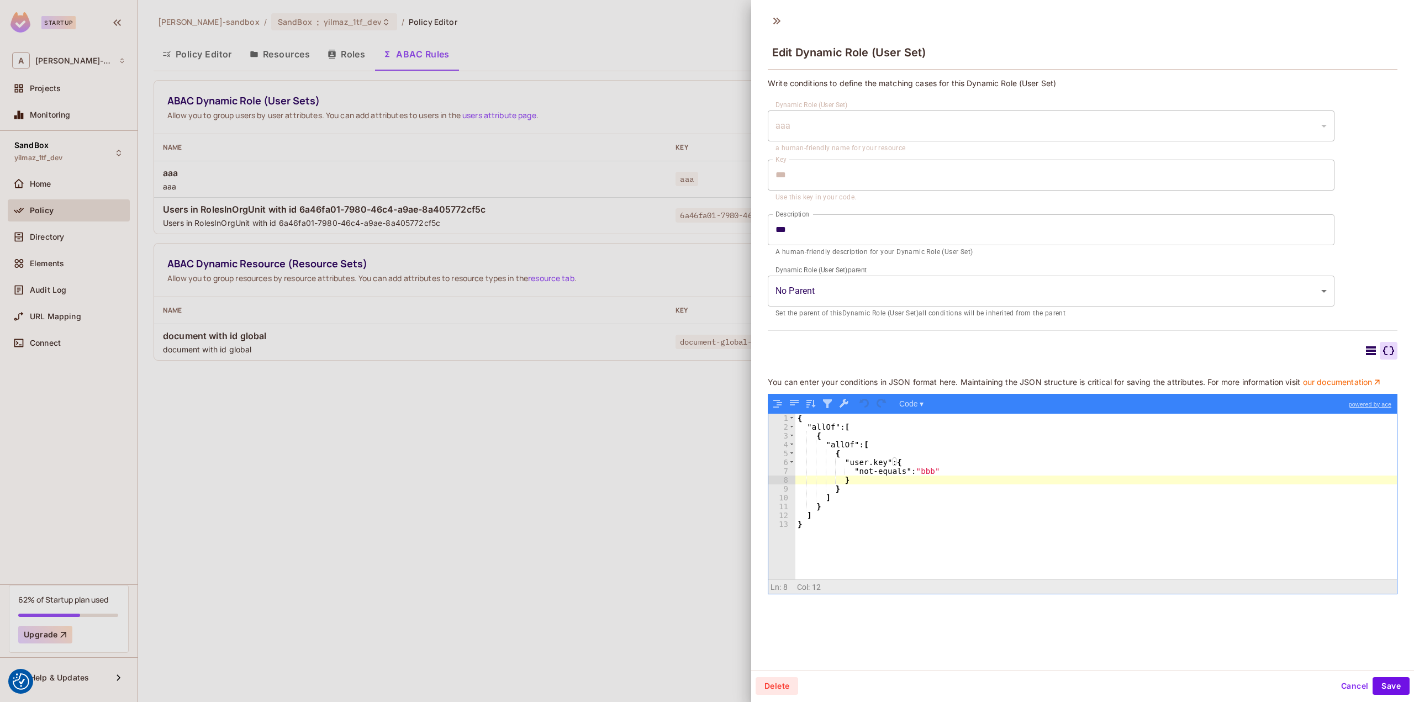
click at [1318, 678] on div "Delete Cancel Save" at bounding box center [1083, 686] width 654 height 18
click at [1355, 686] on button "Cancel" at bounding box center [1355, 686] width 36 height 18
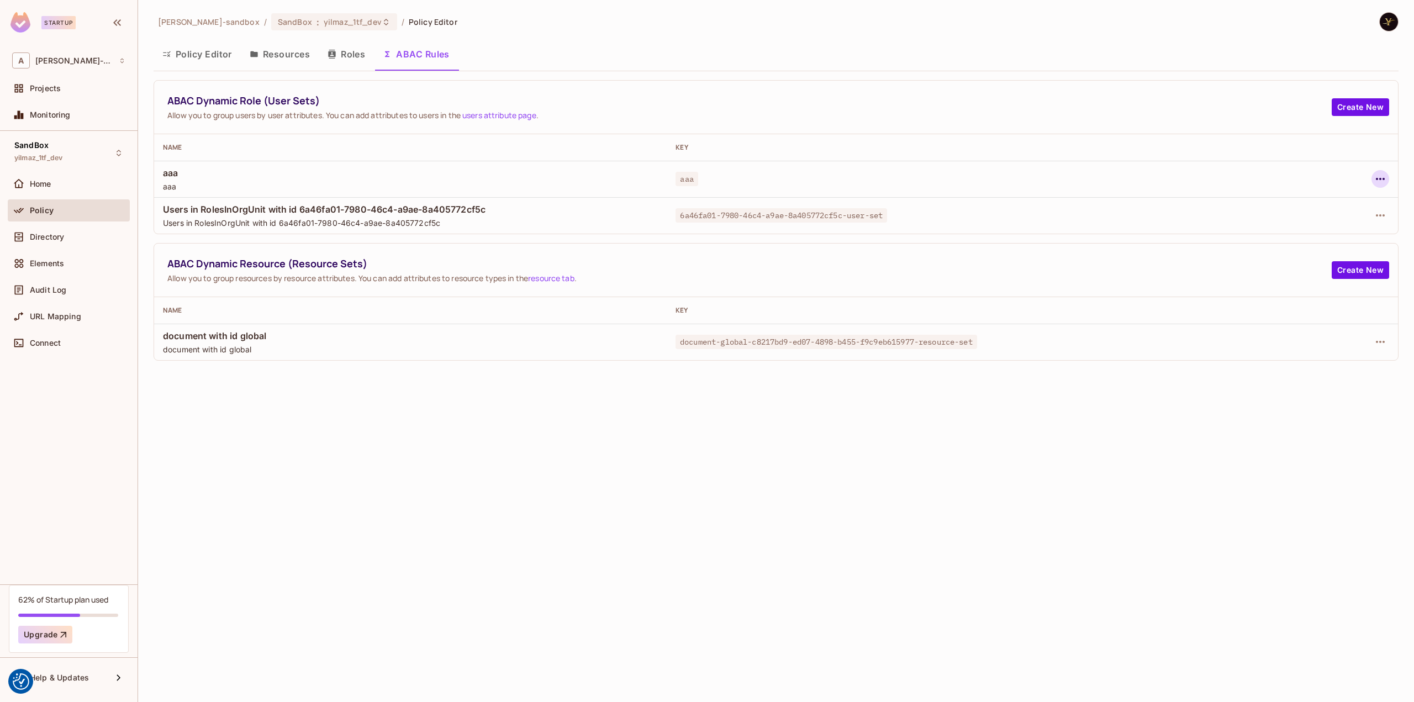
click at [1381, 180] on icon "button" at bounding box center [1380, 178] width 13 height 13
click at [1297, 226] on div "Delete Dynamic Role (User Set)" at bounding box center [1310, 228] width 118 height 11
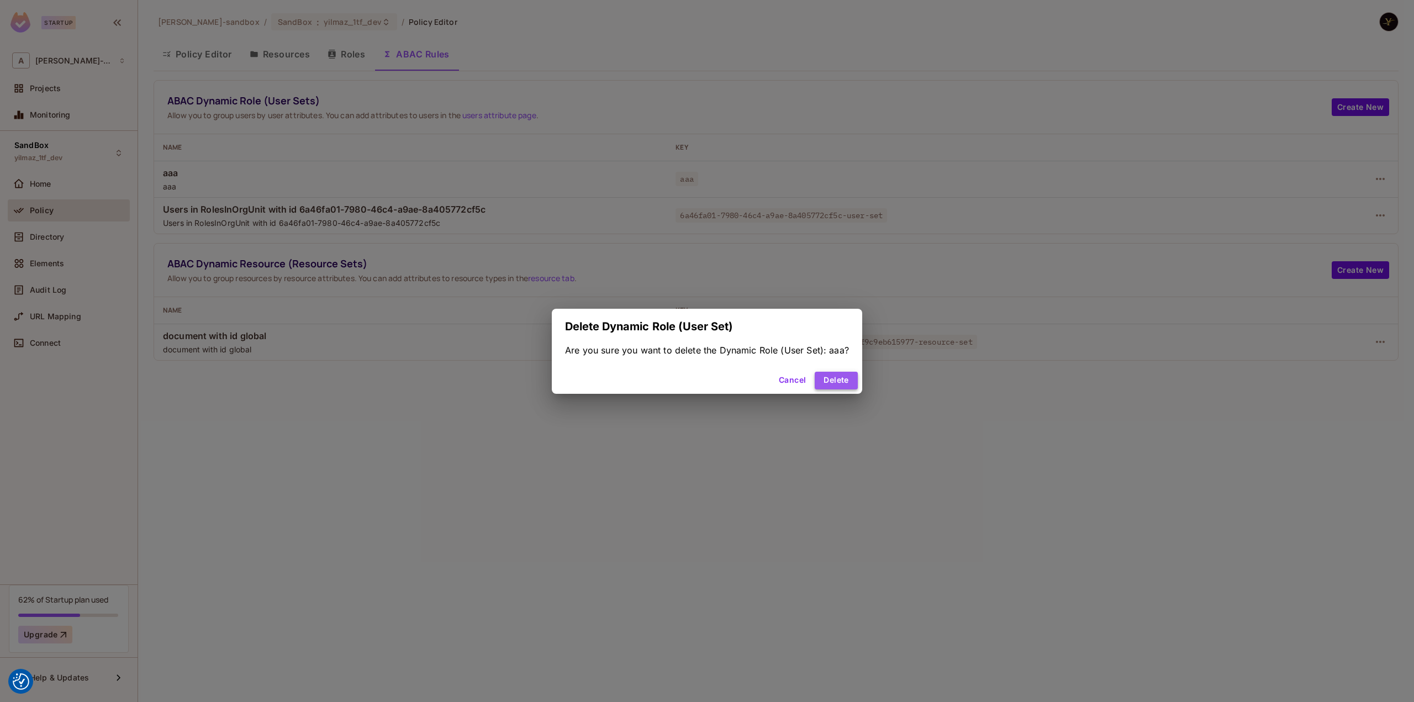
click at [838, 378] on button "Delete" at bounding box center [836, 381] width 43 height 18
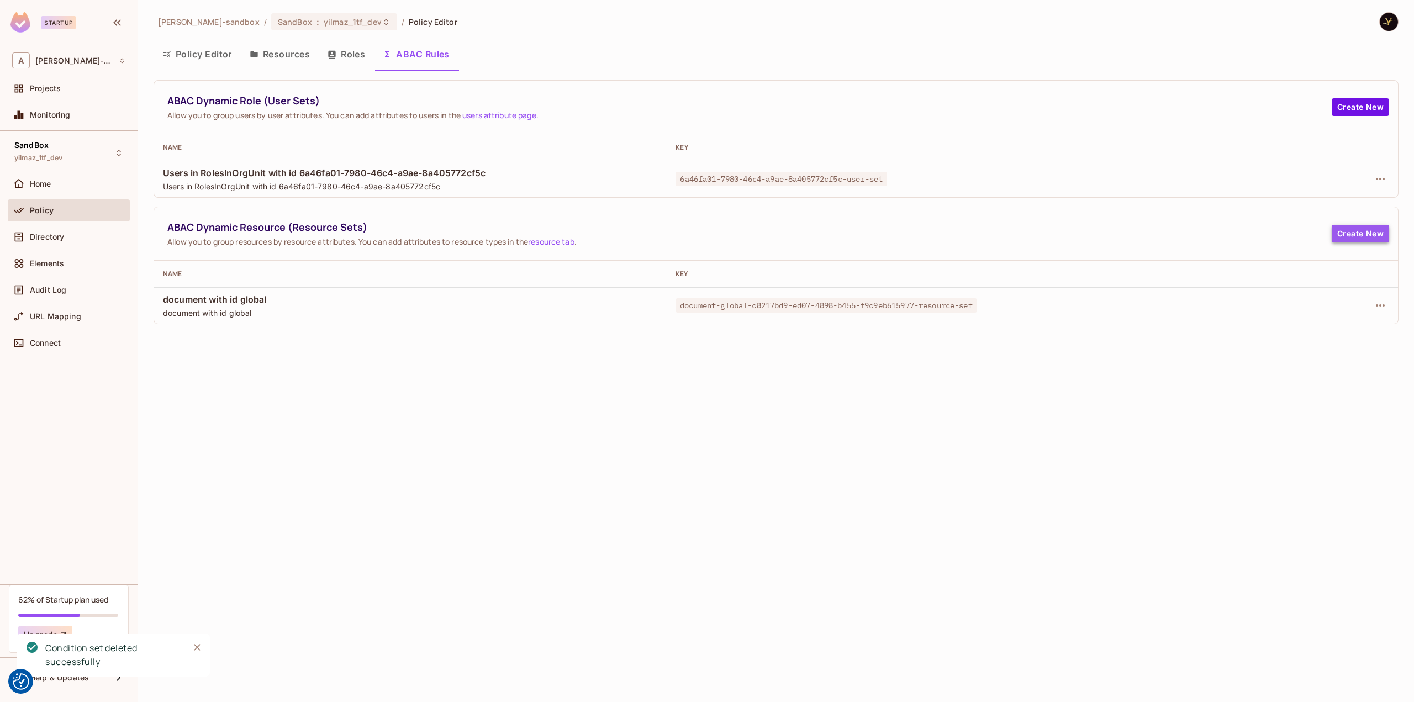
click at [1362, 236] on button "Create New" at bounding box center [1360, 234] width 57 height 18
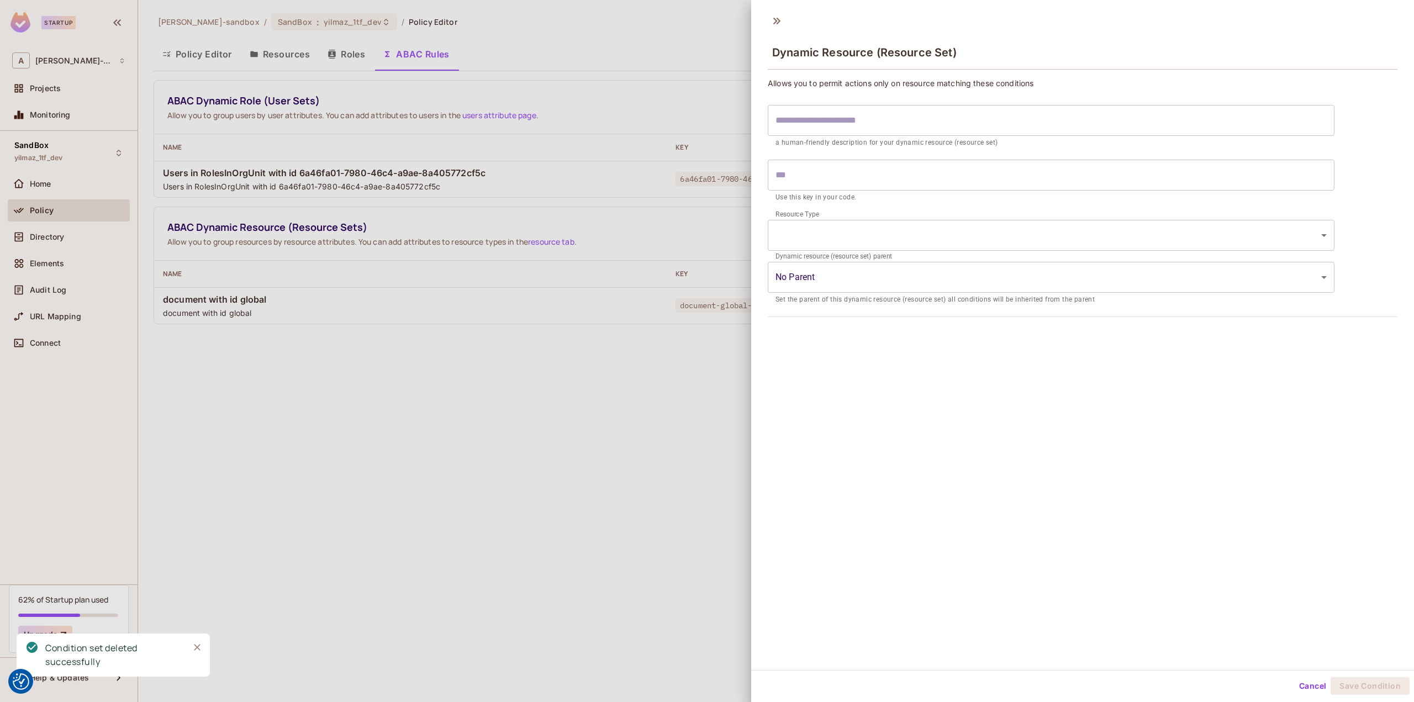
click at [829, 287] on body "We use cookies to enhance your browsing experience, serve personalized ads or c…" at bounding box center [707, 351] width 1414 height 702
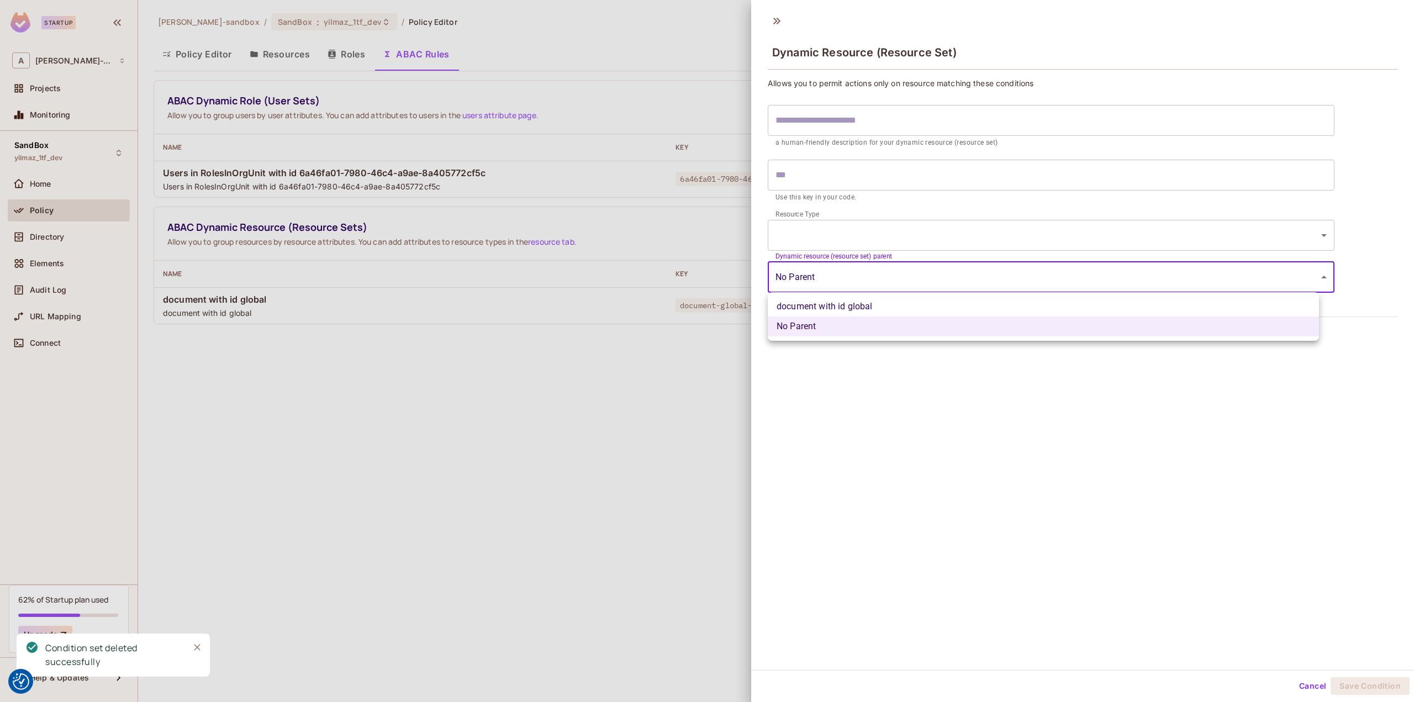
click at [888, 245] on div at bounding box center [707, 351] width 1414 height 702
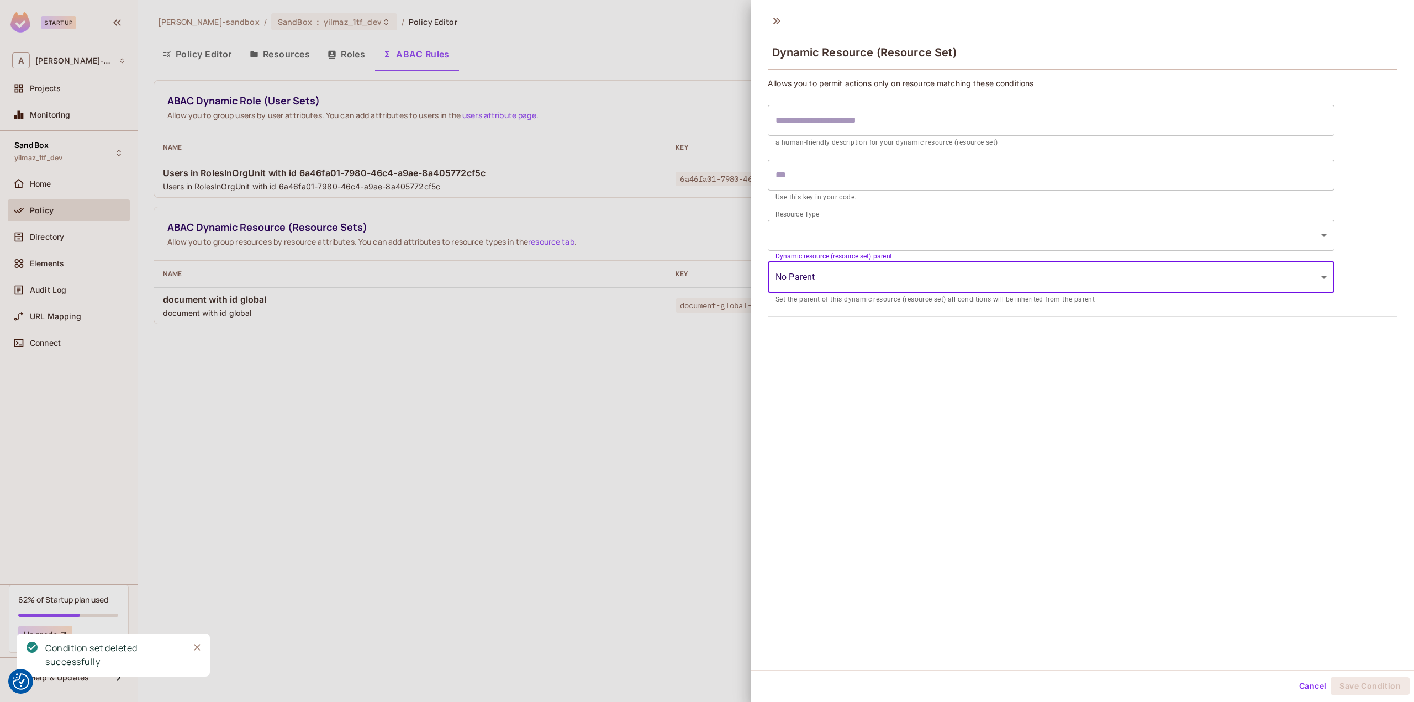
click at [883, 115] on input "text" at bounding box center [1051, 120] width 567 height 31
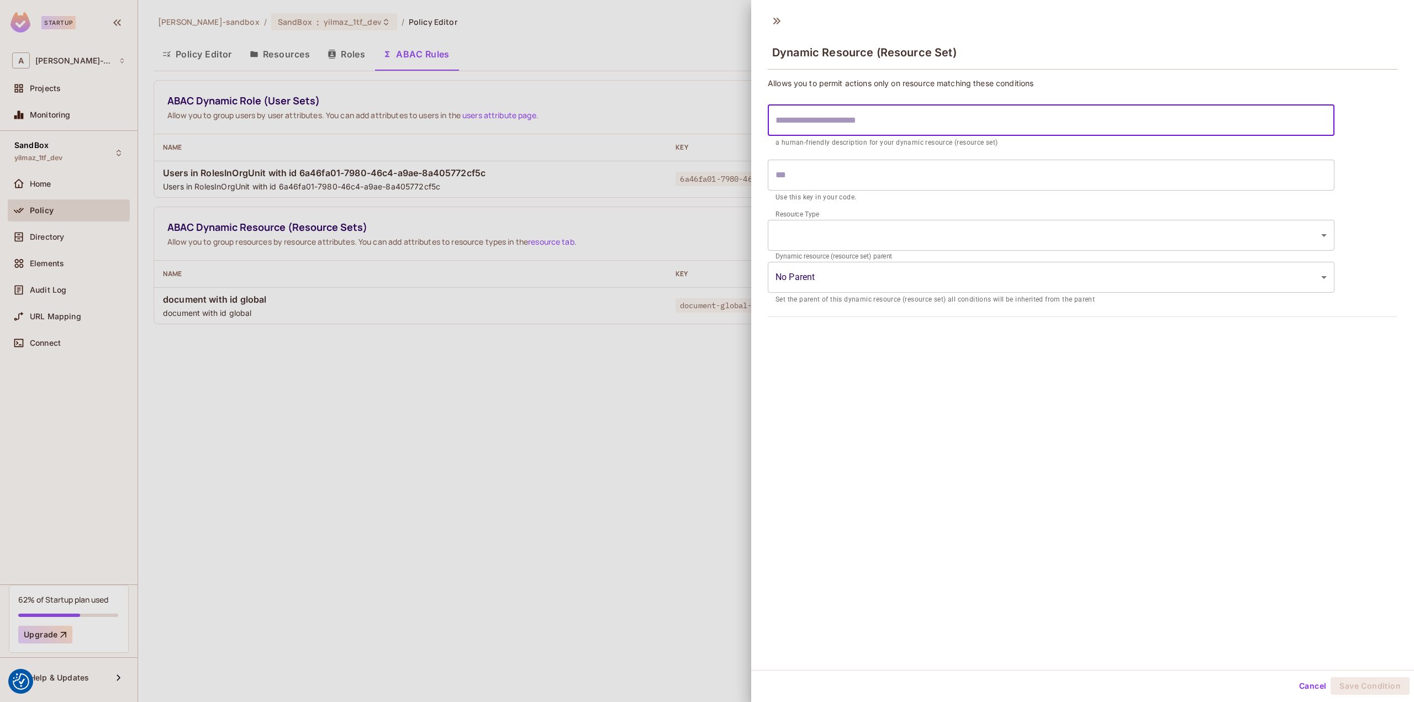
type input "*"
type input "**"
type input "***"
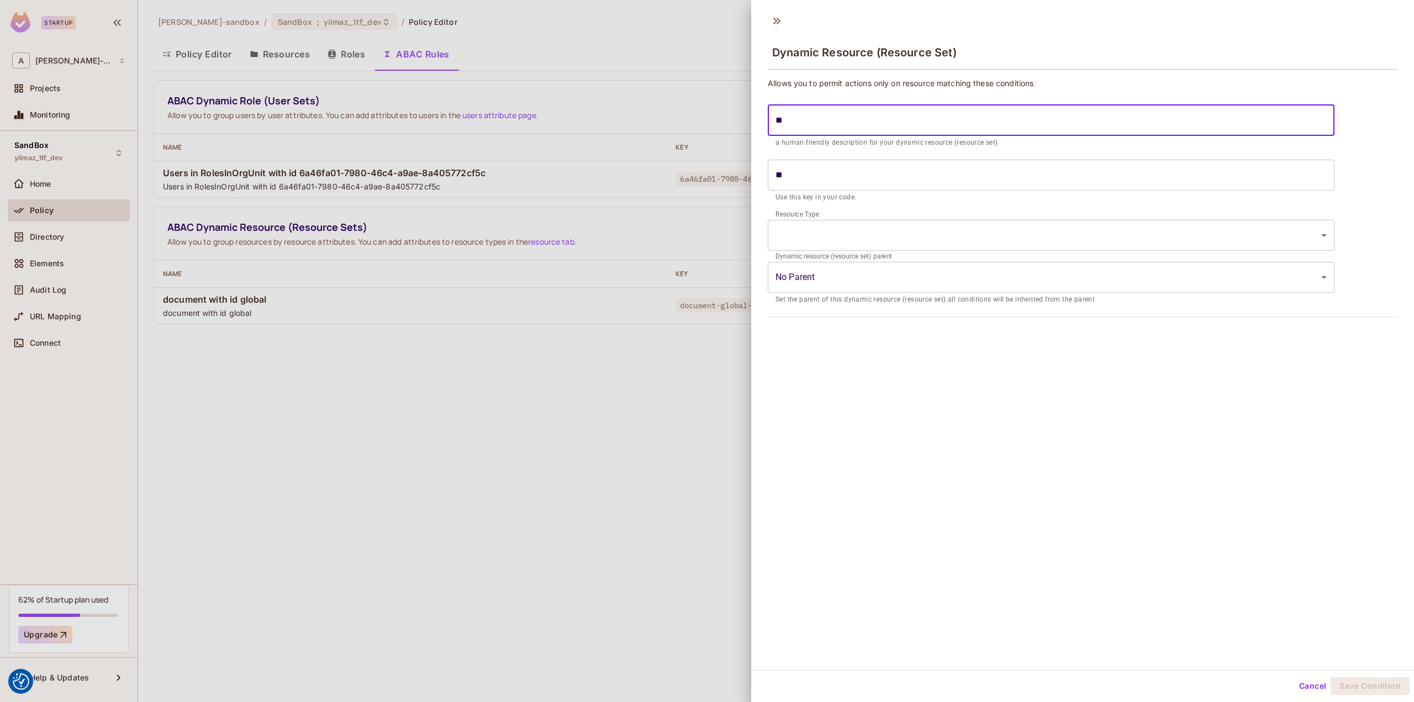
type input "***"
type input "****"
click at [839, 241] on body "We use cookies to enhance your browsing experience, serve personalized ads or c…" at bounding box center [707, 351] width 1414 height 702
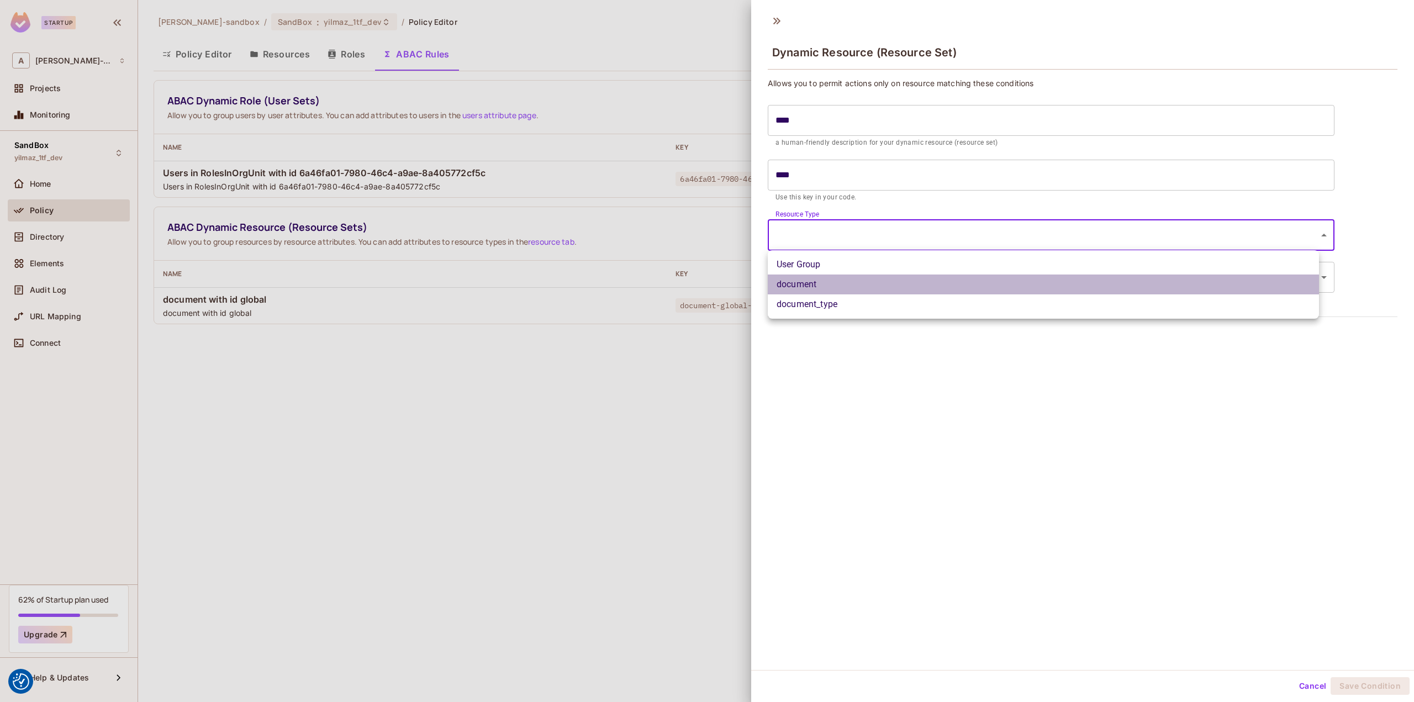
click at [820, 281] on li "document" at bounding box center [1043, 285] width 551 height 20
type input "********"
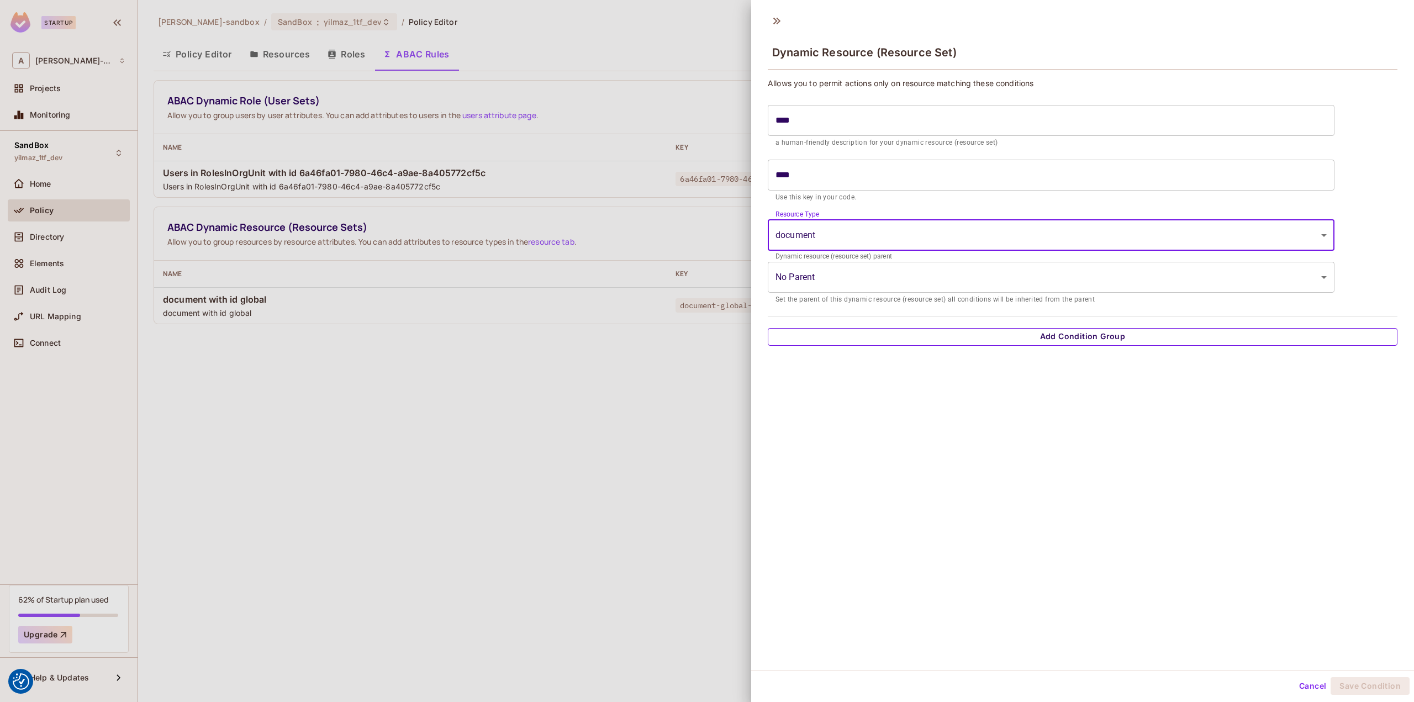
click at [1054, 334] on button "Add Condition Group" at bounding box center [1083, 337] width 630 height 18
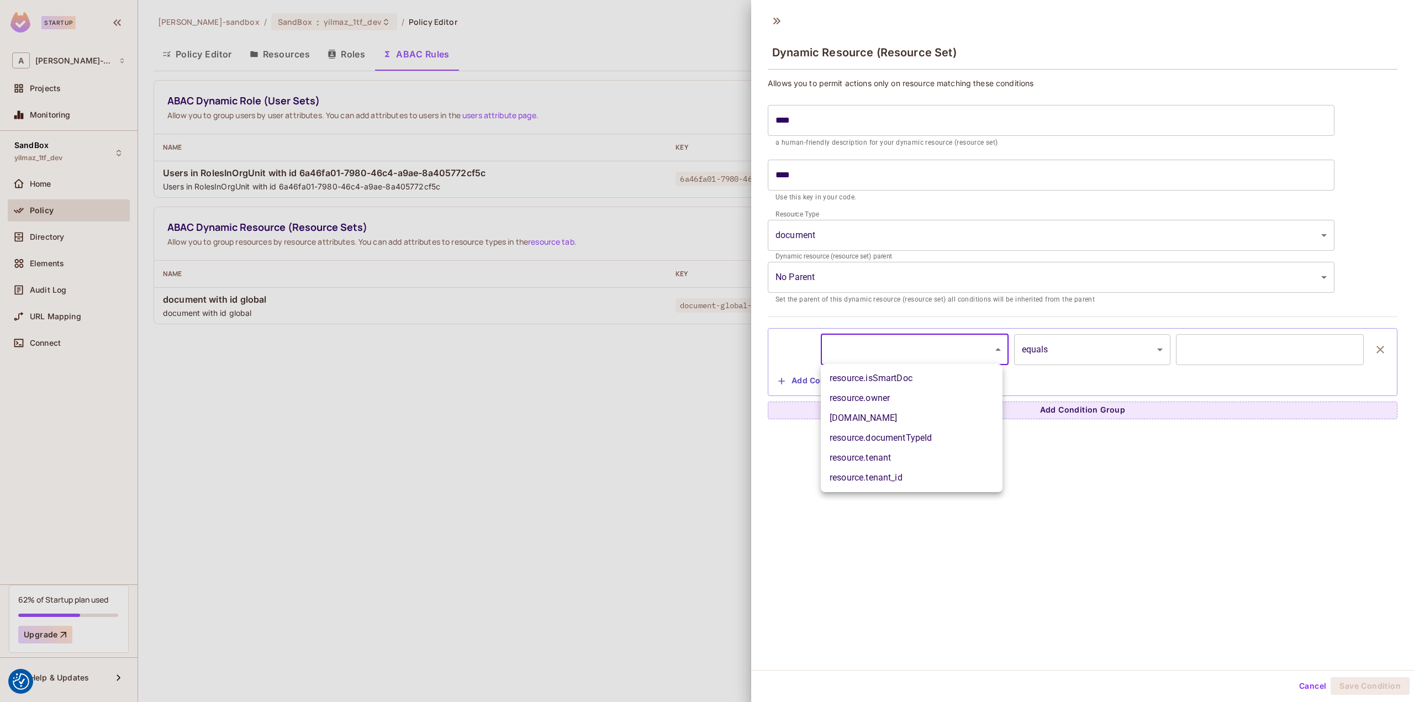
click at [935, 360] on body "We use cookies to enhance your browsing experience, serve personalized ads or c…" at bounding box center [707, 351] width 1414 height 702
click at [902, 398] on li "resource.owner" at bounding box center [912, 398] width 182 height 20
type input "**********"
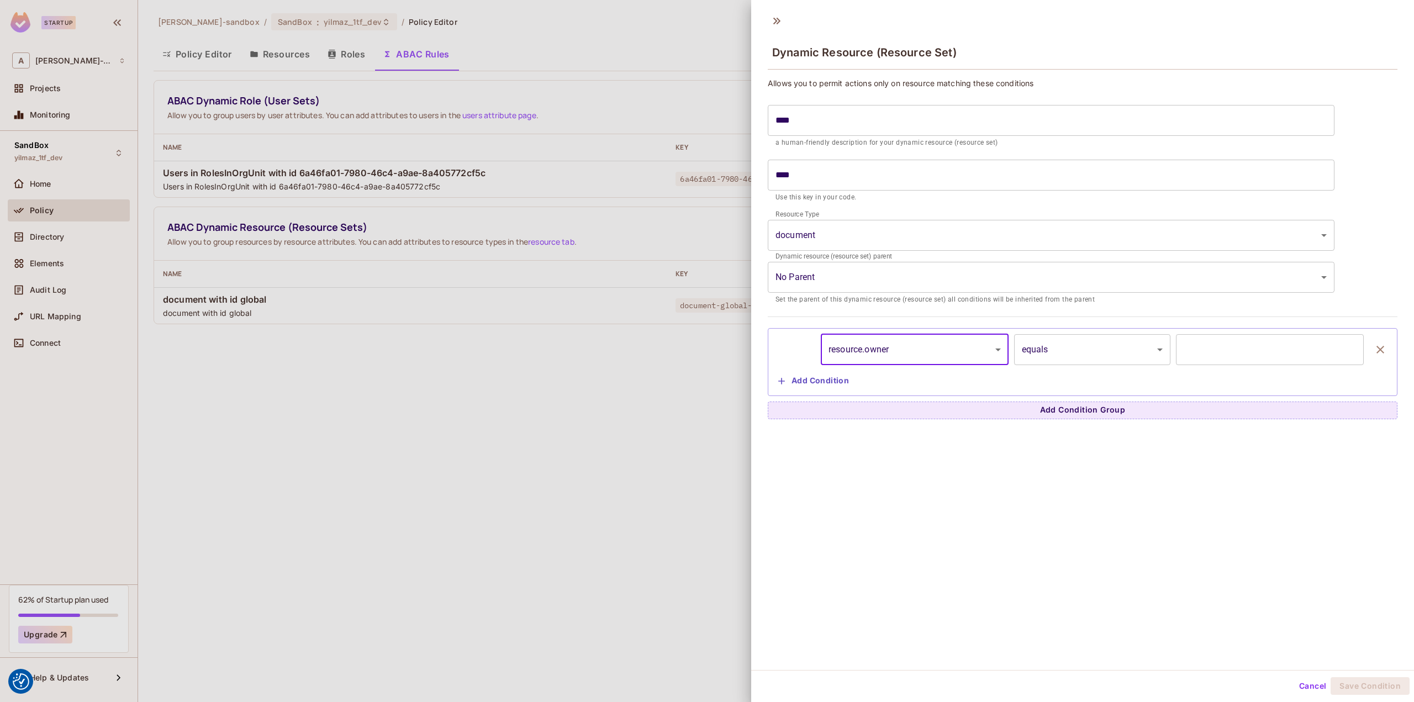
click at [1099, 355] on body "We use cookies to enhance your browsing experience, serve personalized ads or c…" at bounding box center [707, 351] width 1414 height 702
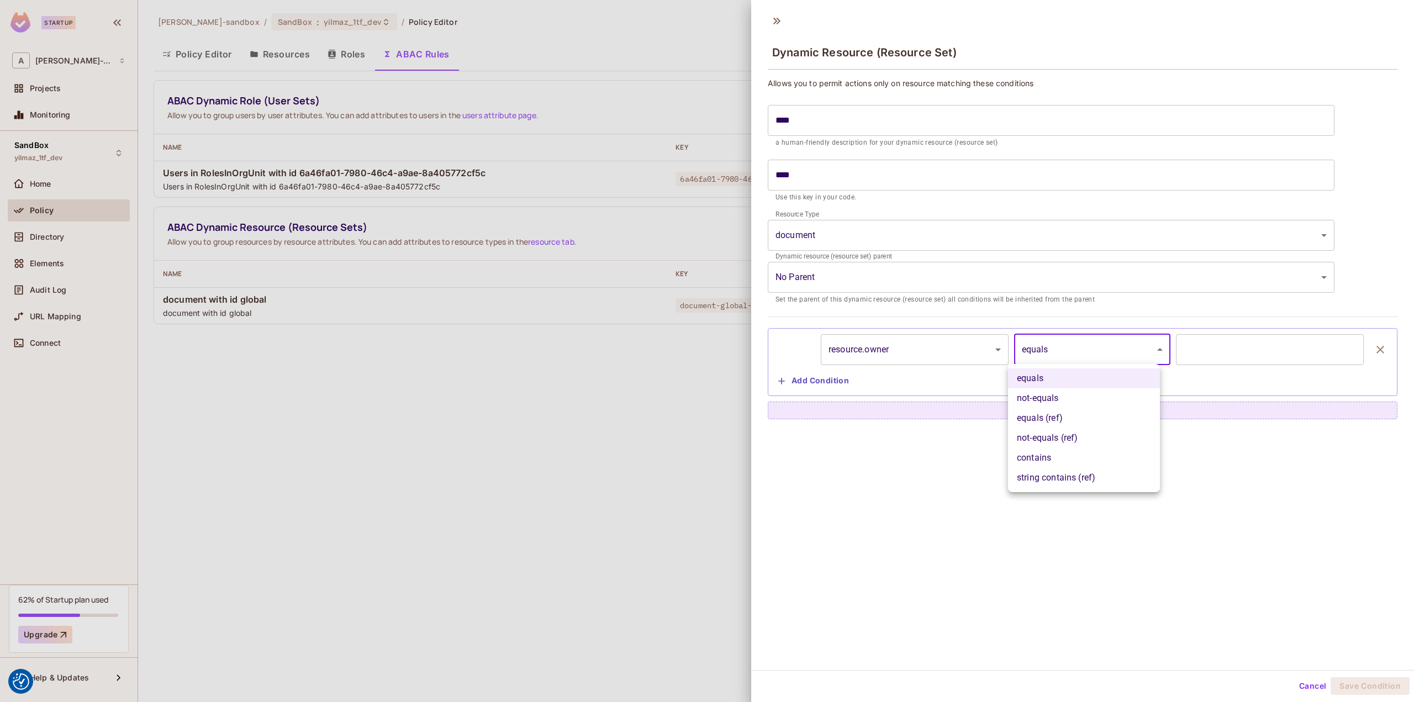
click at [1067, 418] on li "equals (ref)" at bounding box center [1084, 418] width 152 height 20
type input "**********"
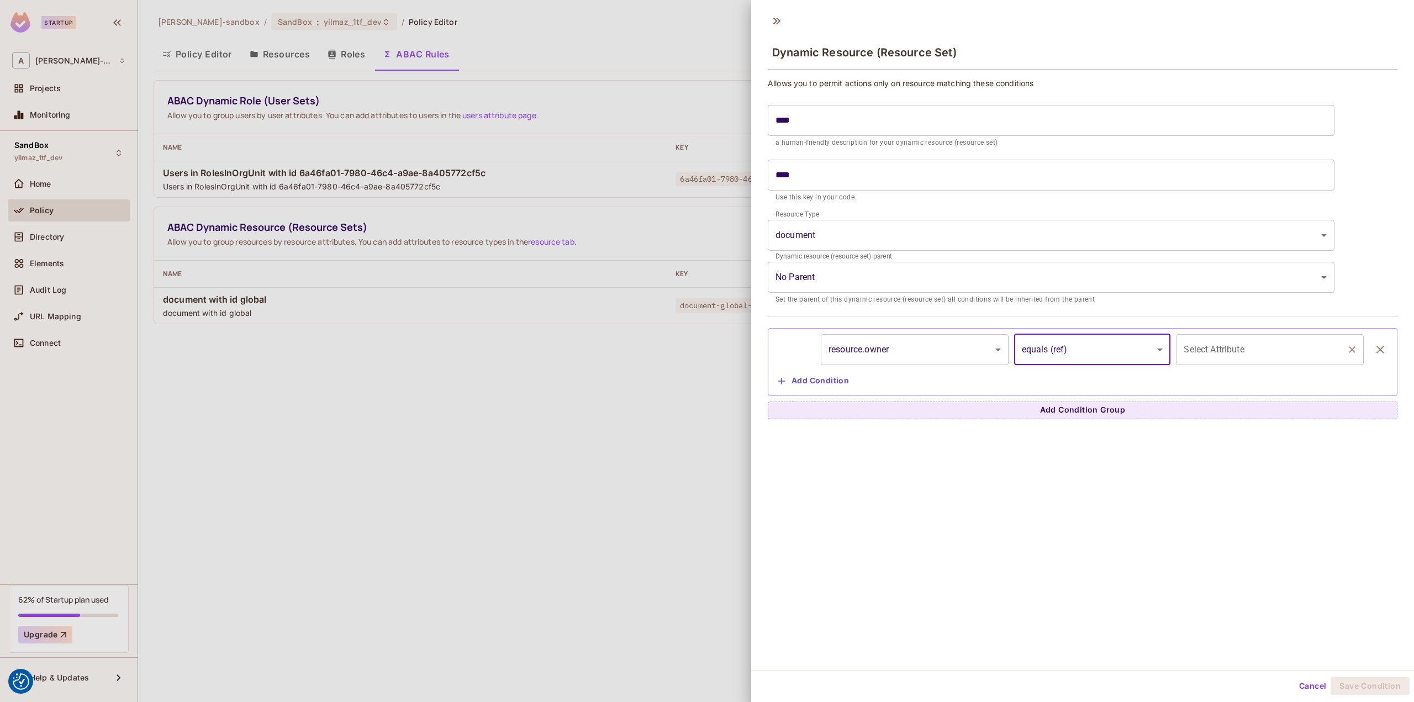
click at [1238, 360] on div "Select Attribute" at bounding box center [1270, 349] width 188 height 31
click at [1194, 437] on li "user.key" at bounding box center [1210, 438] width 91 height 20
type input "********"
click at [1353, 689] on button "Save Condition" at bounding box center [1370, 686] width 79 height 18
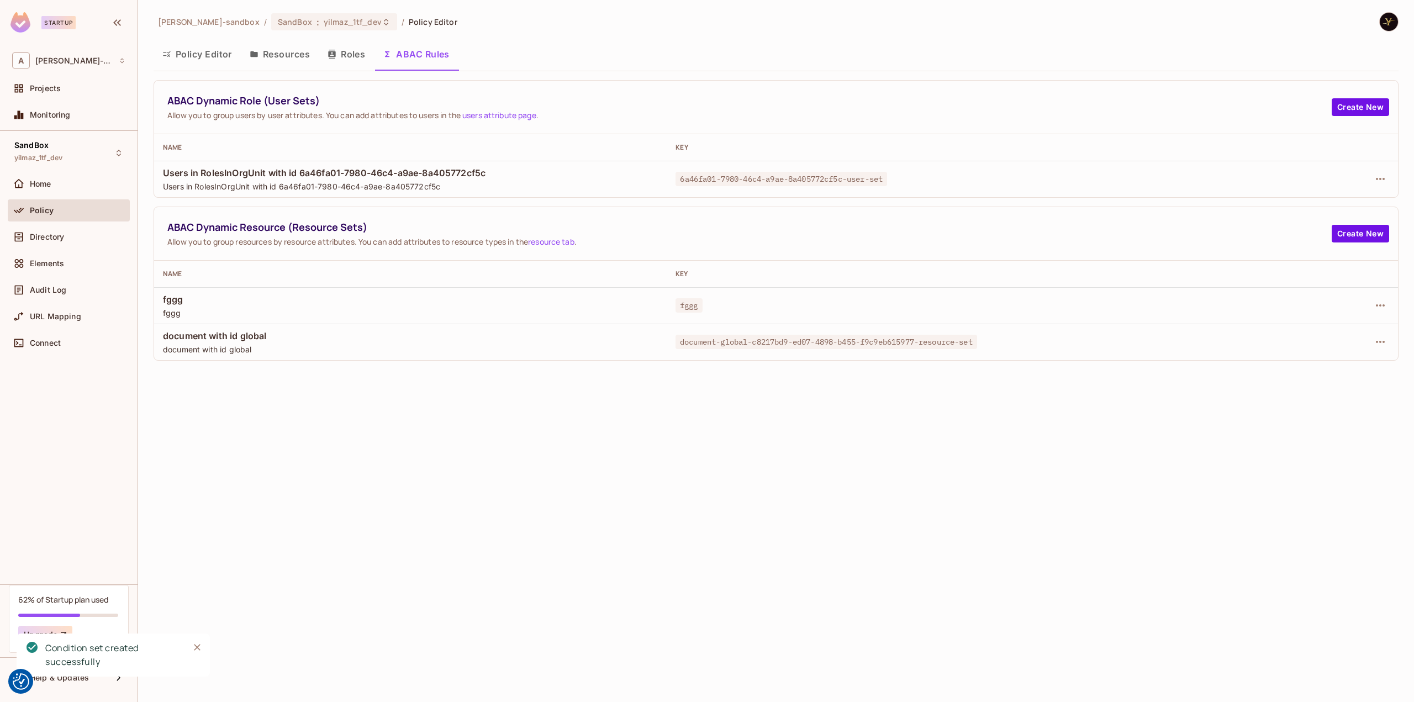
click at [219, 49] on button "Policy Editor" at bounding box center [197, 54] width 87 height 28
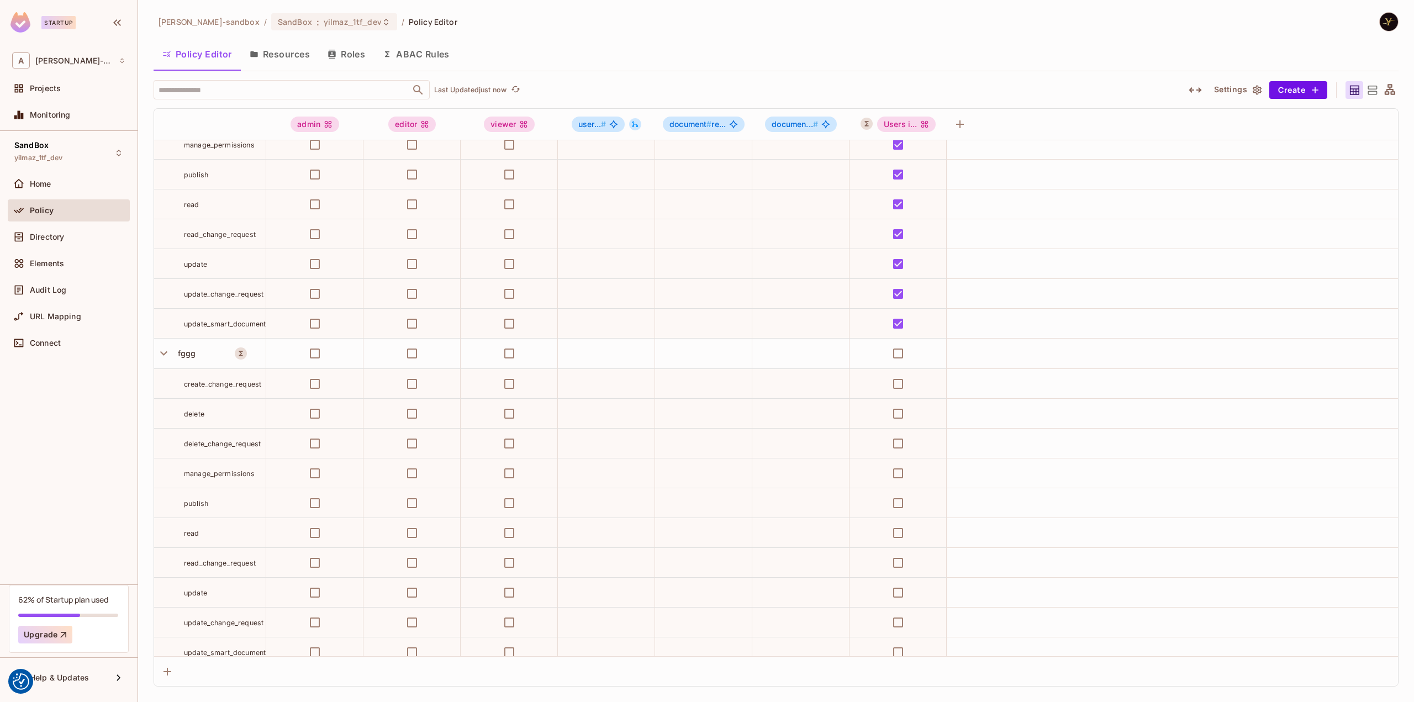
scroll to position [884, 0]
click at [876, 71] on div "[PERSON_NAME]-sandbox / SandBox : yilmaz_1tf_dev / Policy Editor Policy Editor …" at bounding box center [776, 349] width 1245 height 675
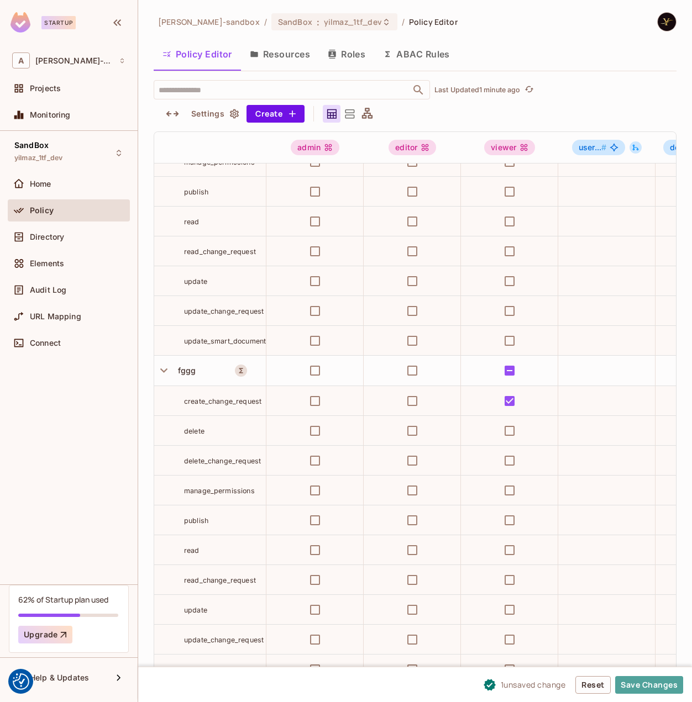
drag, startPoint x: 629, startPoint y: 681, endPoint x: 635, endPoint y: 675, distance: 9.0
click at [630, 681] on button "Save Changes" at bounding box center [649, 685] width 68 height 18
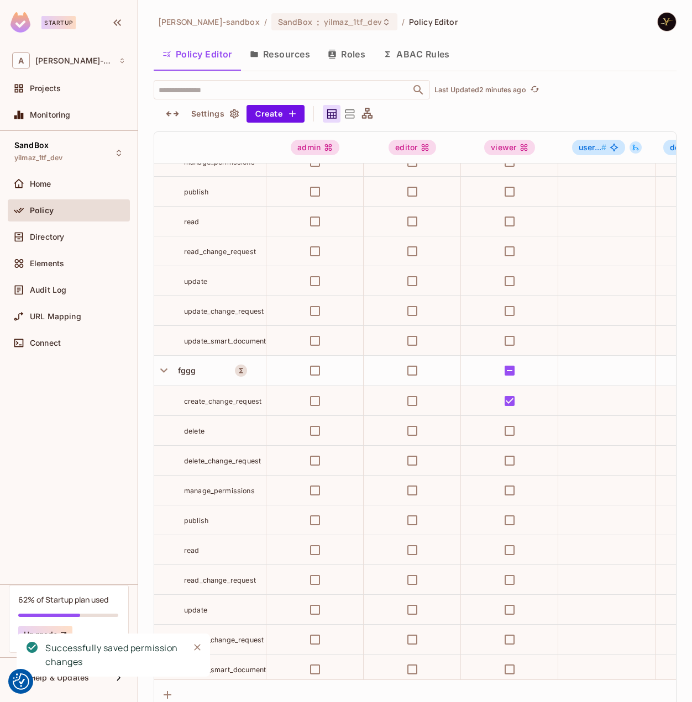
drag, startPoint x: 436, startPoint y: 56, endPoint x: 452, endPoint y: 40, distance: 22.7
click at [436, 56] on button "ABAC Rules" at bounding box center [416, 54] width 85 height 28
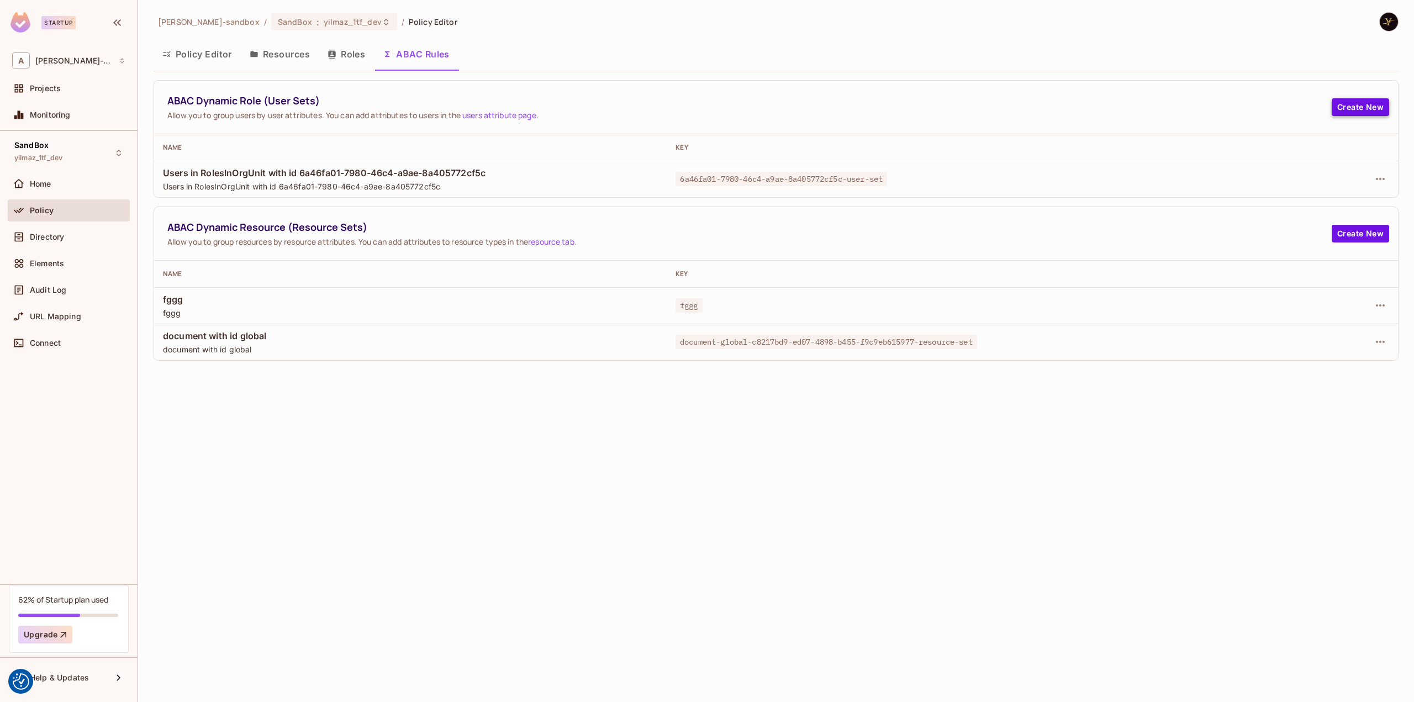
click at [1349, 106] on button "Create New" at bounding box center [1360, 107] width 57 height 18
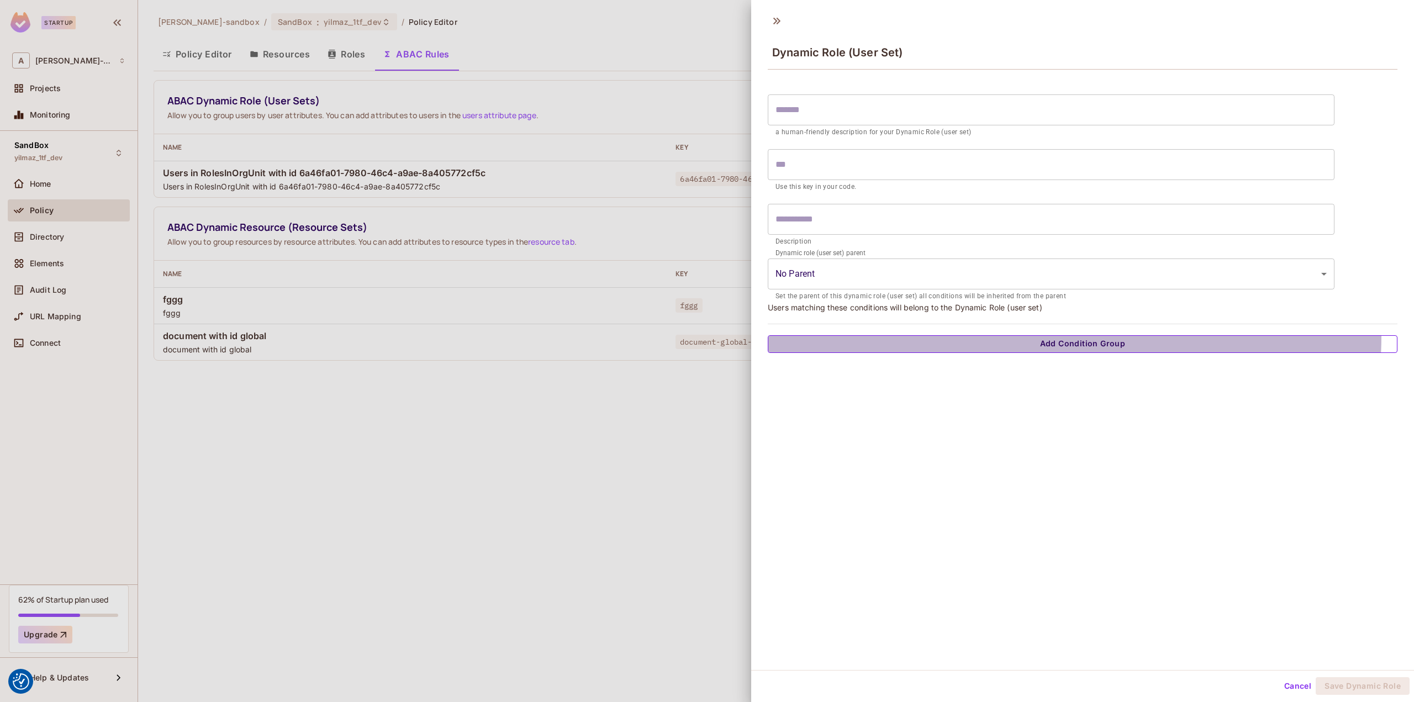
click at [1007, 335] on button "Add Condition Group" at bounding box center [1083, 344] width 630 height 18
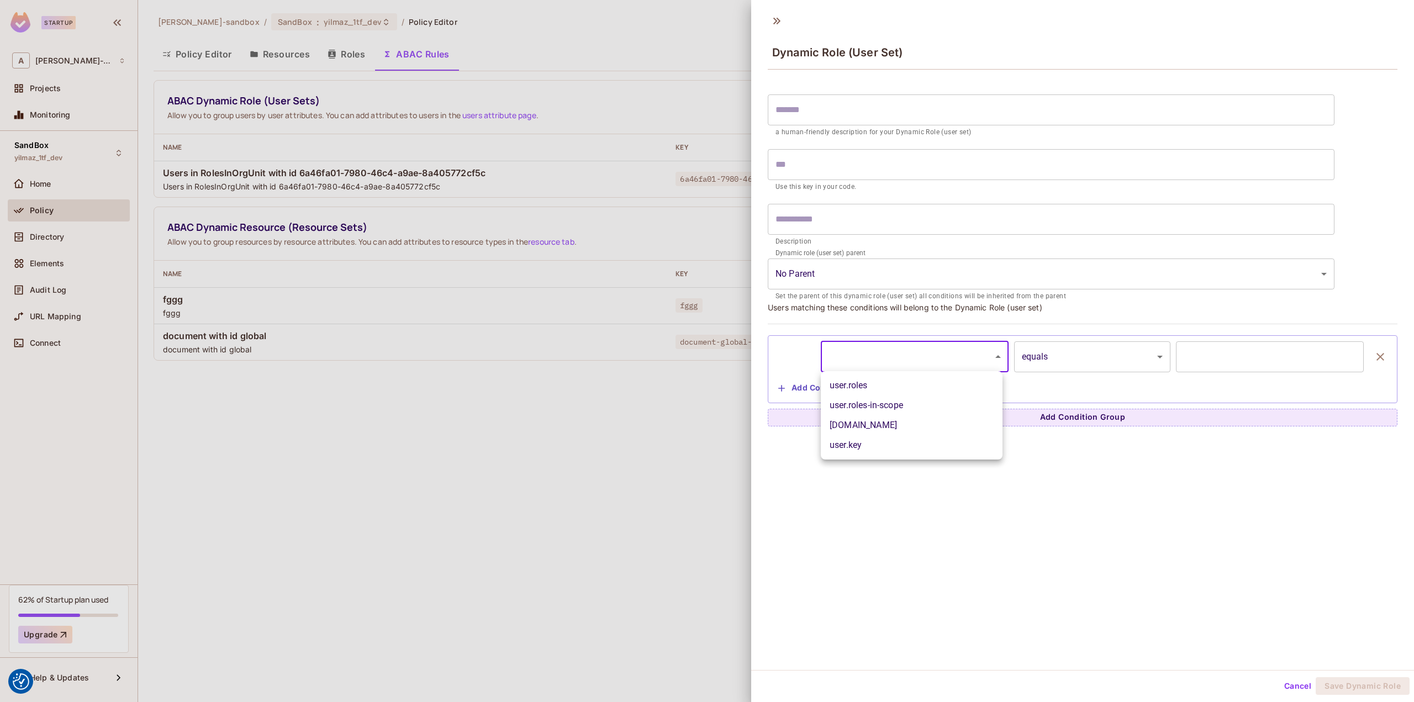
click at [926, 356] on body "We use cookies to enhance your browsing experience, serve personalized ads or c…" at bounding box center [707, 351] width 1414 height 702
click at [933, 404] on li "user.roles-in-scope" at bounding box center [912, 406] width 182 height 20
click at [1070, 359] on body "We use cookies to enhance your browsing experience, serve personalized ads or c…" at bounding box center [707, 351] width 1414 height 702
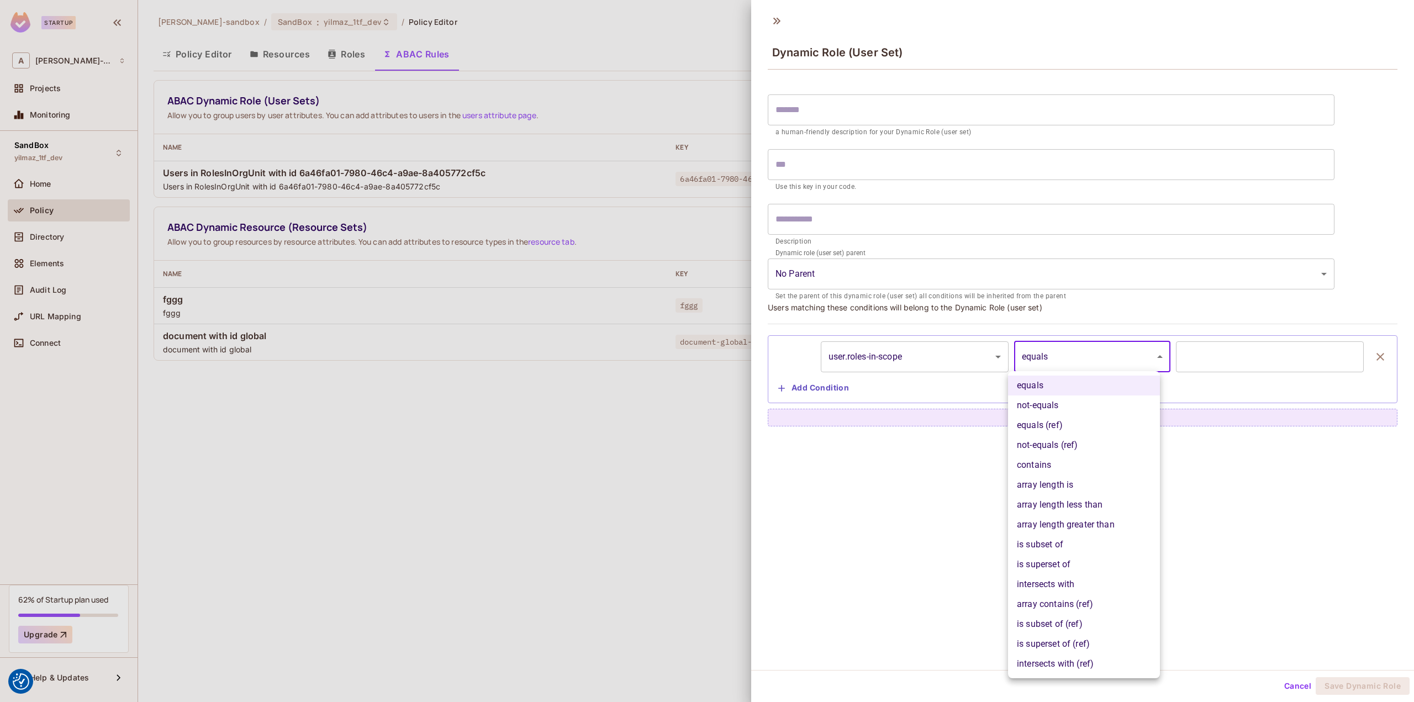
click at [906, 351] on div at bounding box center [707, 351] width 1414 height 702
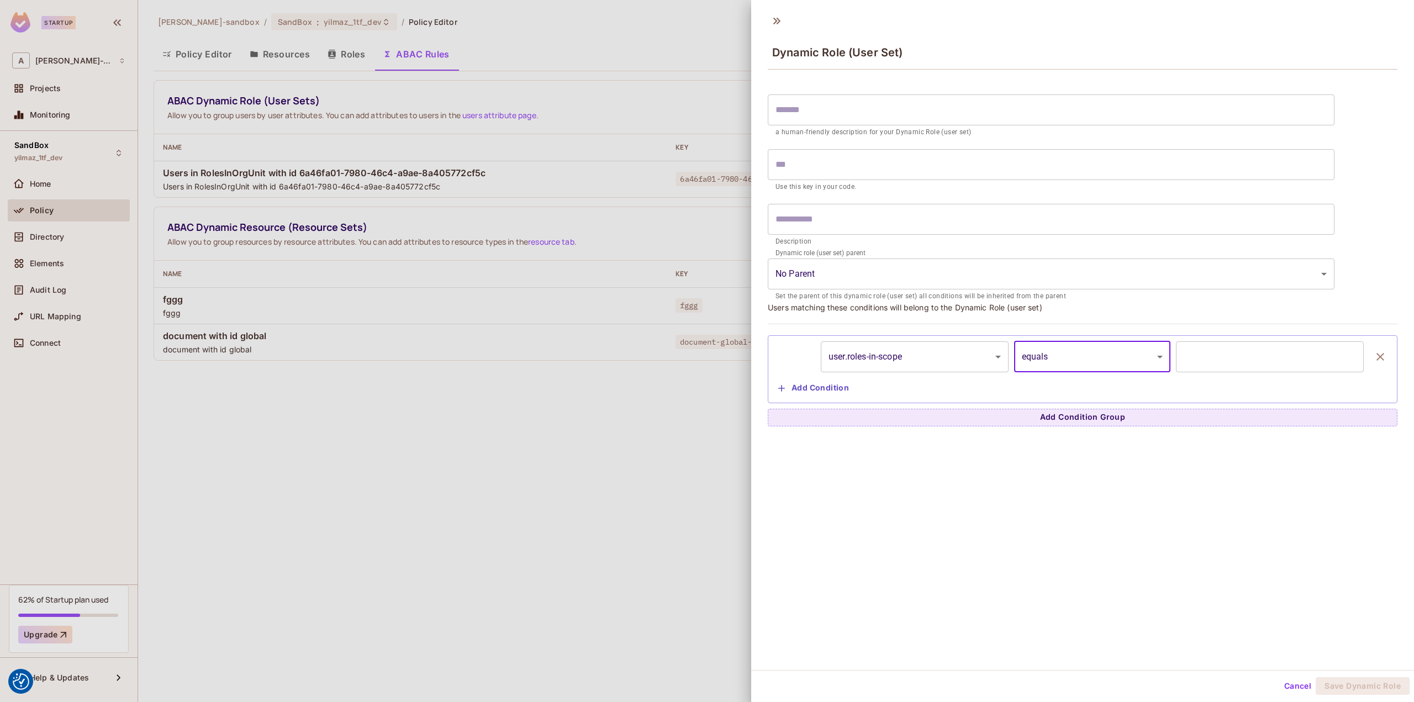
click at [894, 358] on body "We use cookies to enhance your browsing experience, serve personalized ads or c…" at bounding box center [707, 351] width 1414 height 702
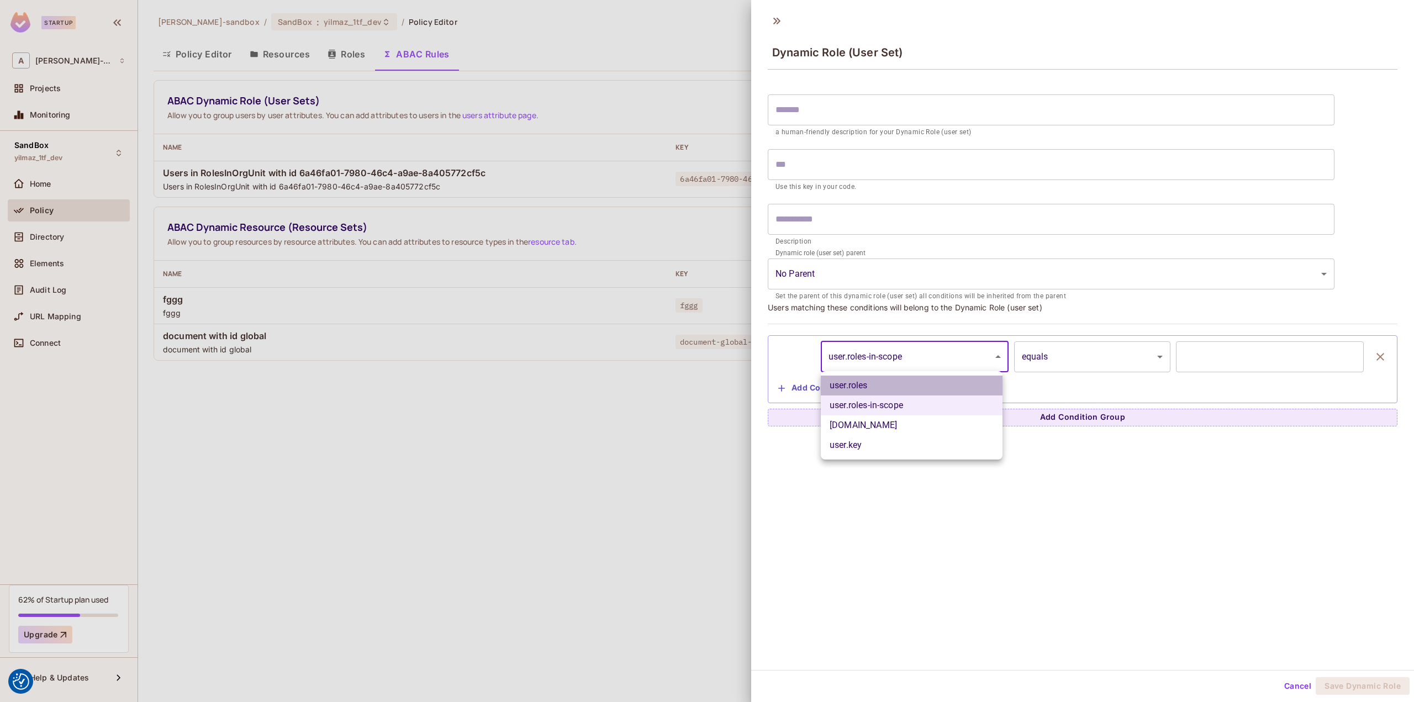
click at [866, 385] on li "user.roles" at bounding box center [912, 386] width 182 height 20
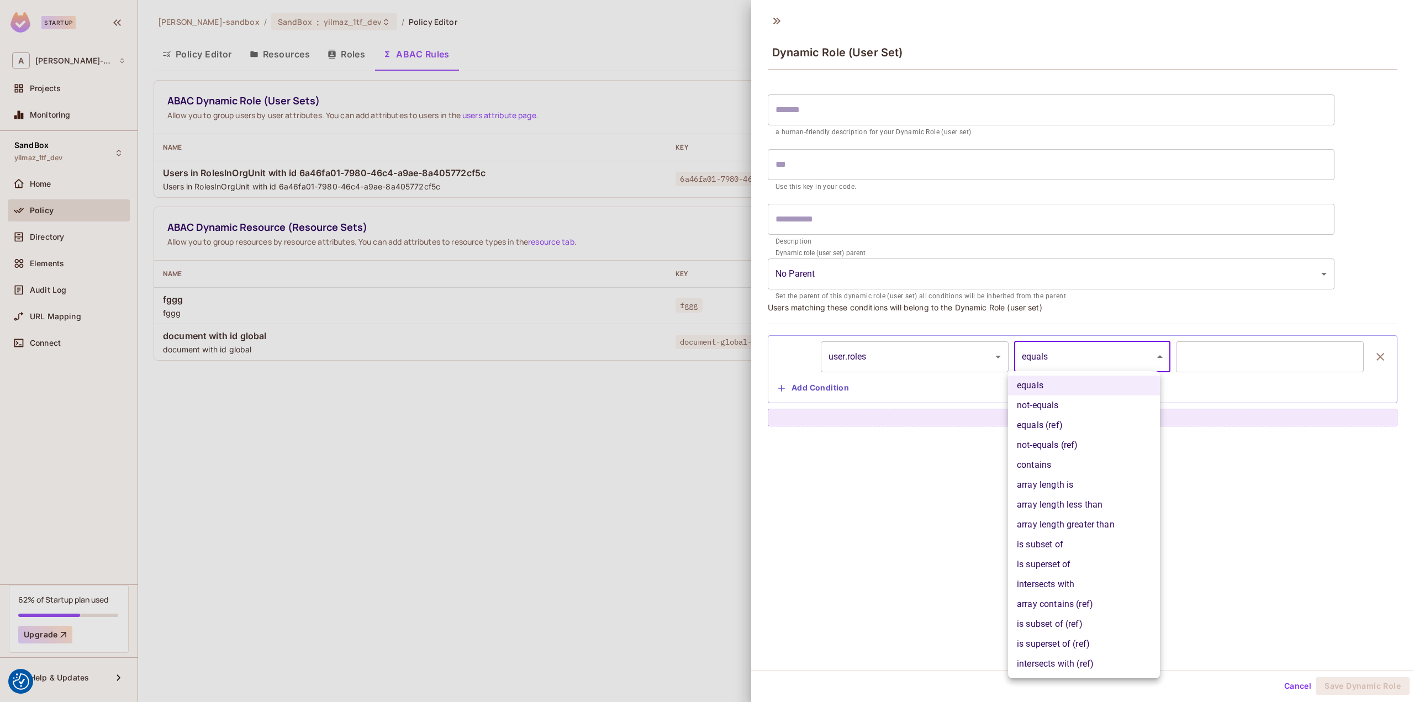
click at [1035, 355] on body "We use cookies to enhance your browsing experience, serve personalized ads or c…" at bounding box center [707, 351] width 1414 height 702
click at [964, 352] on div at bounding box center [707, 351] width 1414 height 702
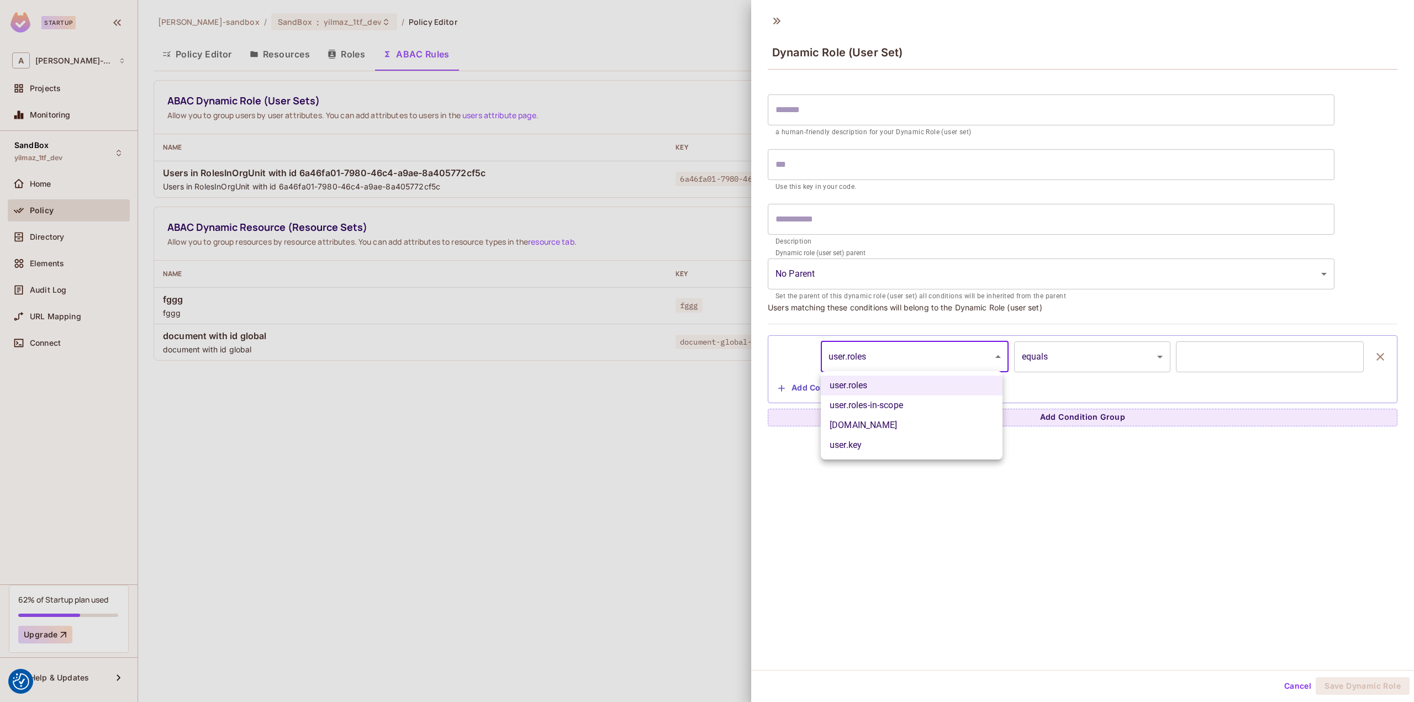
drag, startPoint x: 909, startPoint y: 360, endPoint x: 898, endPoint y: 364, distance: 12.4
click at [909, 360] on body "We use cookies to enhance your browsing experience, serve personalized ads or c…" at bounding box center [707, 351] width 1414 height 702
click at [867, 397] on li "user.roles-in-scope" at bounding box center [912, 406] width 182 height 20
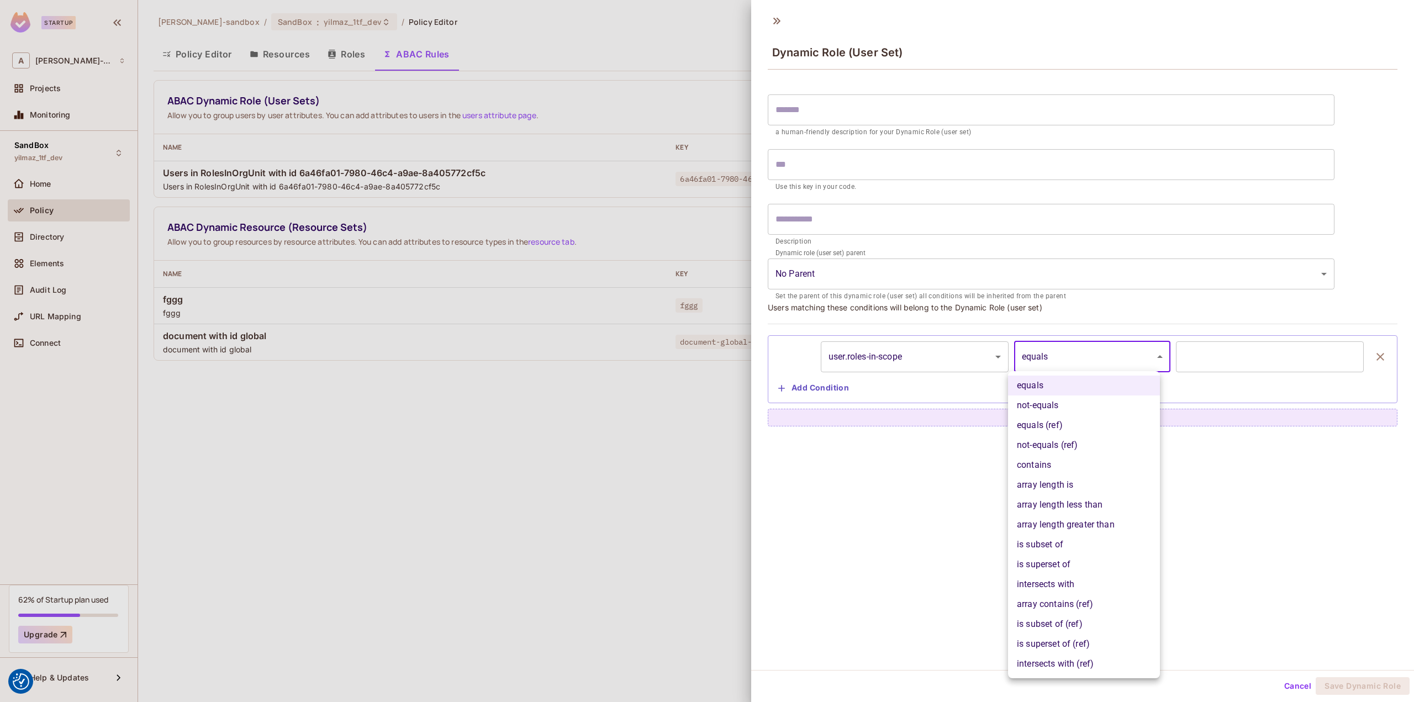
click at [1052, 366] on body "We use cookies to enhance your browsing experience, serve personalized ads or c…" at bounding box center [707, 351] width 1414 height 702
click at [965, 352] on div at bounding box center [707, 351] width 1414 height 702
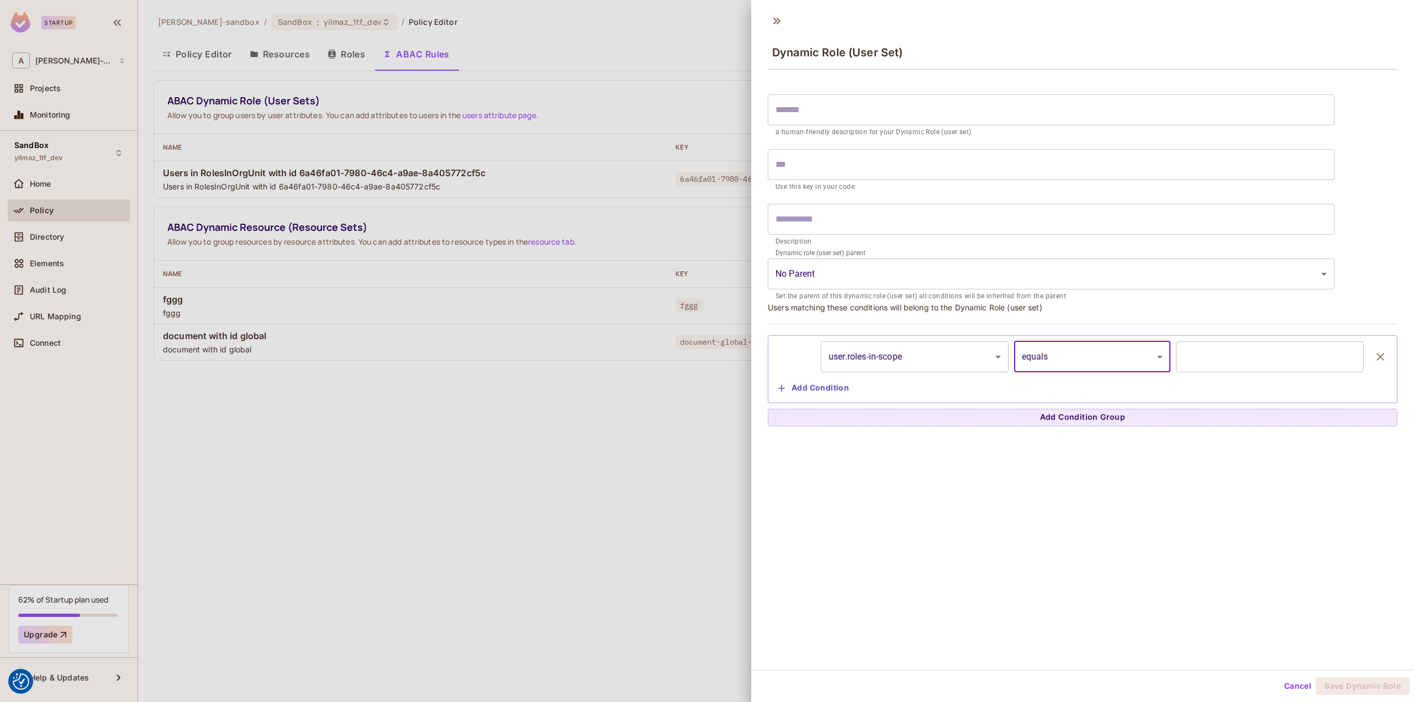
click at [946, 355] on body "We use cookies to enhance your browsing experience, serve personalized ads or c…" at bounding box center [707, 351] width 1414 height 702
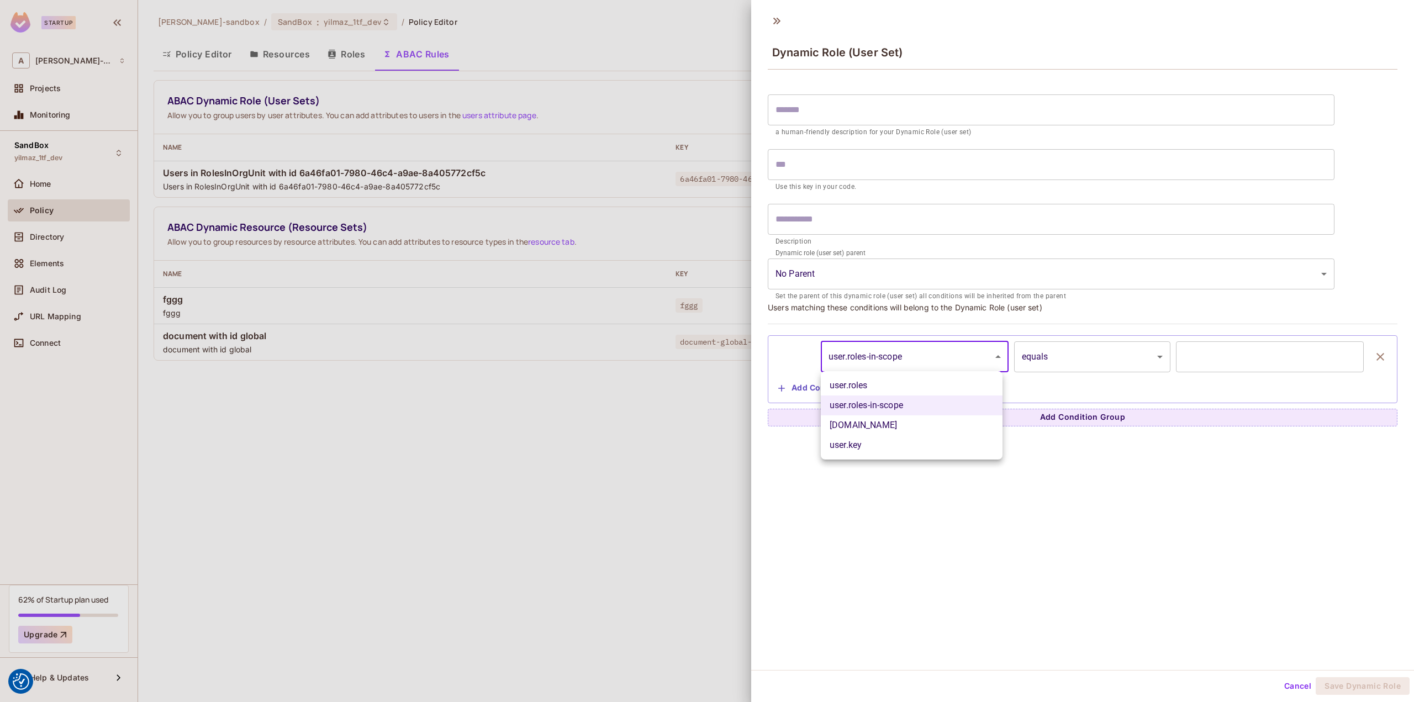
click at [863, 442] on li "user.key" at bounding box center [912, 445] width 182 height 20
type input "********"
click at [1092, 349] on body "We use cookies to enhance your browsing experience, serve personalized ads or c…" at bounding box center [707, 351] width 1414 height 702
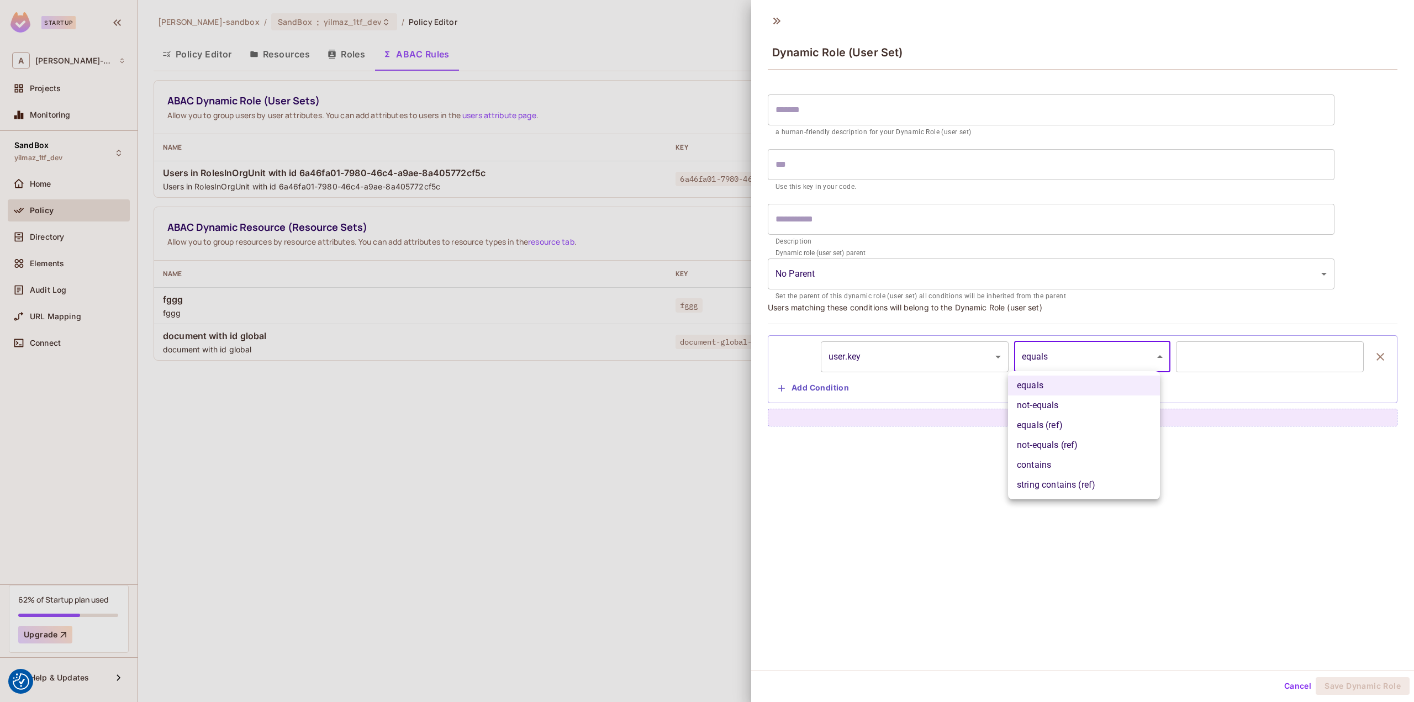
click at [1070, 429] on li "equals (ref)" at bounding box center [1084, 425] width 152 height 20
type input "**********"
click at [1261, 349] on input "Select Attribute" at bounding box center [1261, 356] width 161 height 21
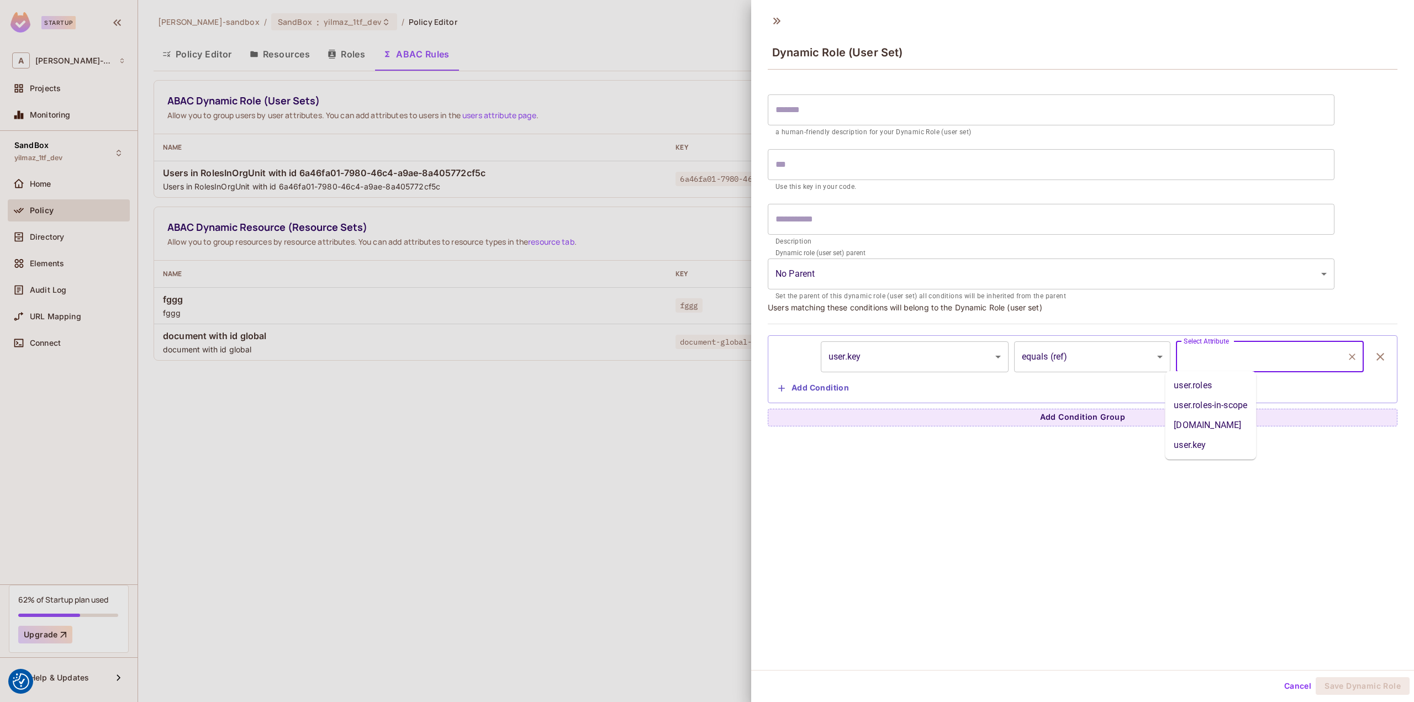
click at [1201, 439] on li "user.key" at bounding box center [1210, 445] width 91 height 20
type input "********"
